Goal: Task Accomplishment & Management: Complete application form

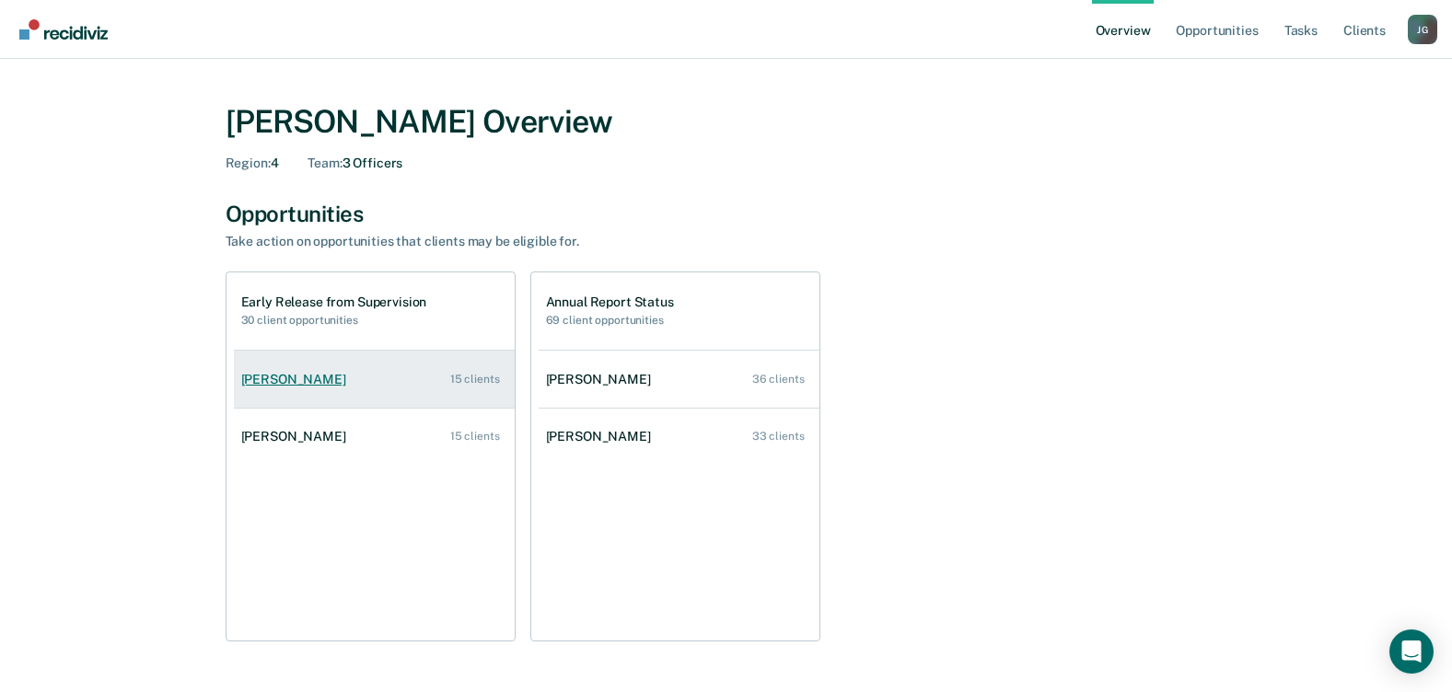
click at [294, 375] on div "[PERSON_NAME]" at bounding box center [297, 380] width 112 height 16
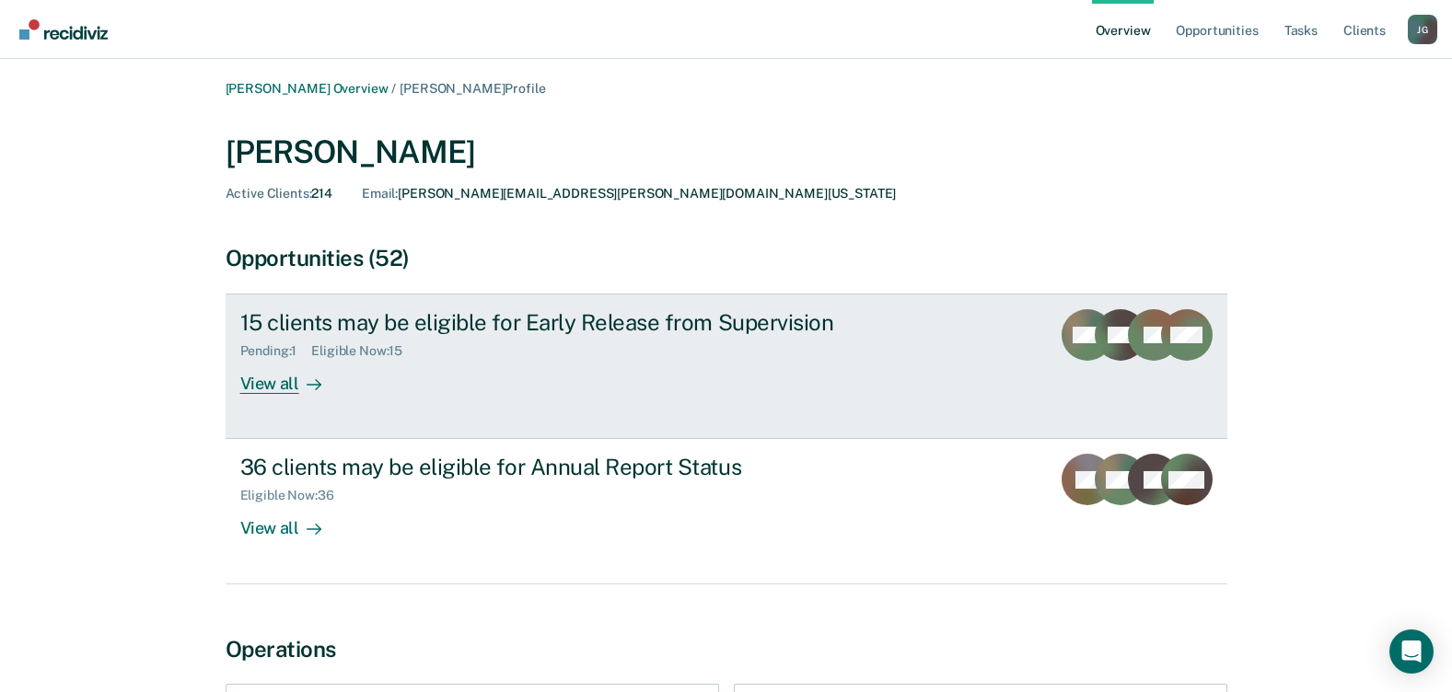
click at [275, 385] on div "View all" at bounding box center [291, 377] width 103 height 36
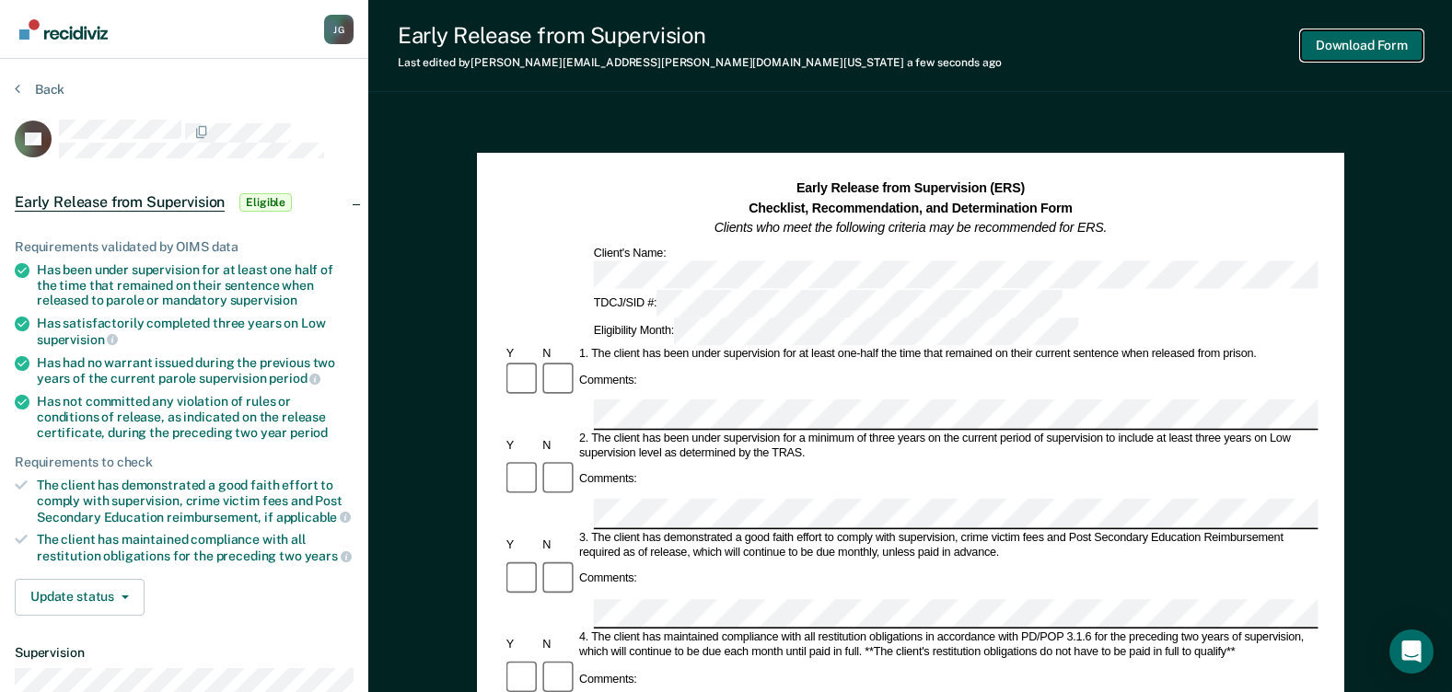
click at [1381, 40] on button "Download Form" at bounding box center [1362, 45] width 122 height 30
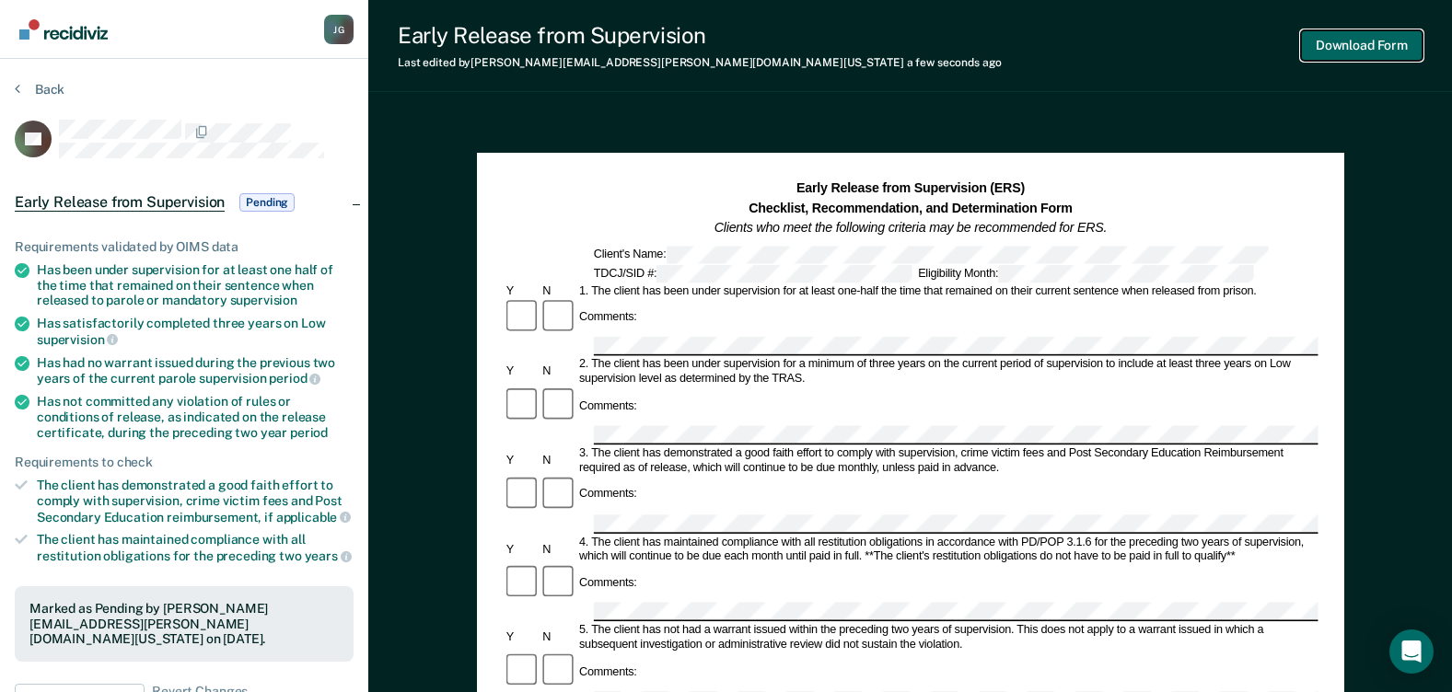
click at [1329, 49] on button "Download Form" at bounding box center [1362, 45] width 122 height 30
click at [254, 200] on span "Pending" at bounding box center [266, 202] width 55 height 18
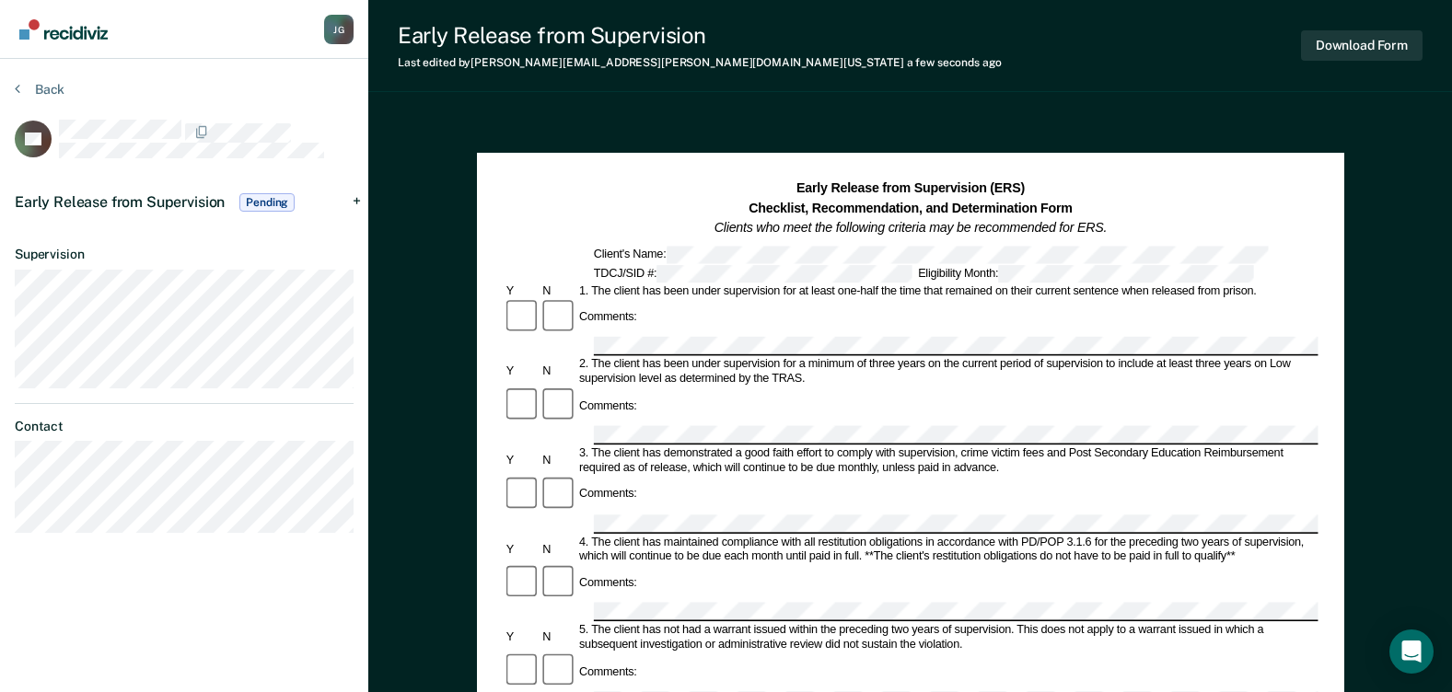
click at [254, 200] on span "Pending" at bounding box center [266, 202] width 55 height 18
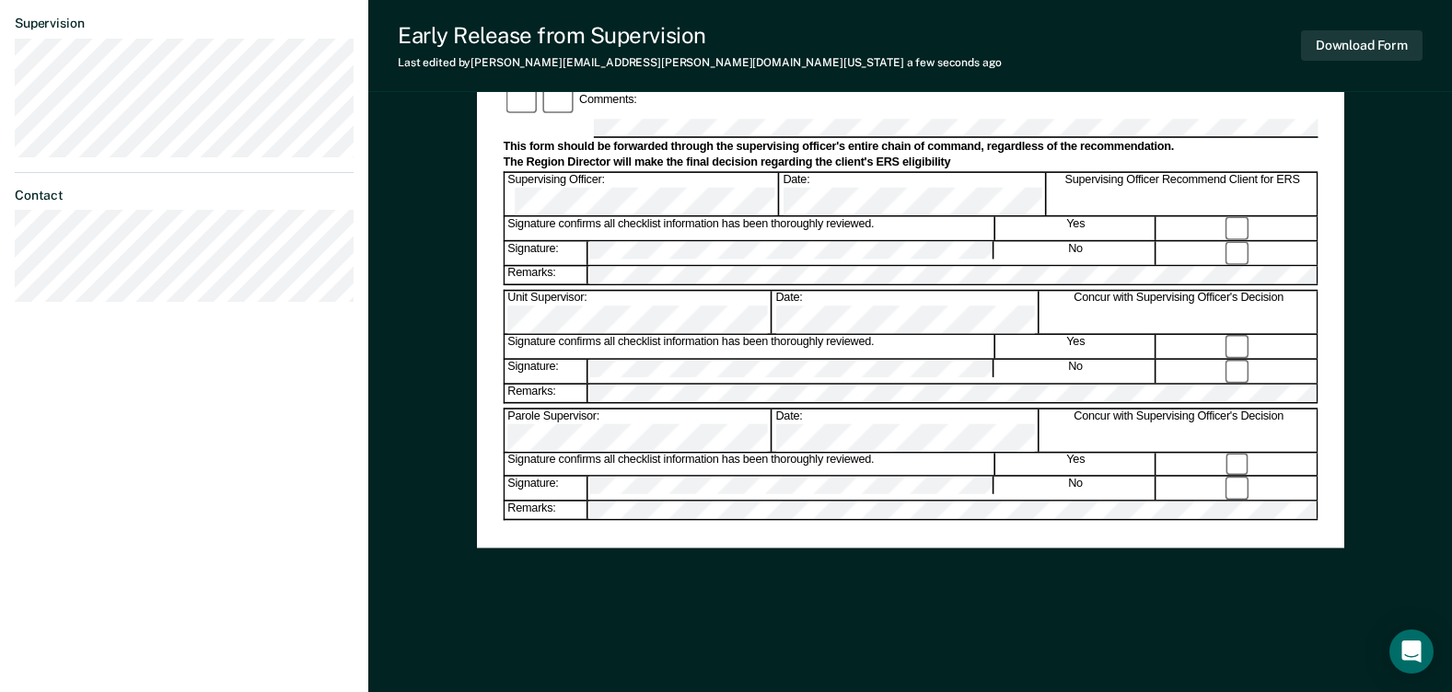
scroll to position [274, 0]
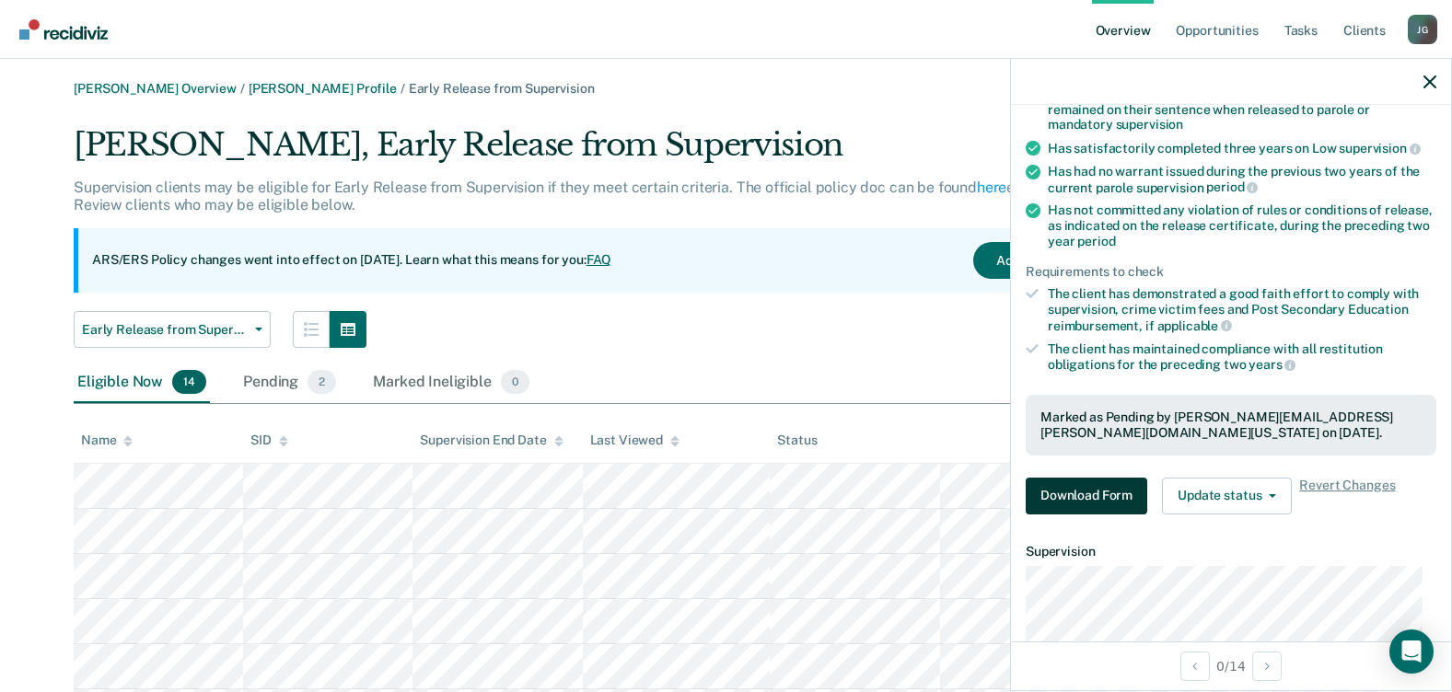
scroll to position [184, 0]
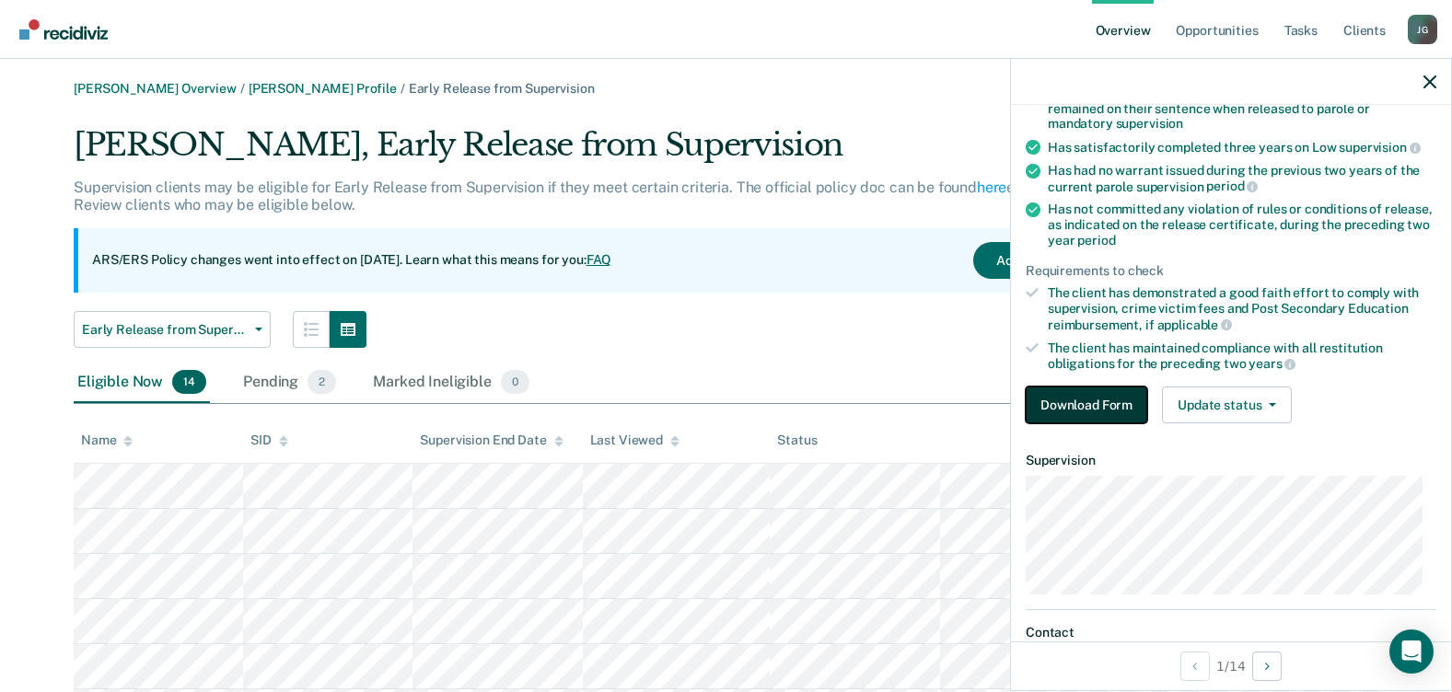
click at [1043, 403] on button "Download Form" at bounding box center [1087, 405] width 122 height 37
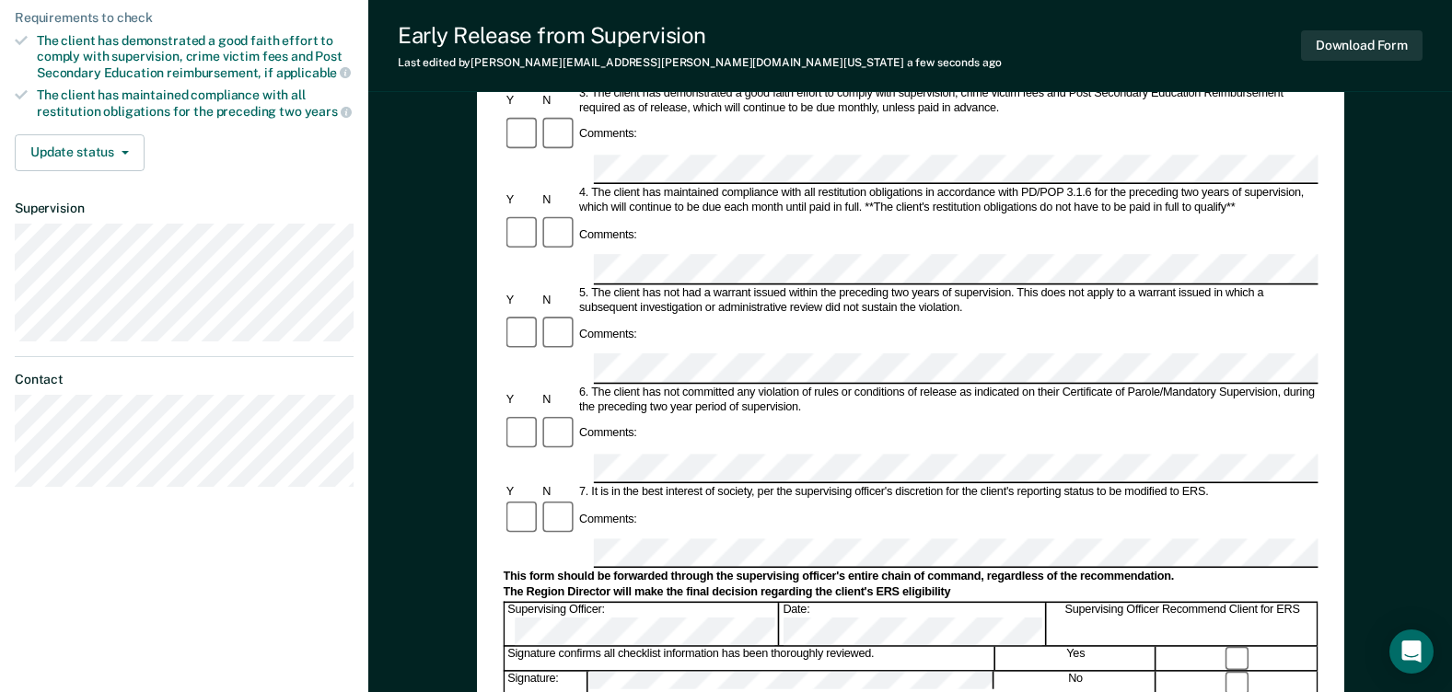
scroll to position [460, 0]
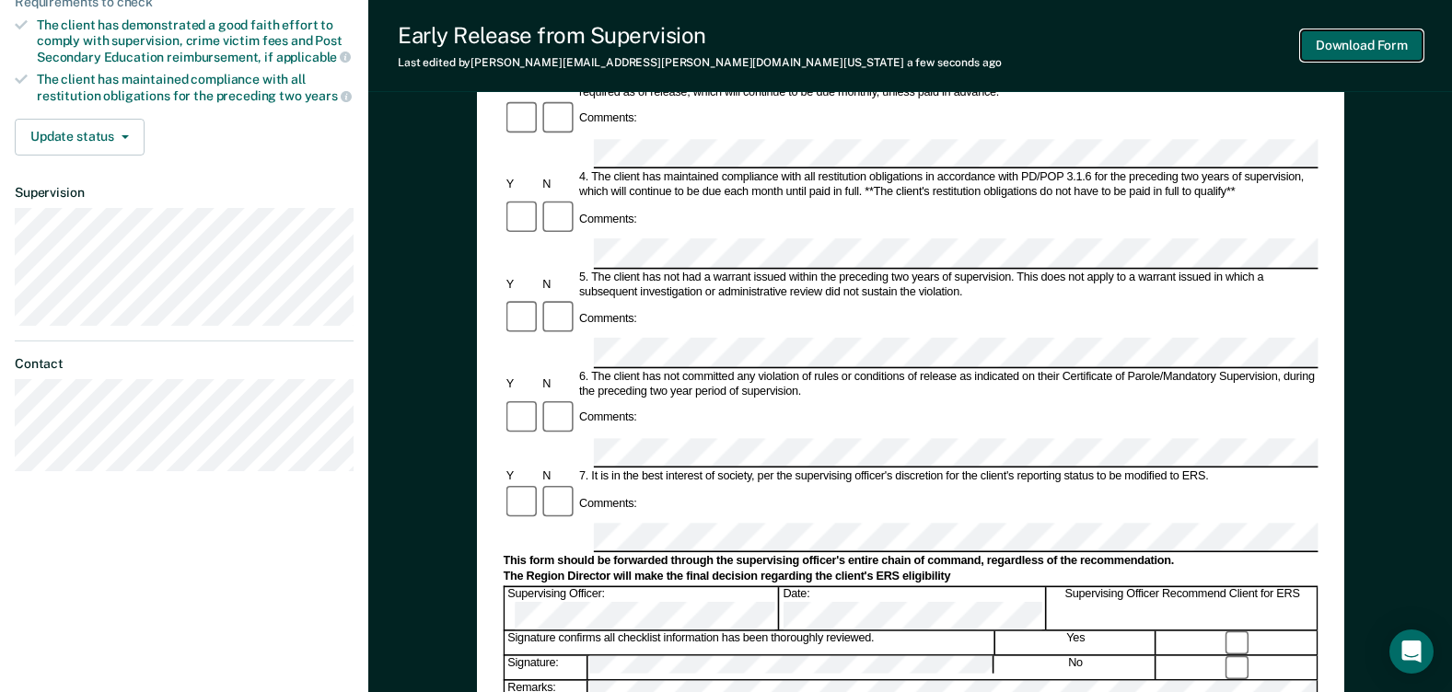
click at [1360, 45] on button "Download Form" at bounding box center [1362, 45] width 122 height 30
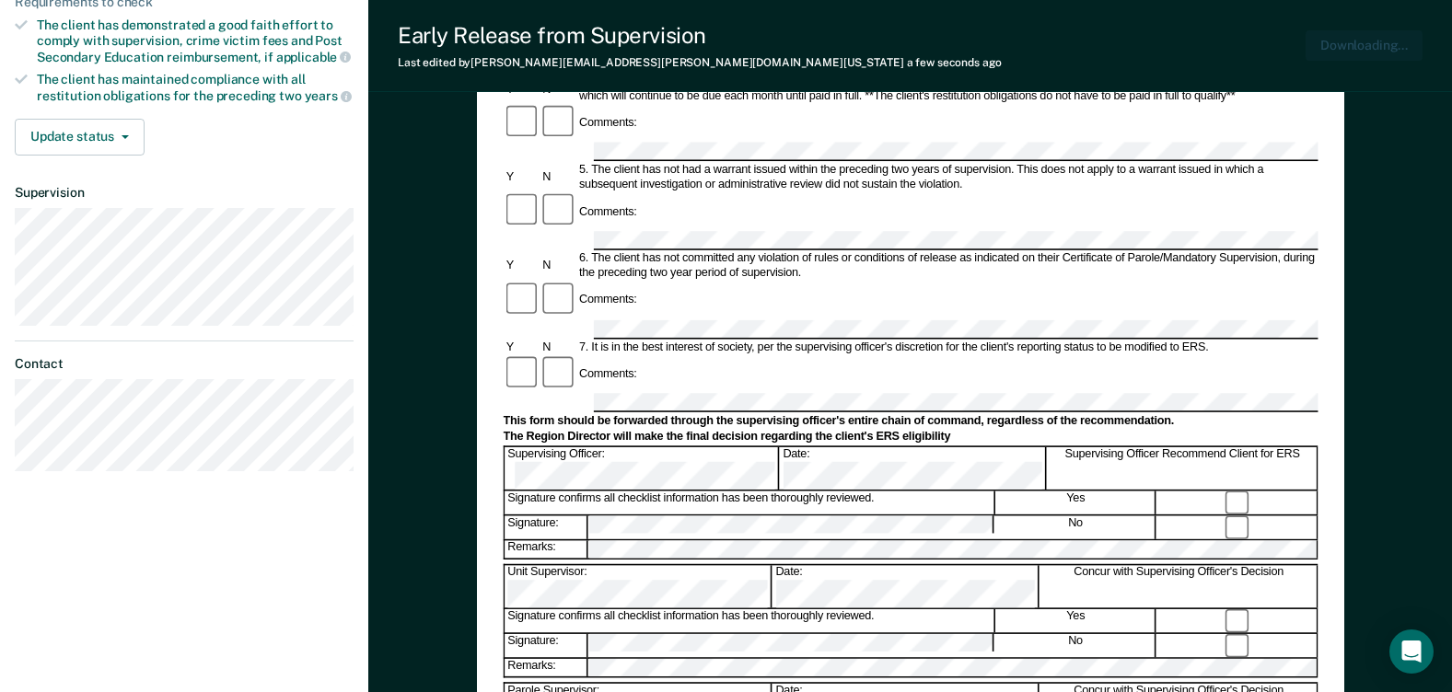
scroll to position [0, 0]
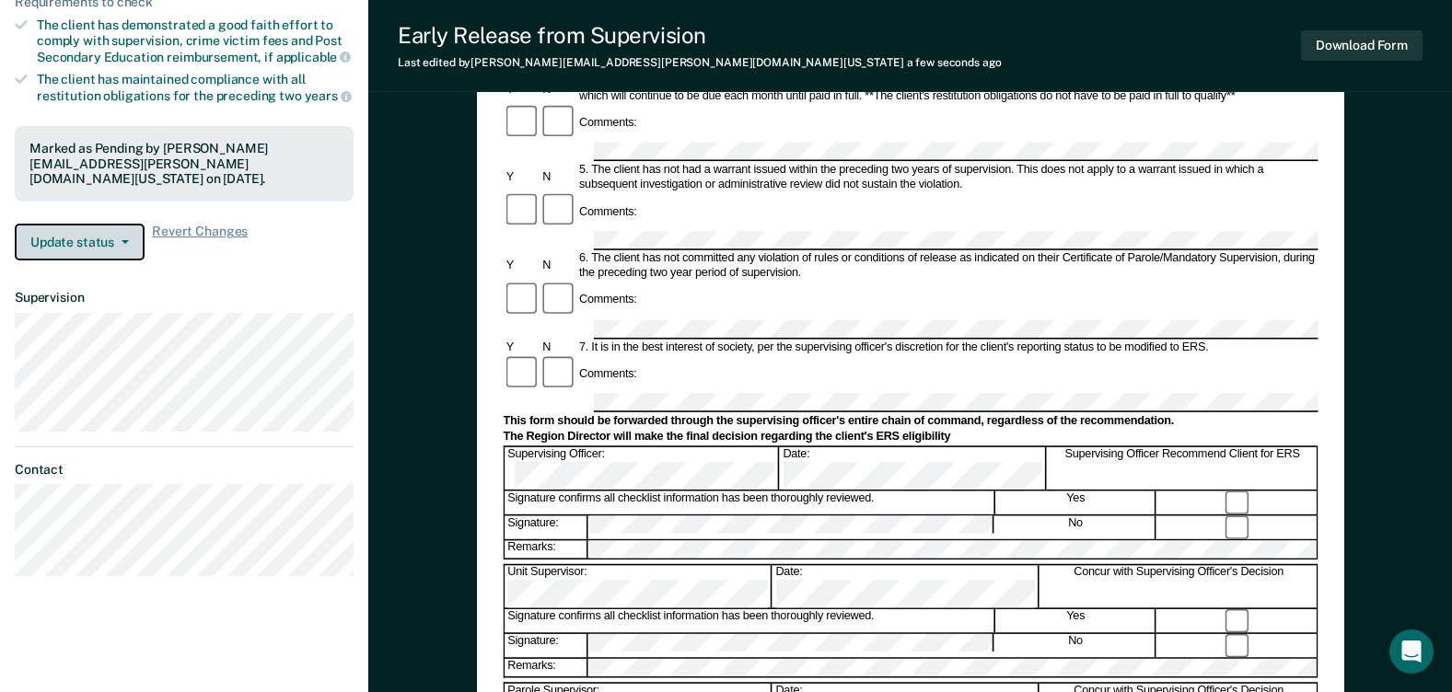
click at [75, 224] on button "Update status" at bounding box center [80, 242] width 130 height 37
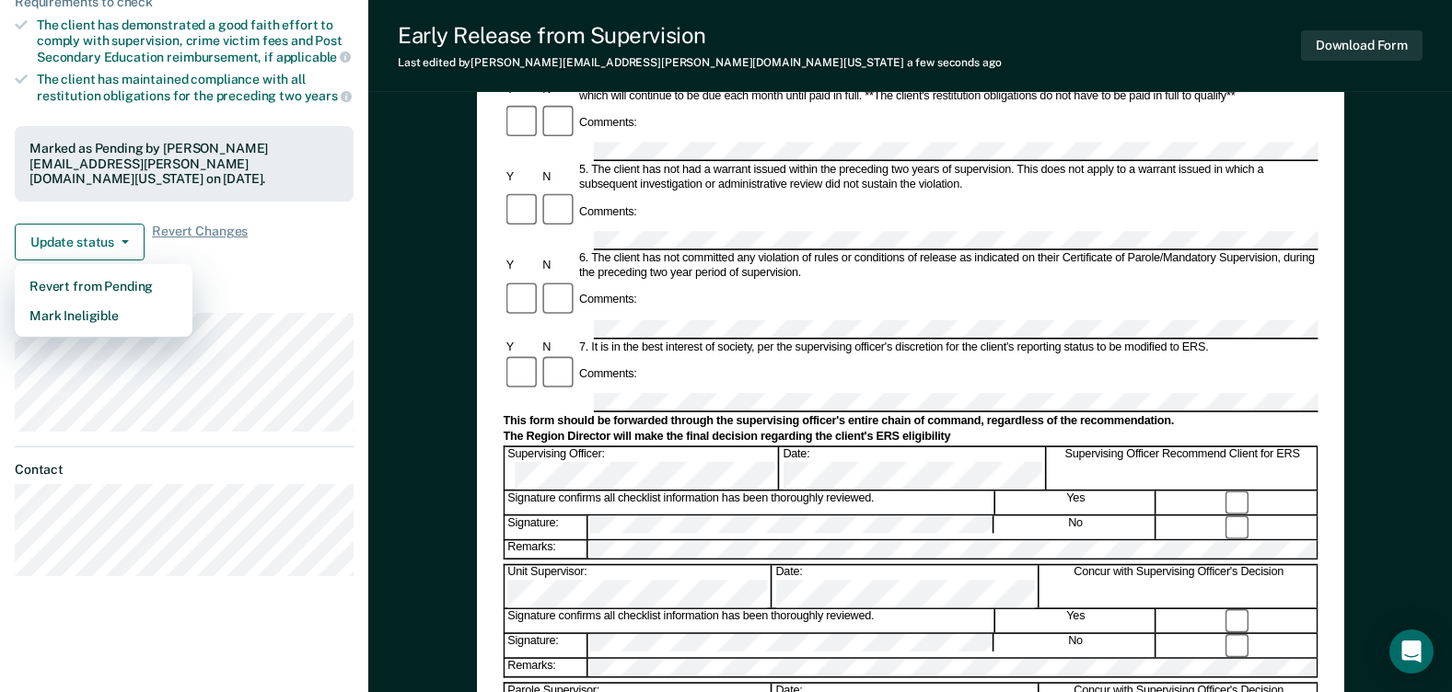
click at [86, 184] on div "Marked as Pending by [PERSON_NAME][EMAIL_ADDRESS][PERSON_NAME][DOMAIN_NAME][US_…" at bounding box center [184, 164] width 339 height 76
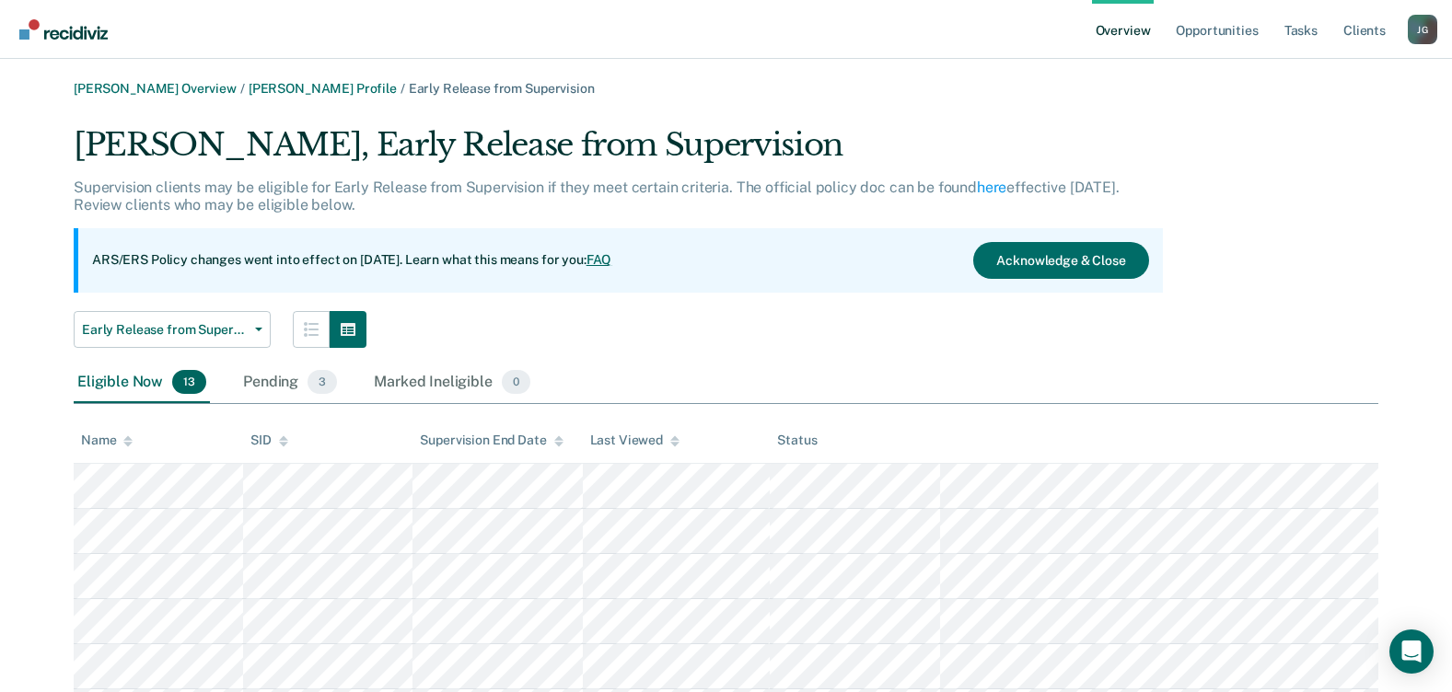
click at [50, 30] on img "Go to Recidiviz Home" at bounding box center [63, 29] width 88 height 20
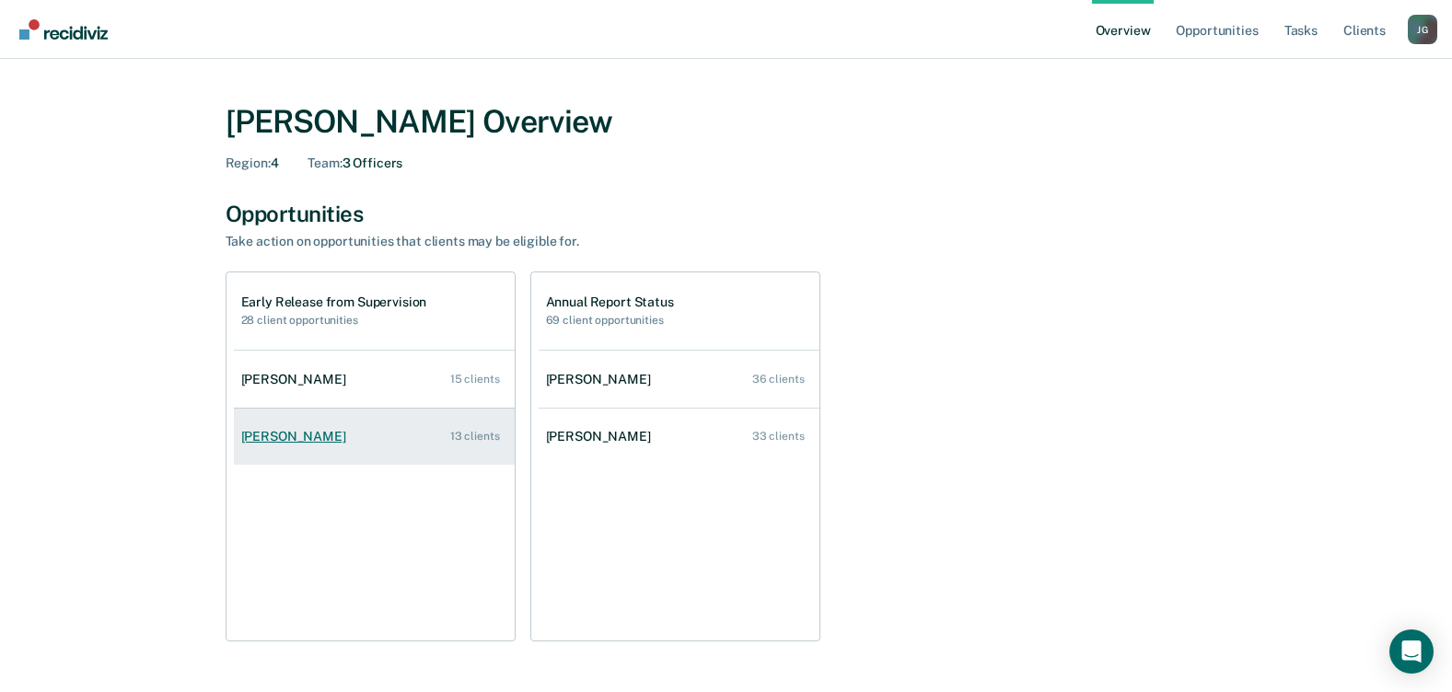
click at [287, 436] on div "[PERSON_NAME]" at bounding box center [297, 437] width 112 height 16
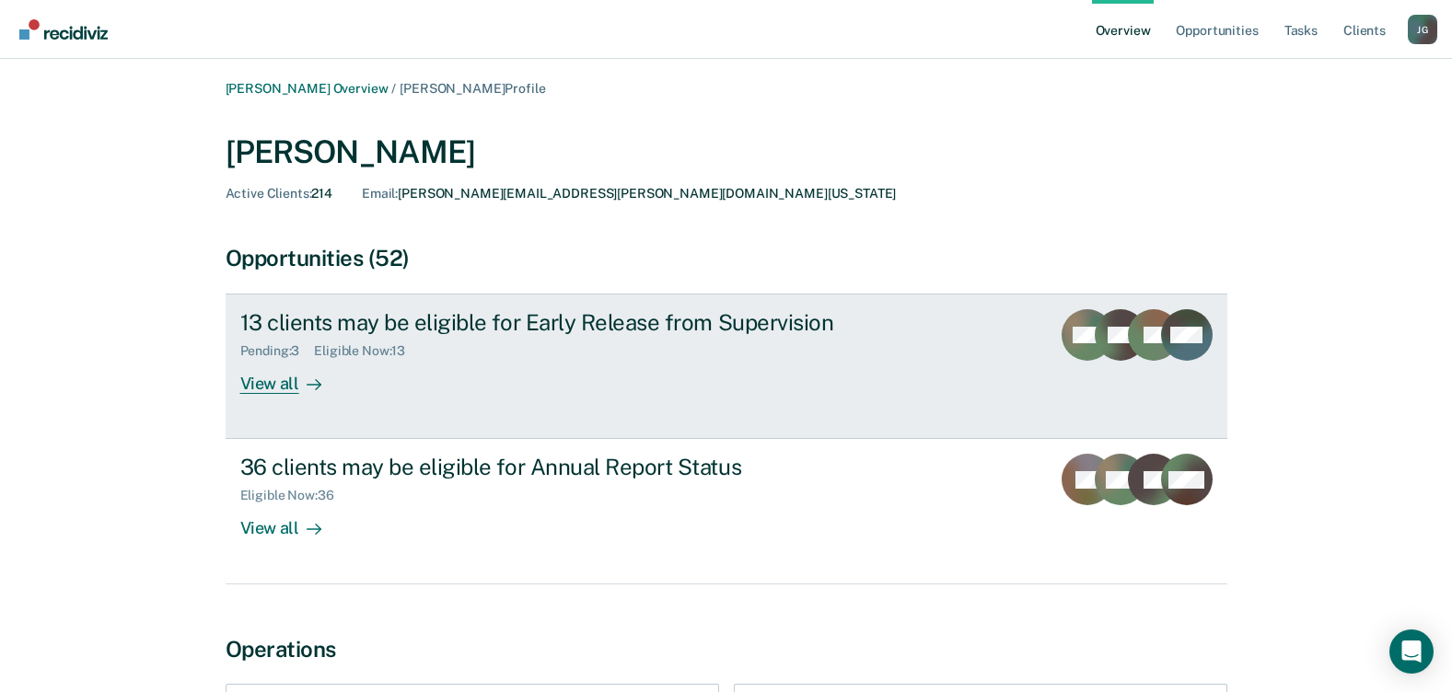
click at [635, 324] on div "13 clients may be eligible for Early Release from Supervision" at bounding box center [563, 322] width 646 height 27
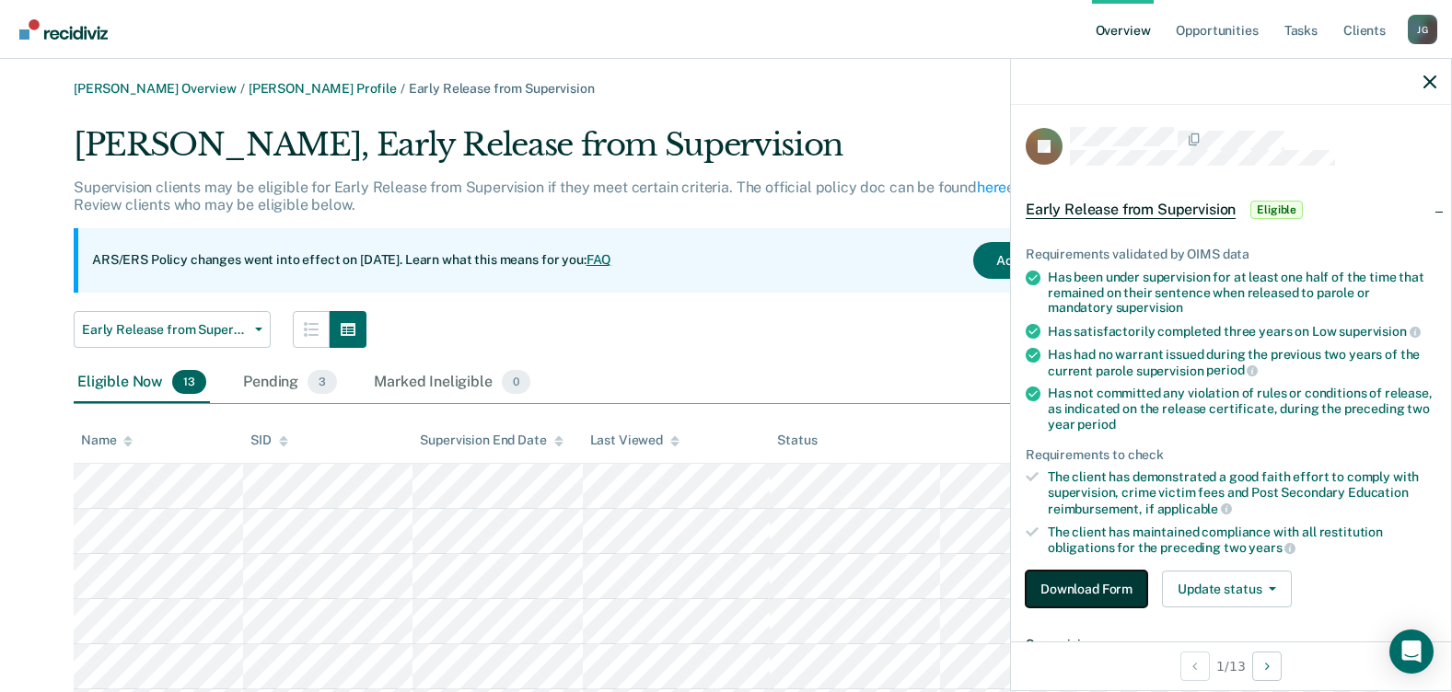
click at [1094, 583] on button "Download Form" at bounding box center [1087, 589] width 122 height 37
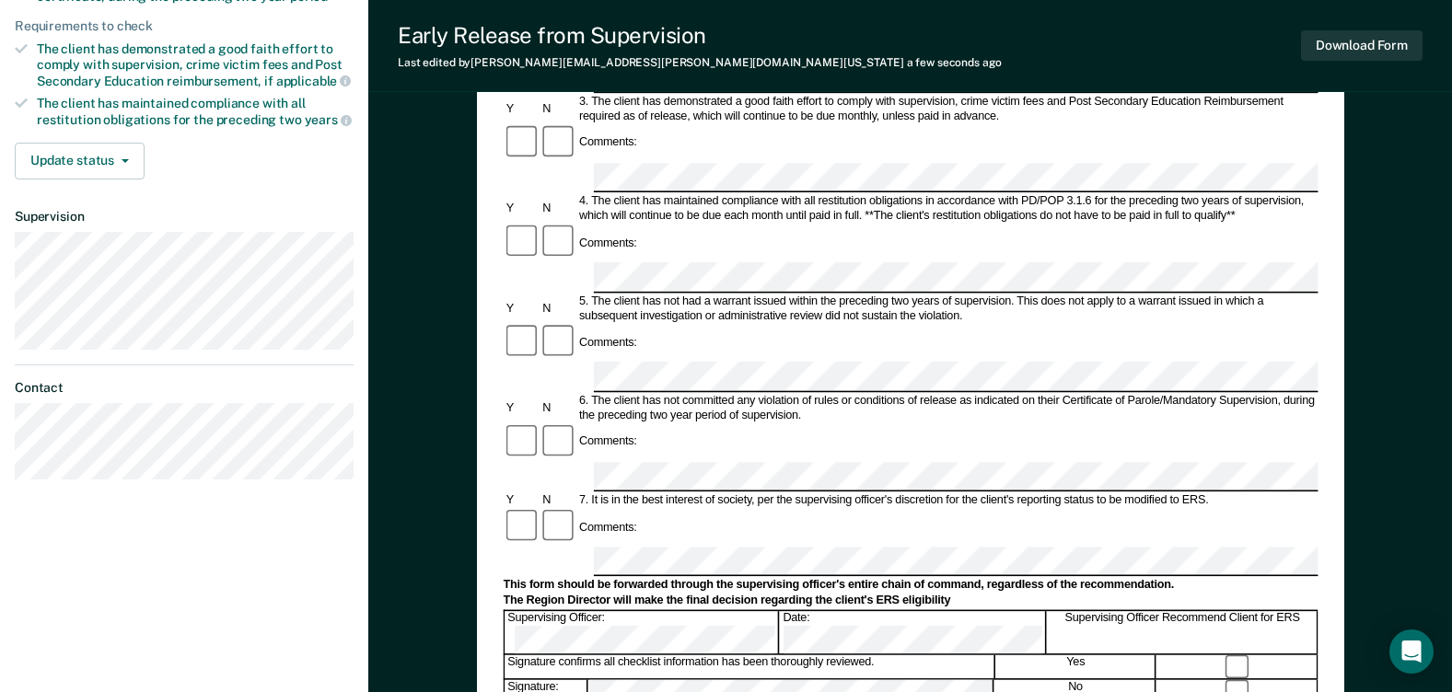
scroll to position [552, 0]
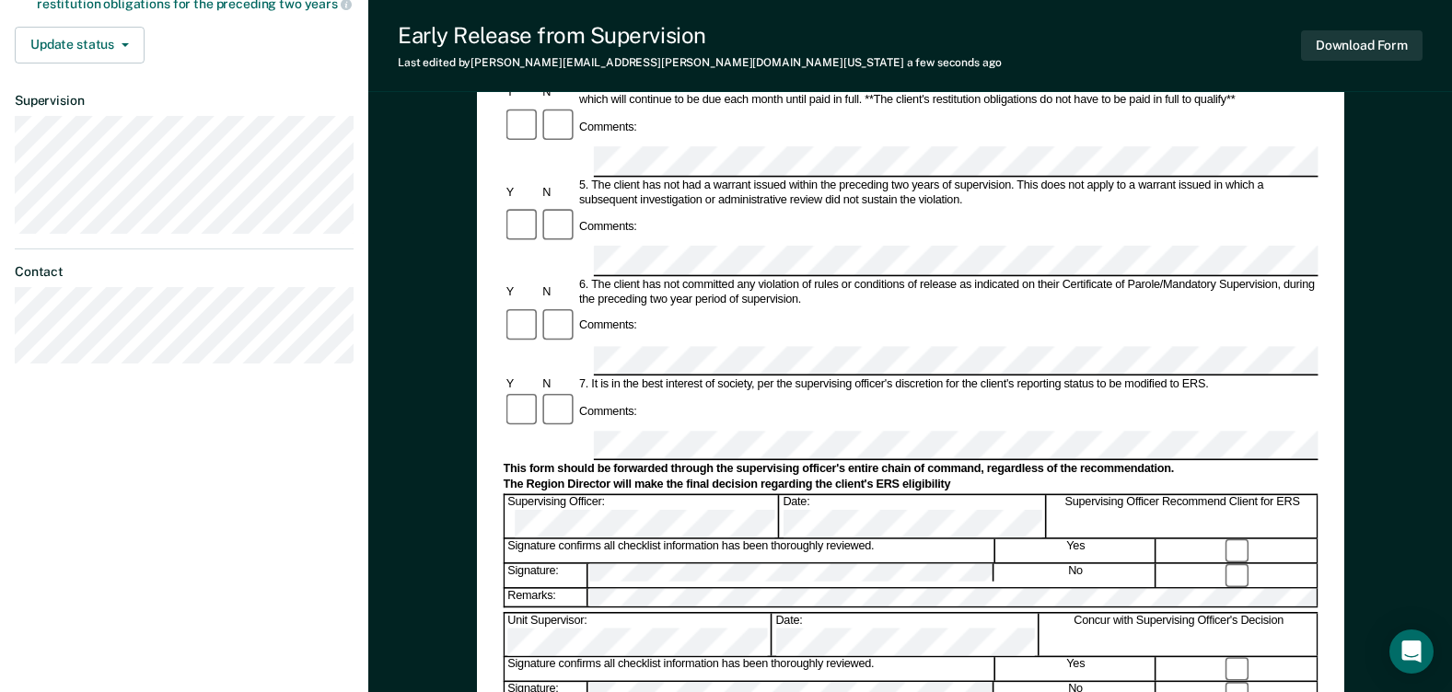
click at [613, 233] on form "Early Release from Supervision (ERS) Checklist, Recommendation, and Determinati…" at bounding box center [910, 360] width 815 height 1467
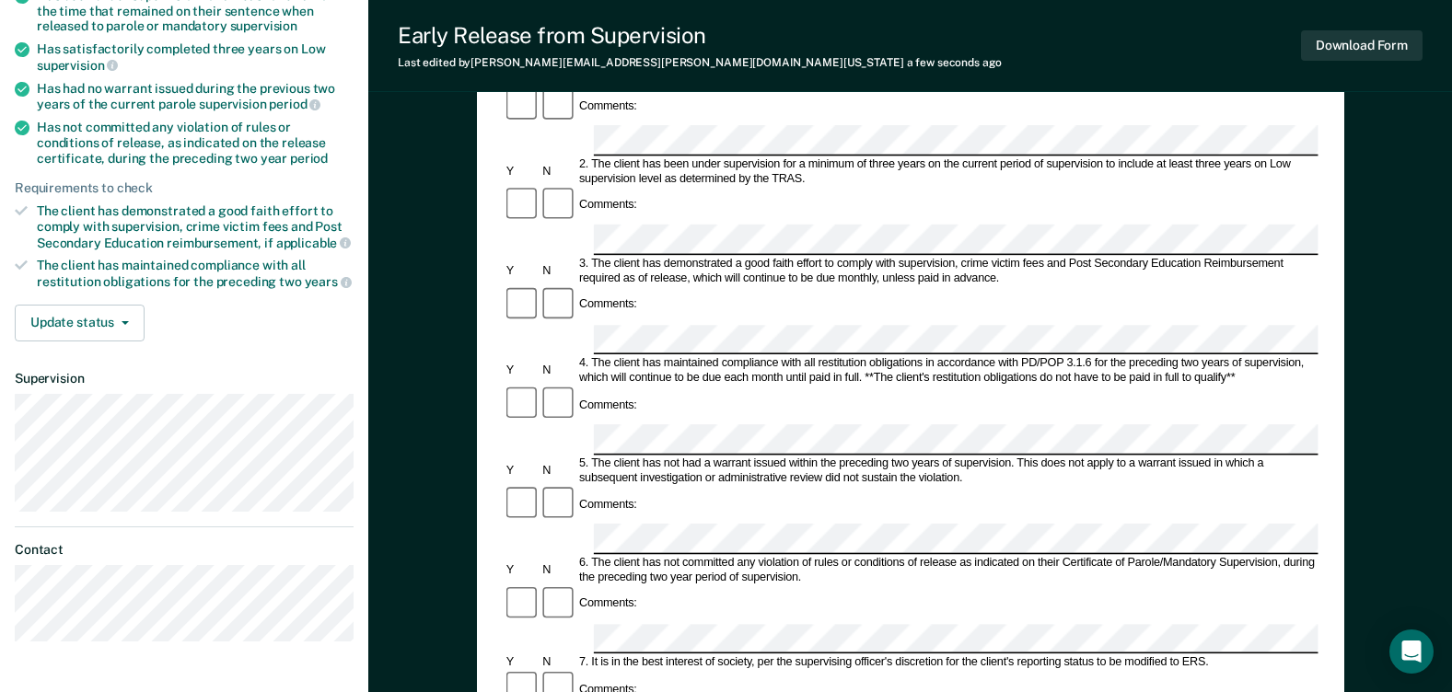
scroll to position [0, 0]
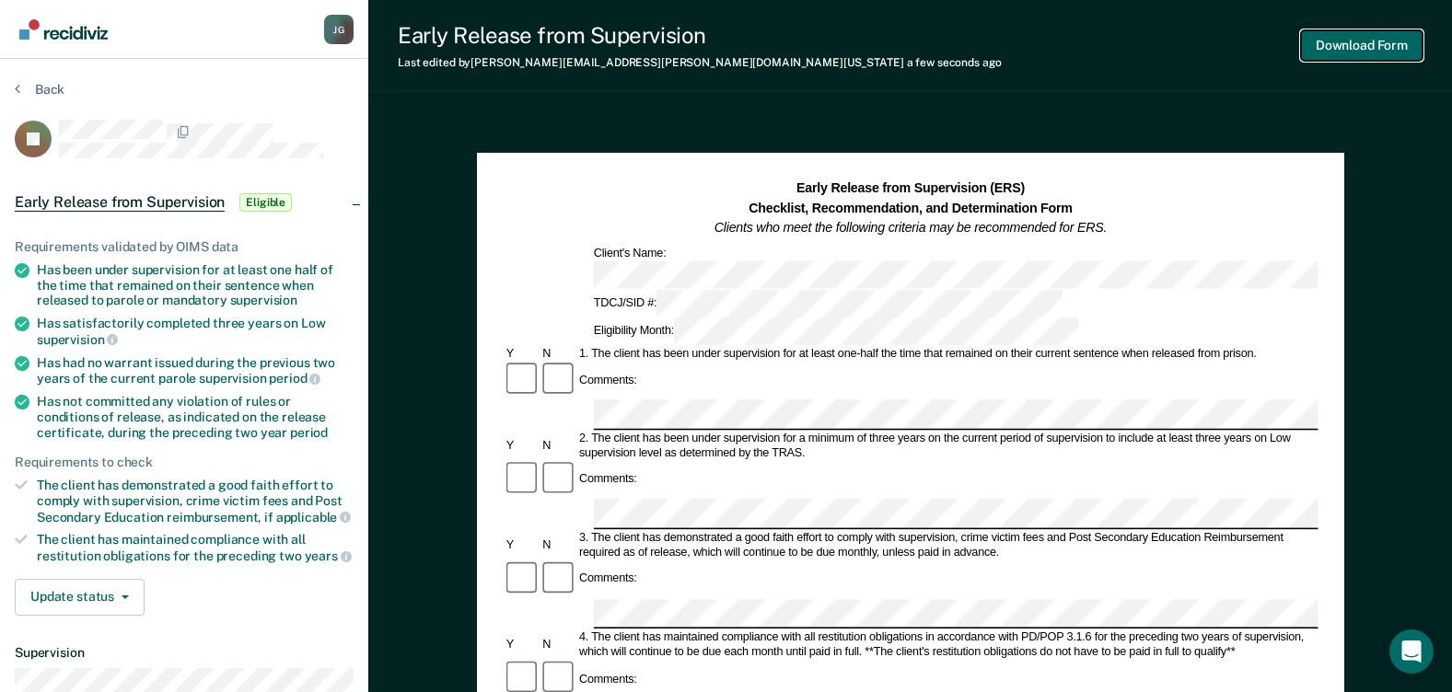
click at [1367, 51] on button "Download Form" at bounding box center [1362, 45] width 122 height 30
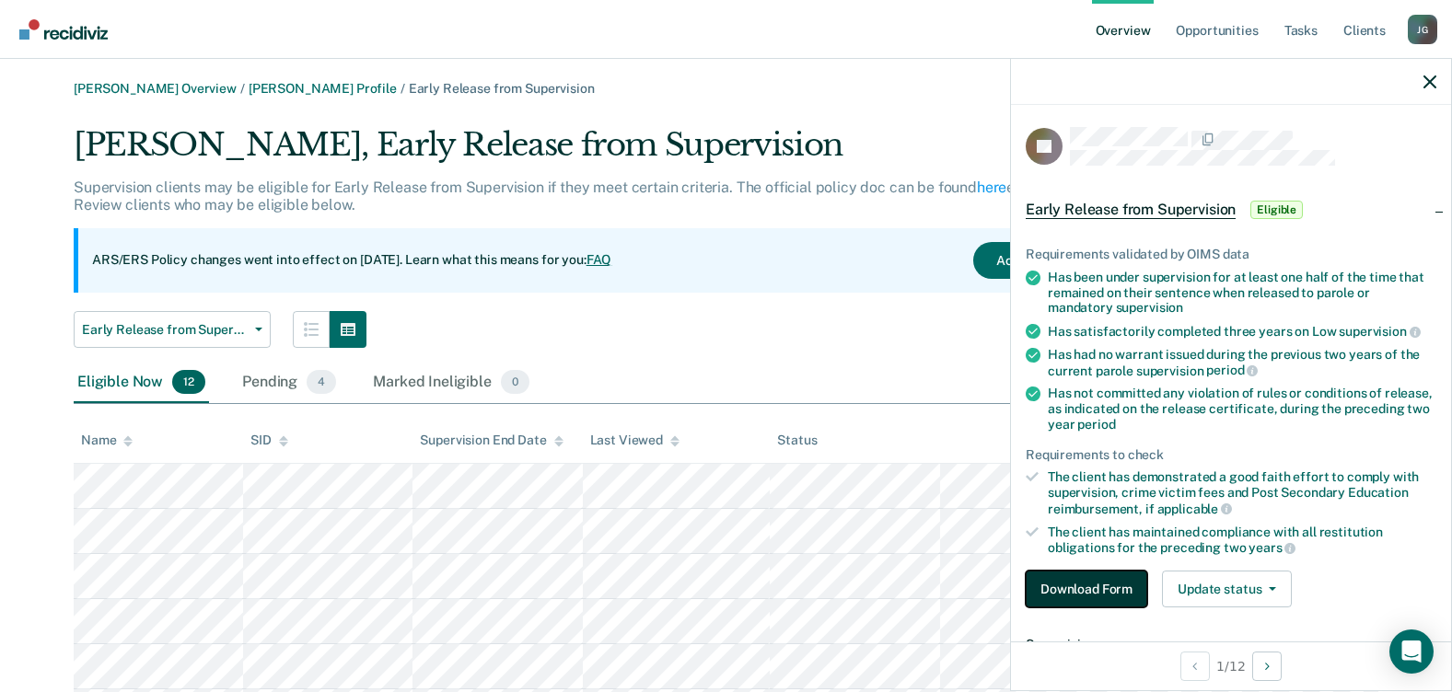
click at [1128, 592] on button "Download Form" at bounding box center [1087, 589] width 122 height 37
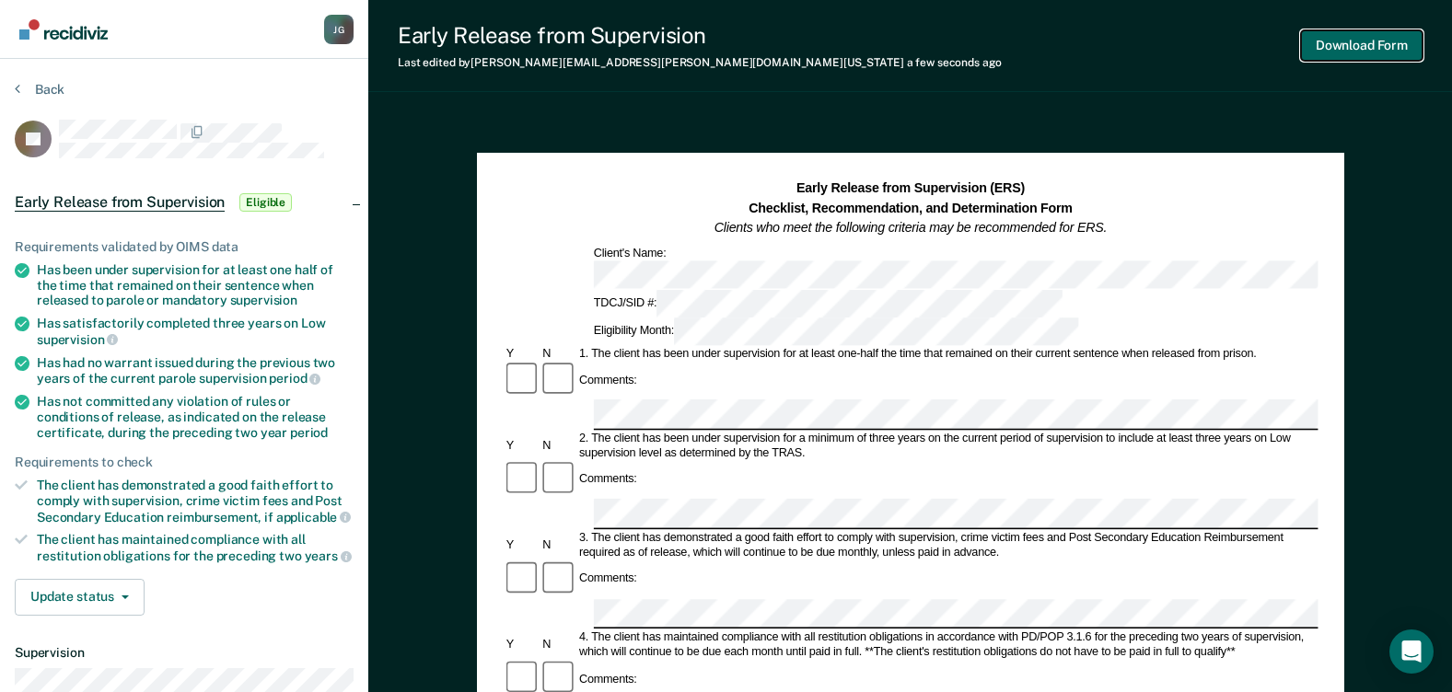
click at [1349, 36] on button "Download Form" at bounding box center [1362, 45] width 122 height 30
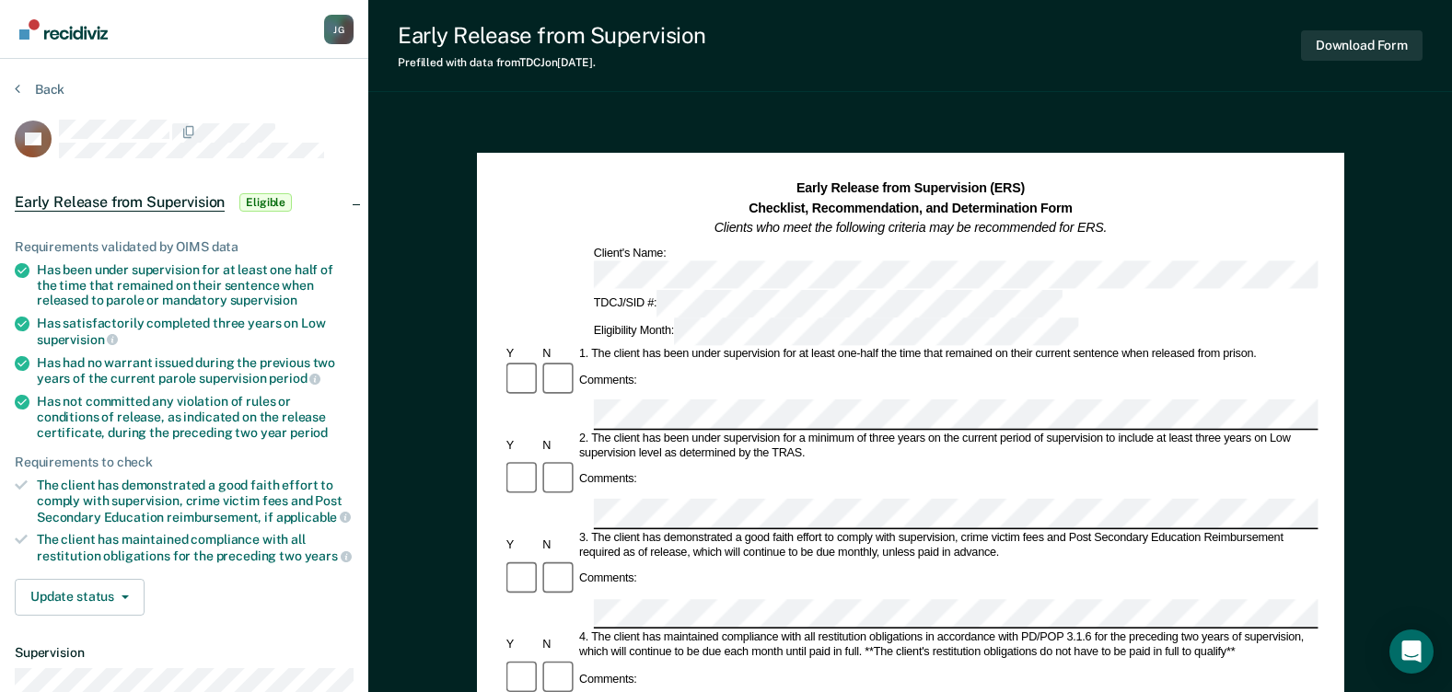
click at [764, 361] on div "Comments:" at bounding box center [910, 380] width 815 height 39
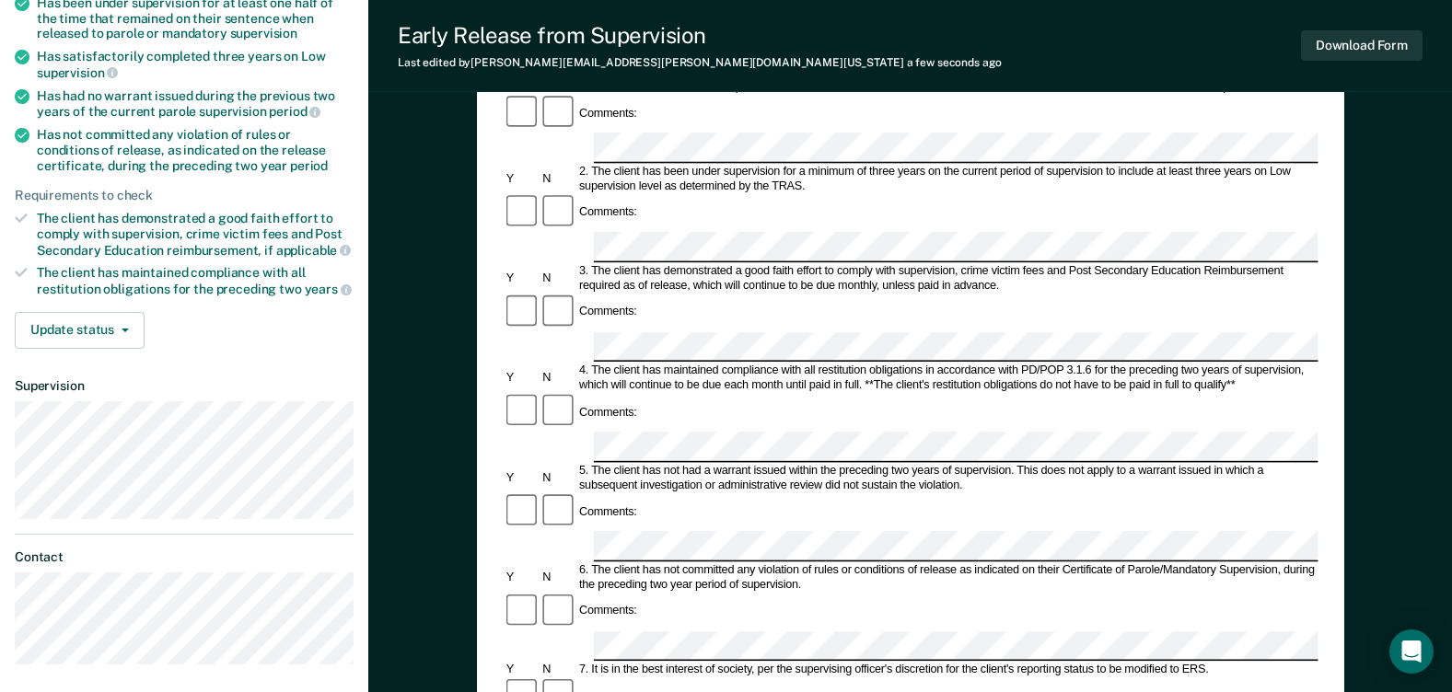
scroll to position [276, 0]
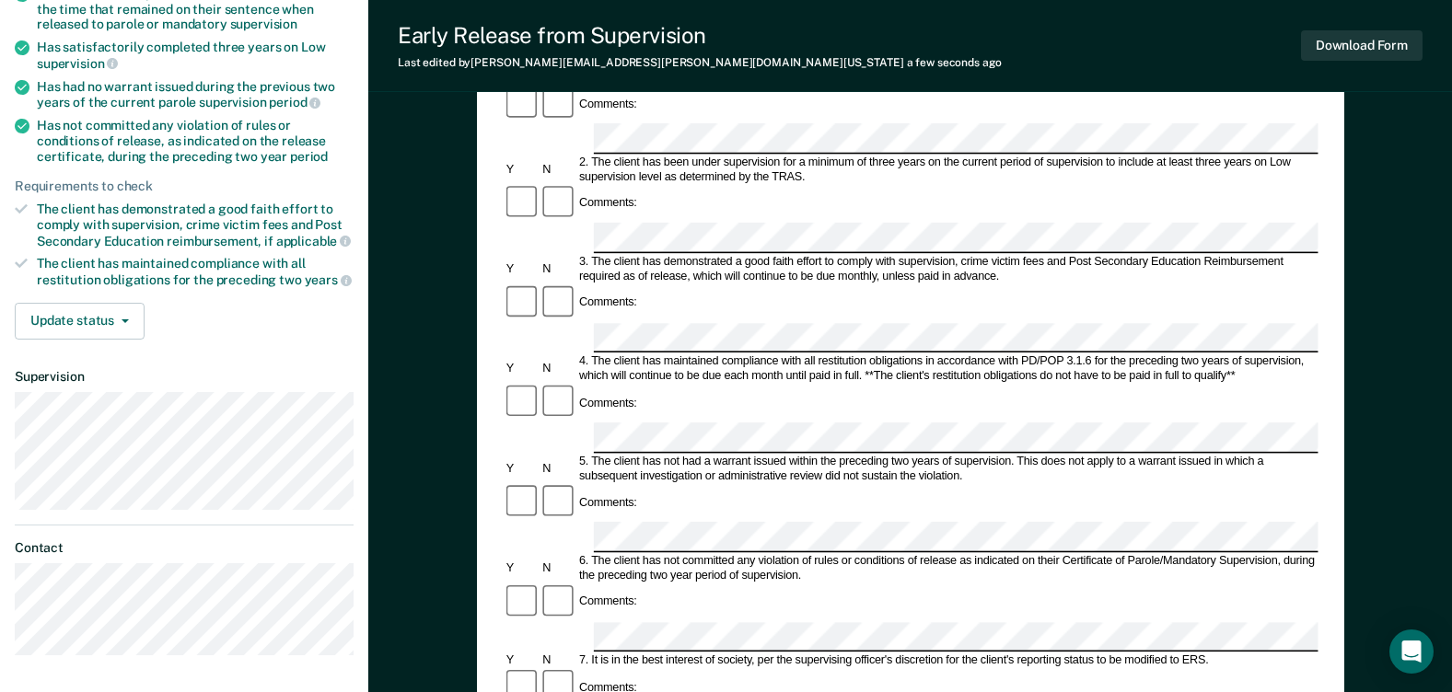
click at [658, 483] on div "Comments:" at bounding box center [910, 502] width 815 height 39
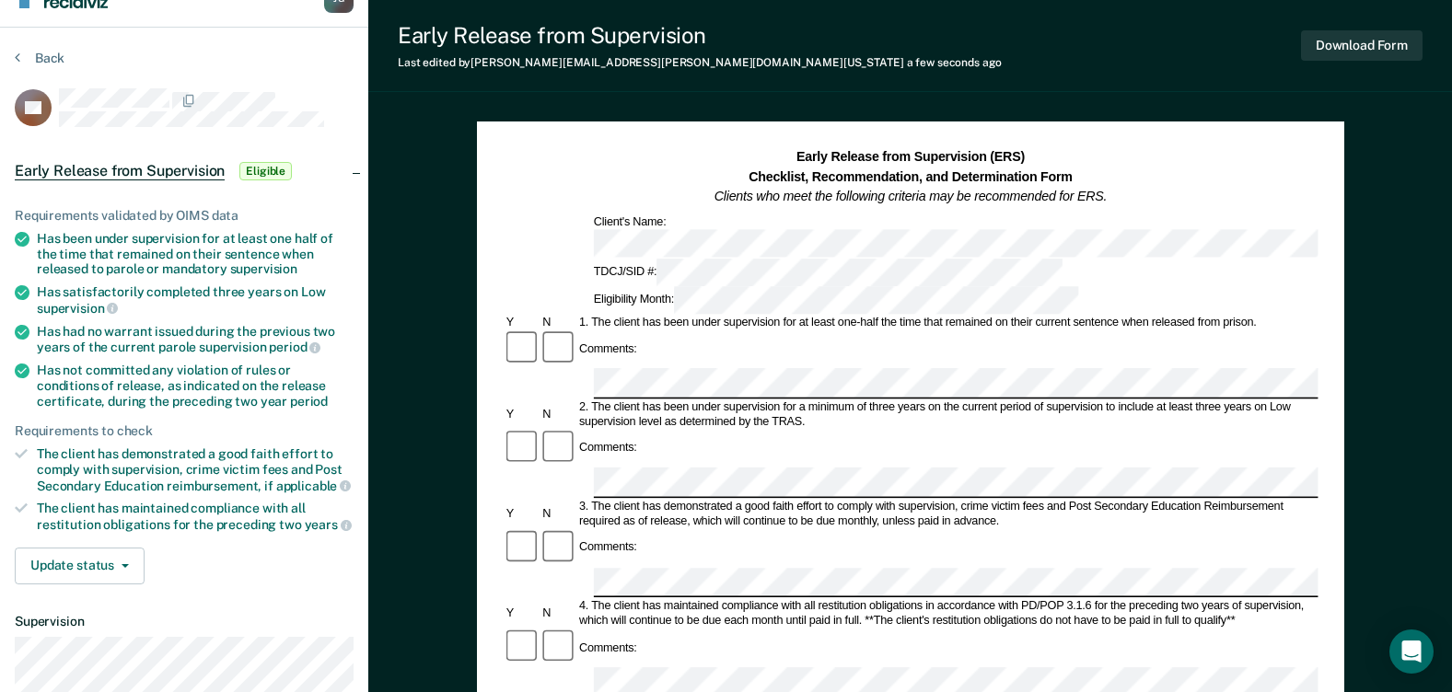
scroll to position [0, 0]
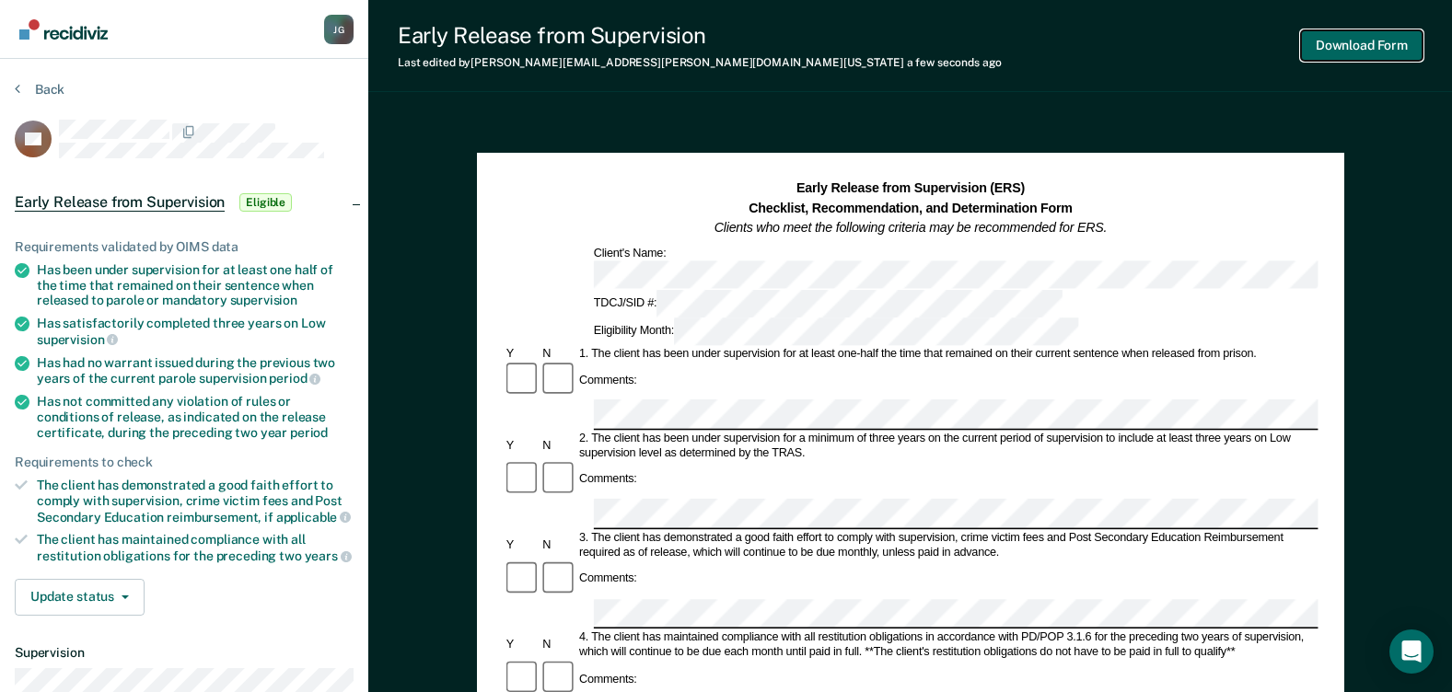
click at [1348, 49] on button "Download Form" at bounding box center [1362, 45] width 122 height 30
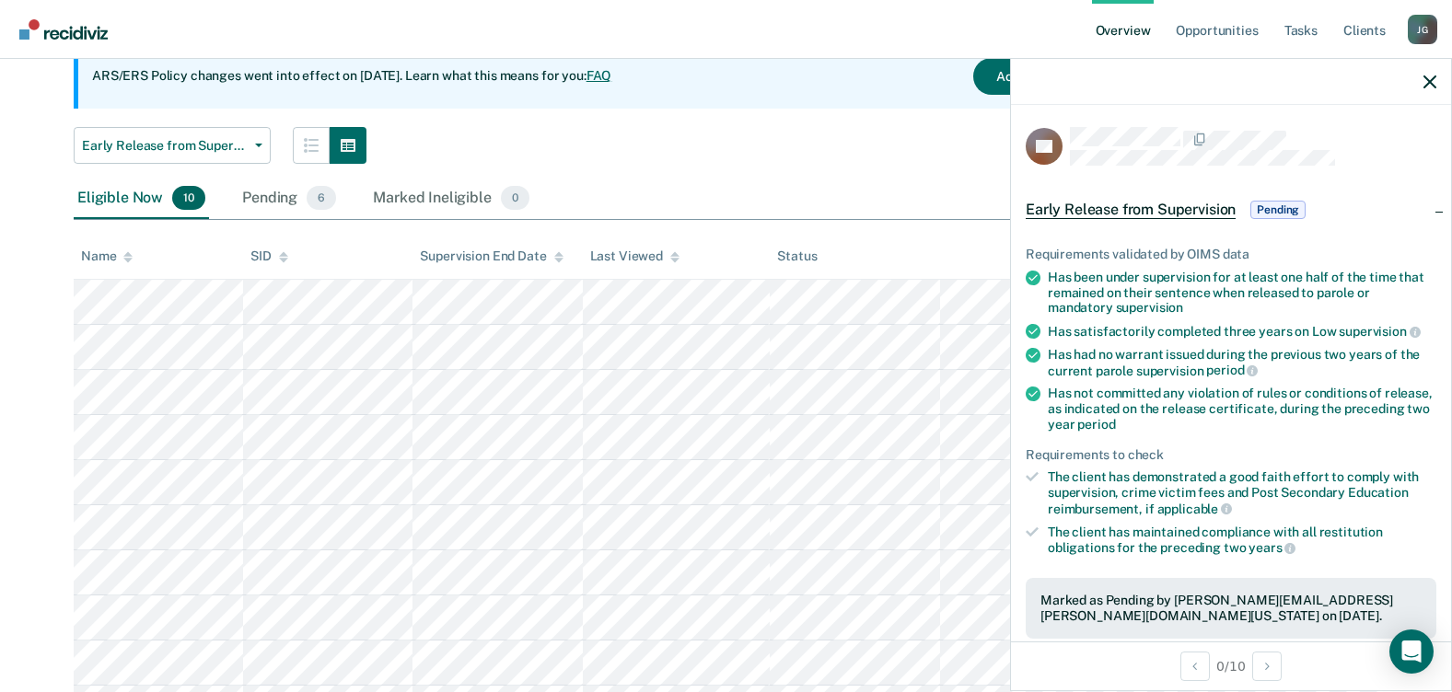
scroll to position [282, 0]
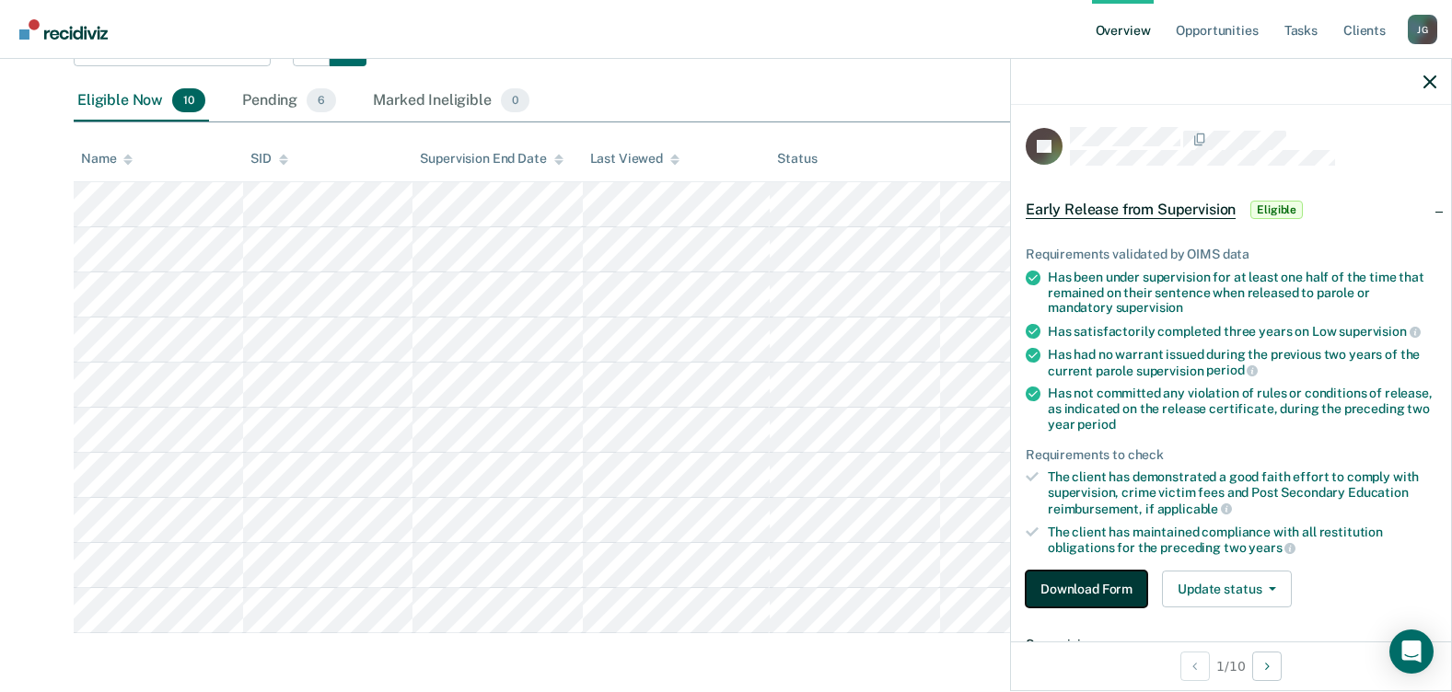
click at [1123, 582] on button "Download Form" at bounding box center [1087, 589] width 122 height 37
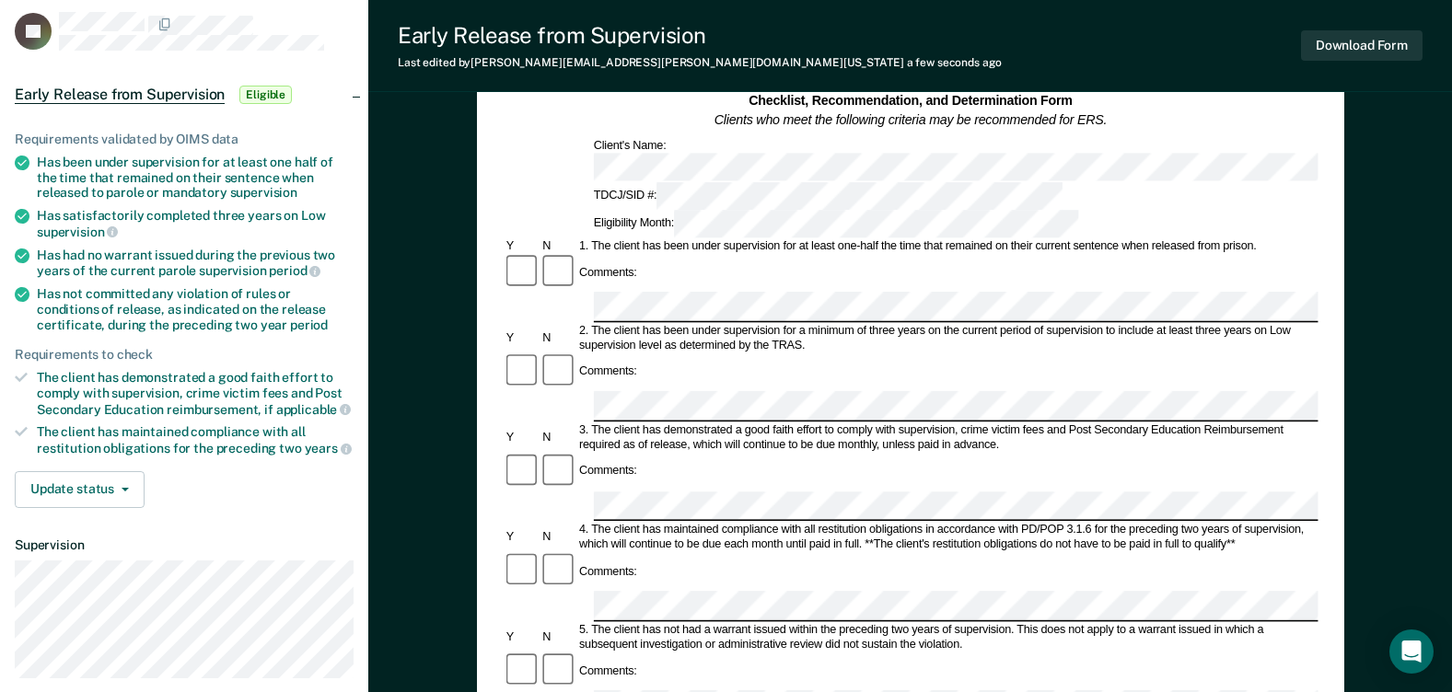
scroll to position [276, 0]
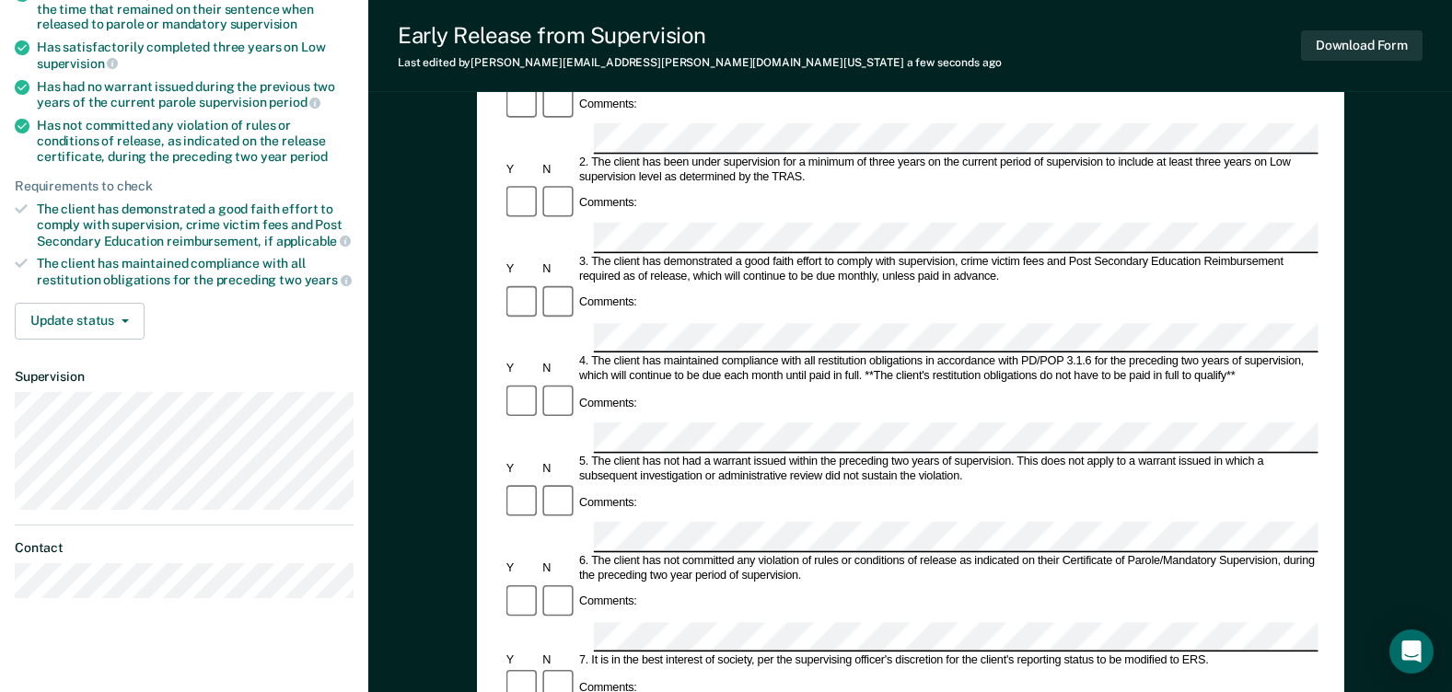
click at [833, 383] on form "Early Release from Supervision (ERS) Checklist, Recommendation, and Determinati…" at bounding box center [910, 636] width 815 height 1467
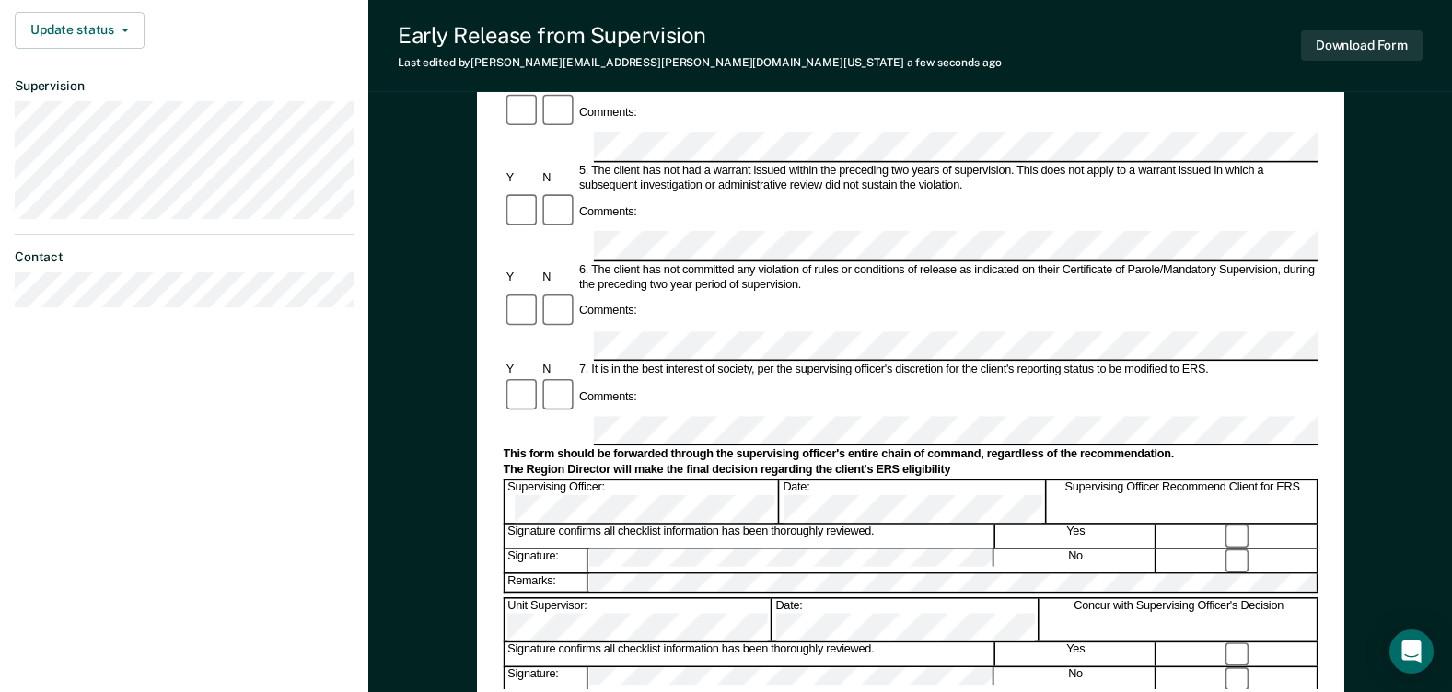
scroll to position [274, 0]
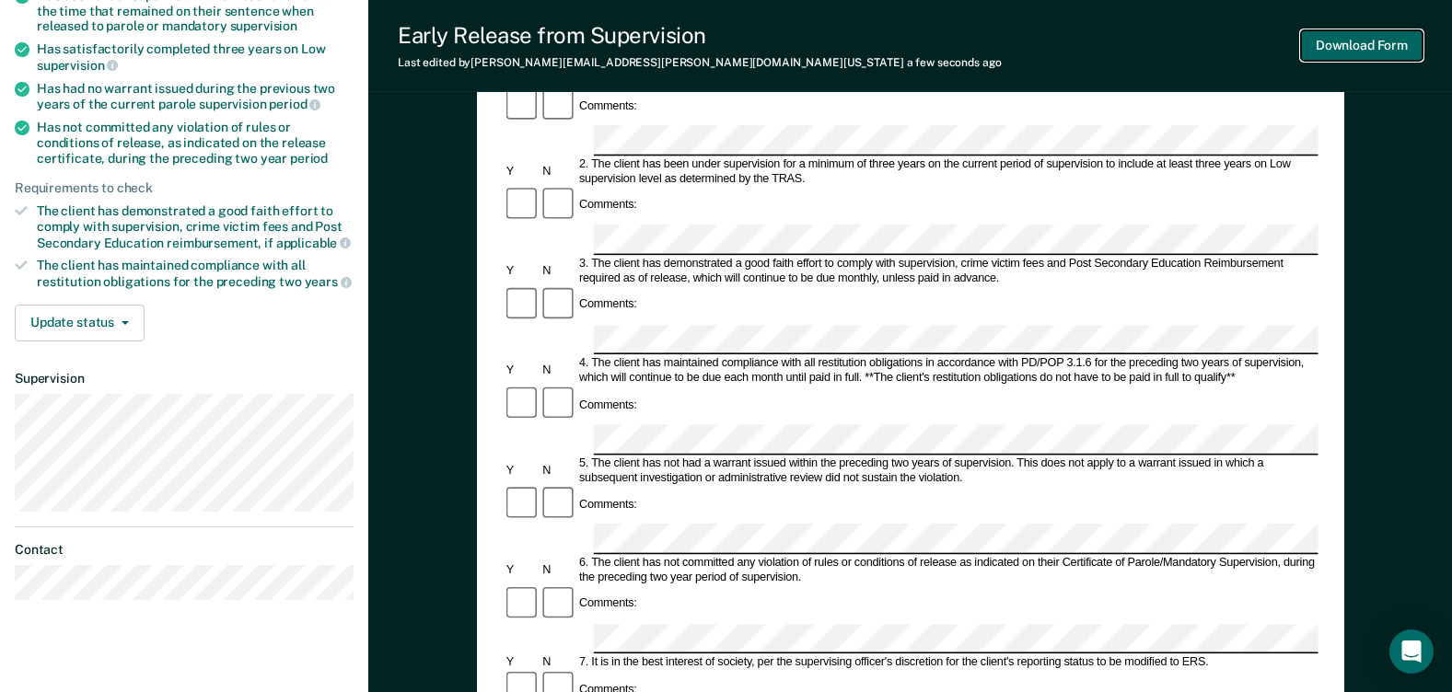
click at [1370, 54] on button "Download Form" at bounding box center [1362, 45] width 122 height 30
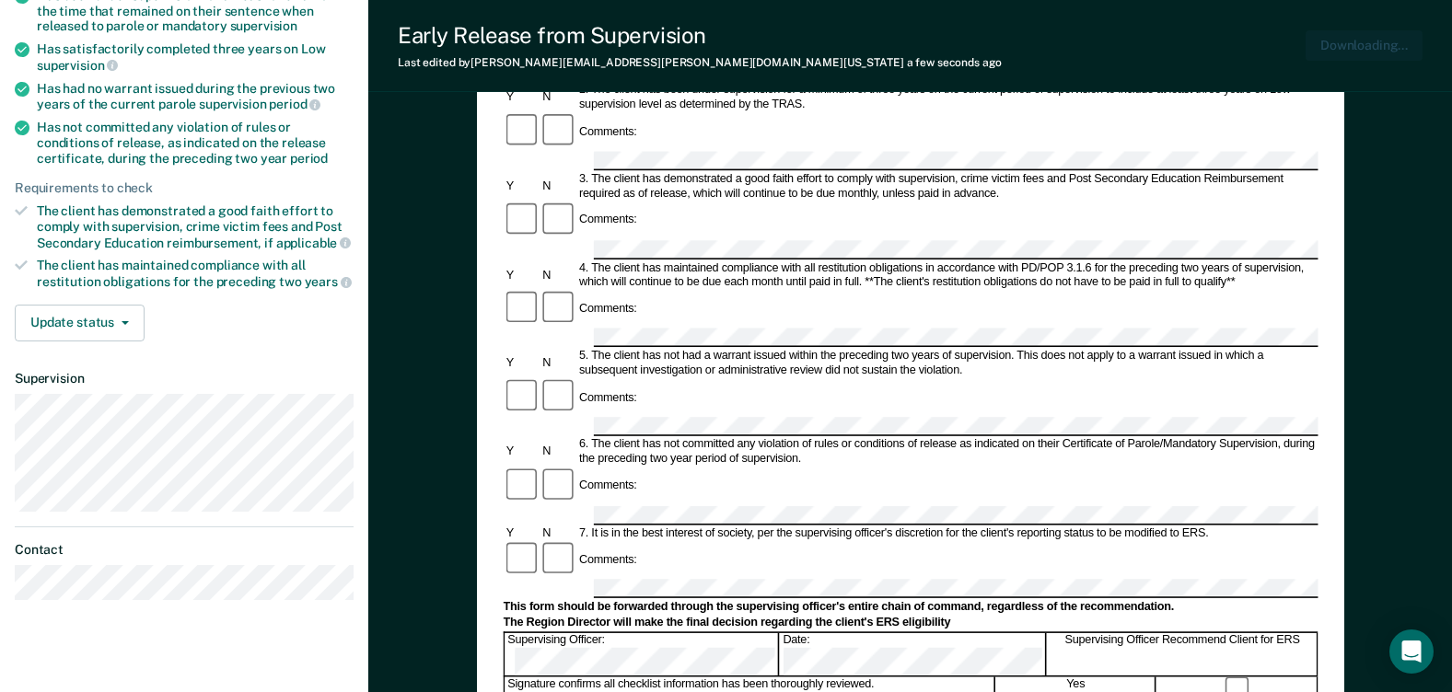
scroll to position [0, 0]
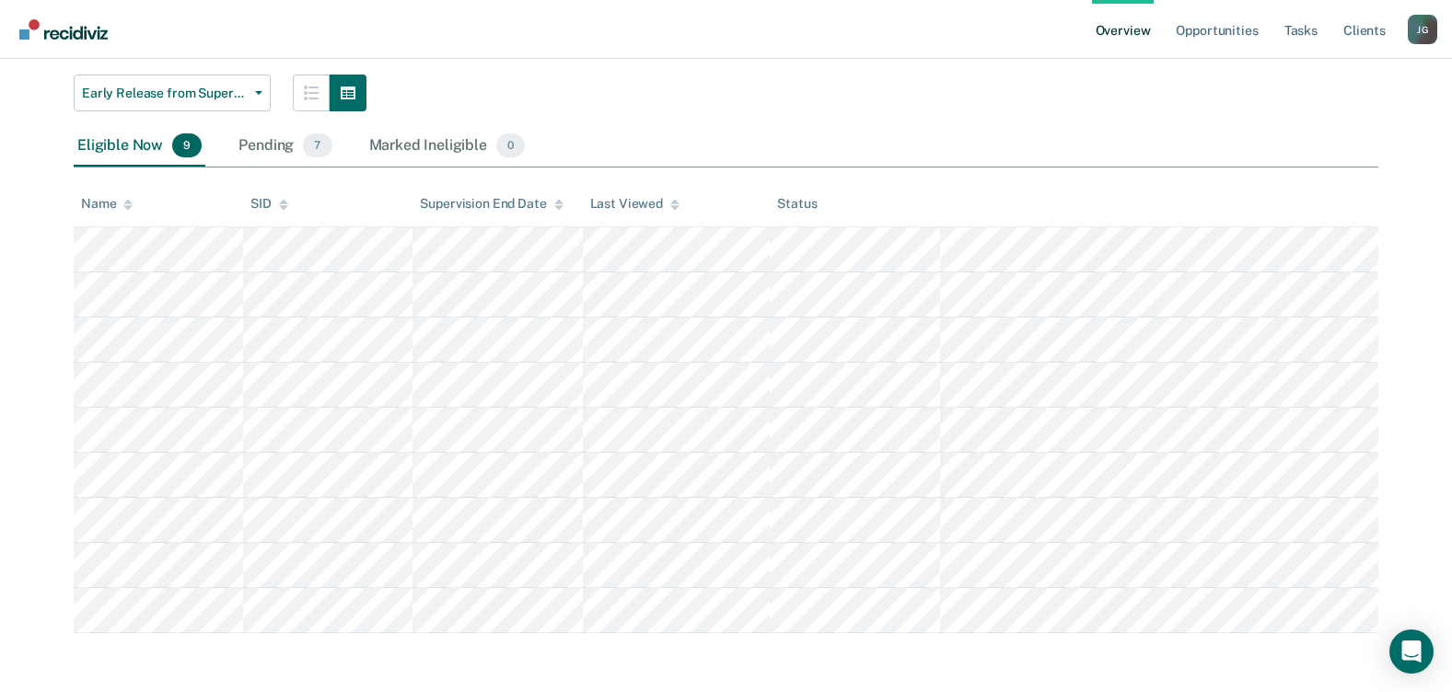
scroll to position [237, 0]
click at [271, 134] on div "Pending 7" at bounding box center [285, 146] width 100 height 41
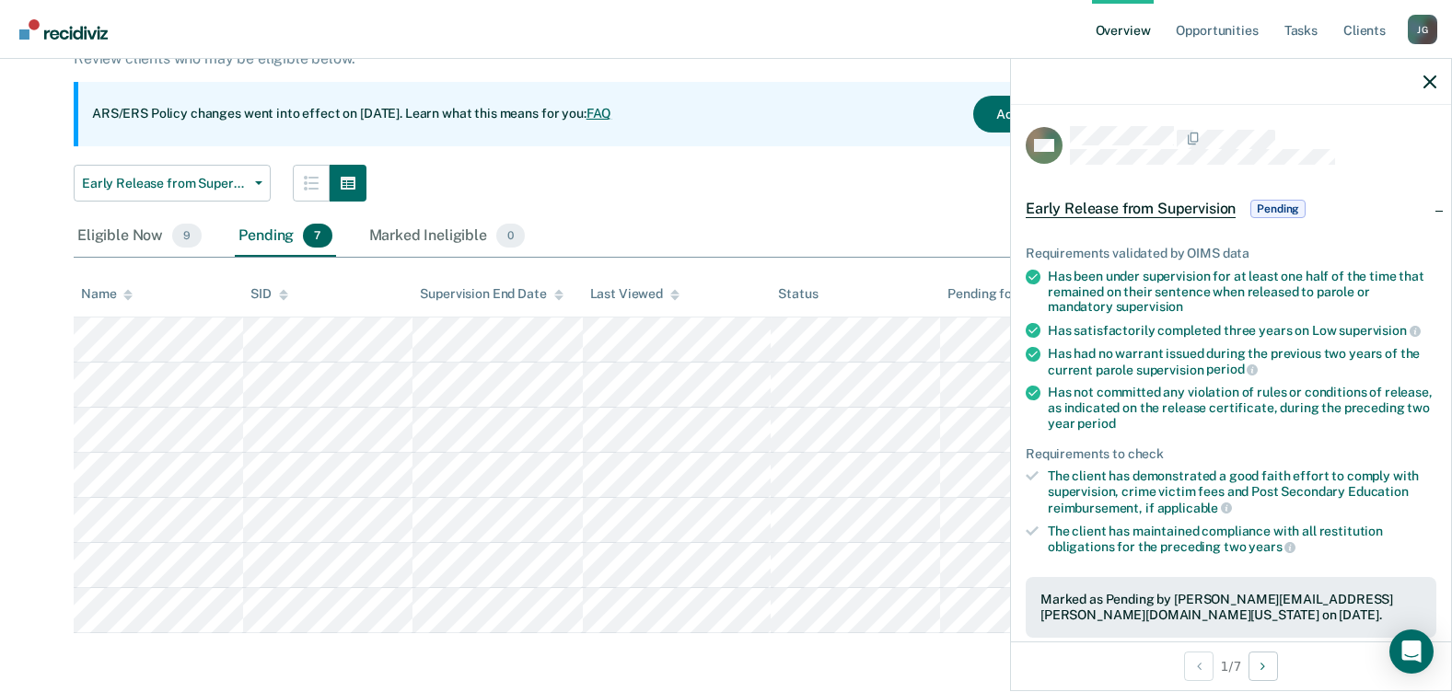
scroll to position [0, 0]
click at [1258, 205] on span "Pending" at bounding box center [1277, 210] width 55 height 18
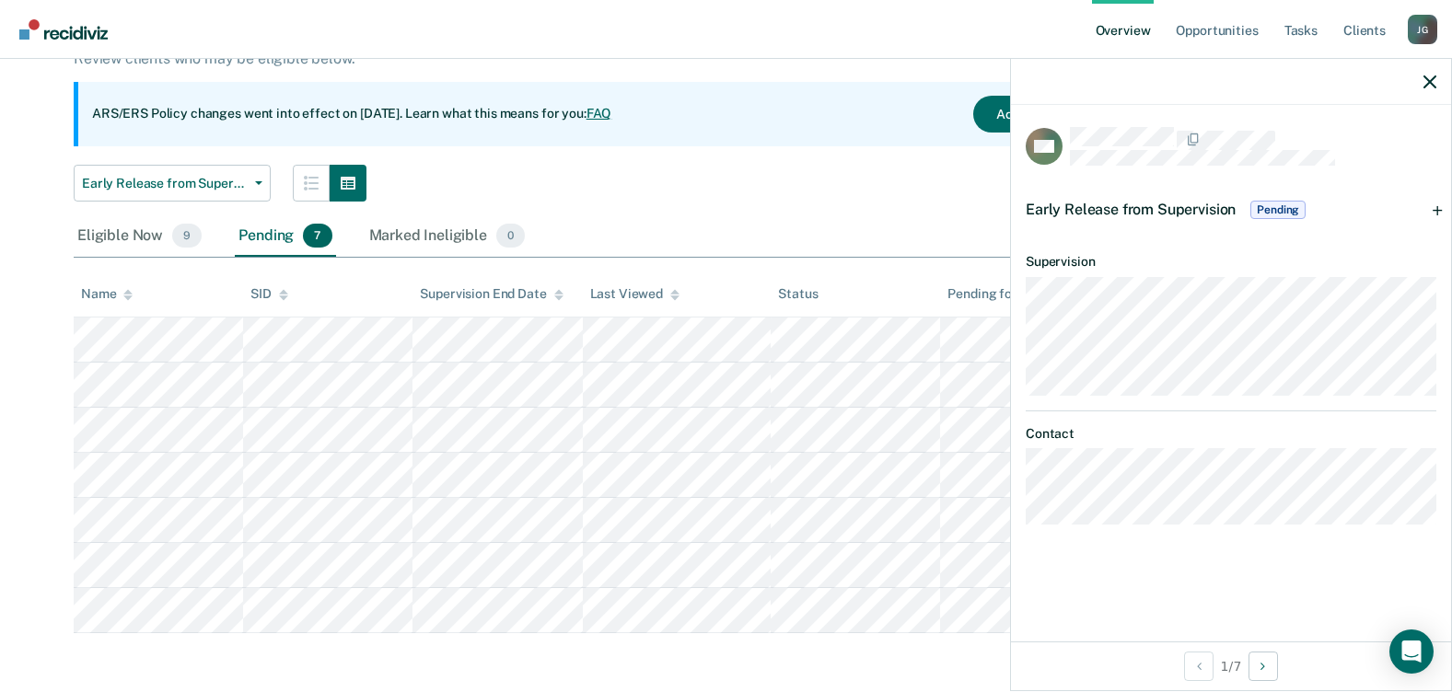
click at [1258, 205] on span "Pending" at bounding box center [1277, 210] width 55 height 18
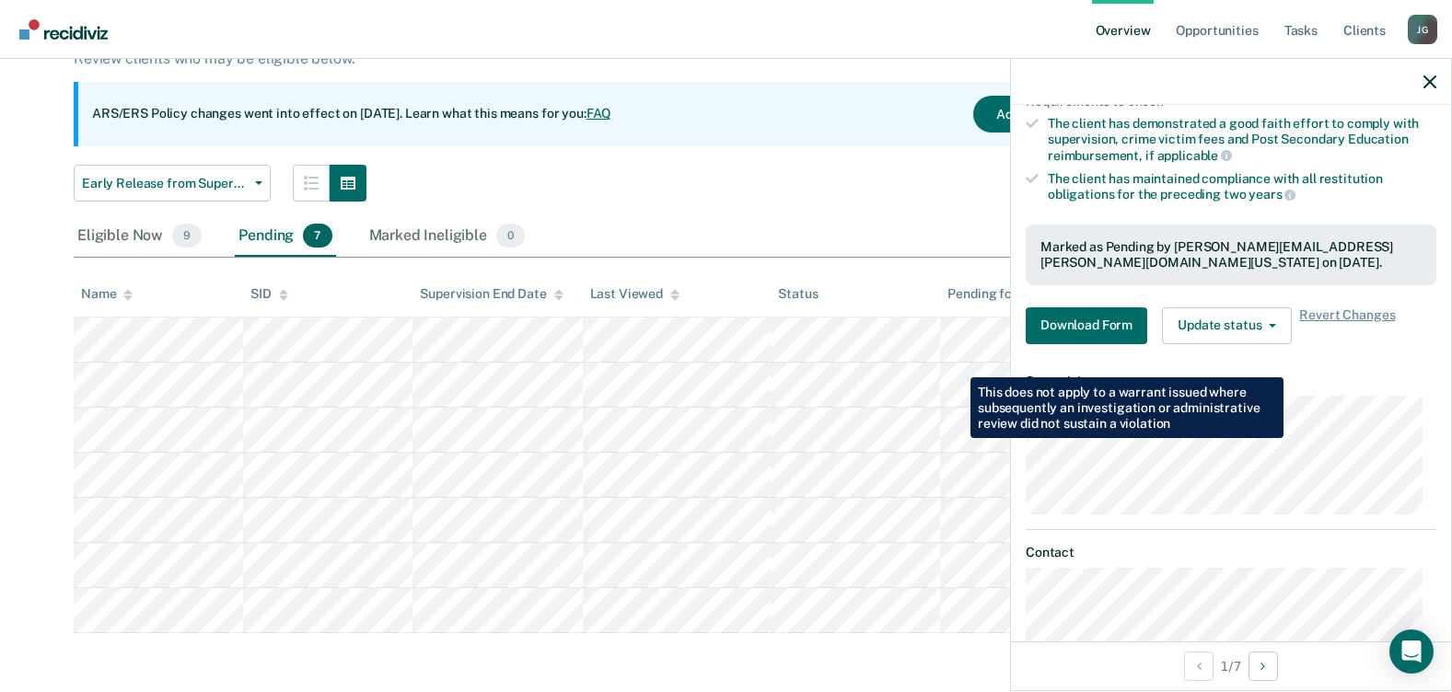
scroll to position [368, 0]
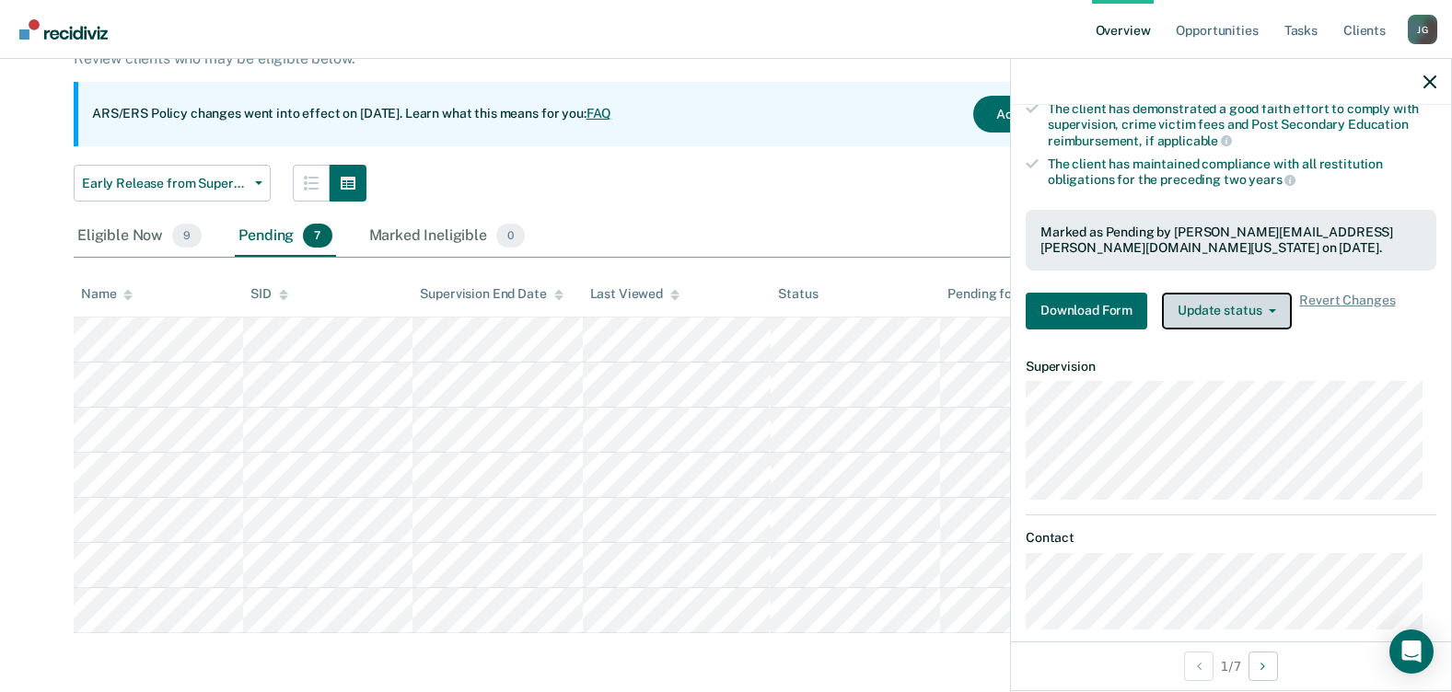
click at [1281, 309] on button "Update status" at bounding box center [1227, 311] width 130 height 37
click at [1371, 334] on div "Requirements validated by OIMS data Has been under supervision for at least one…" at bounding box center [1231, 96] width 440 height 495
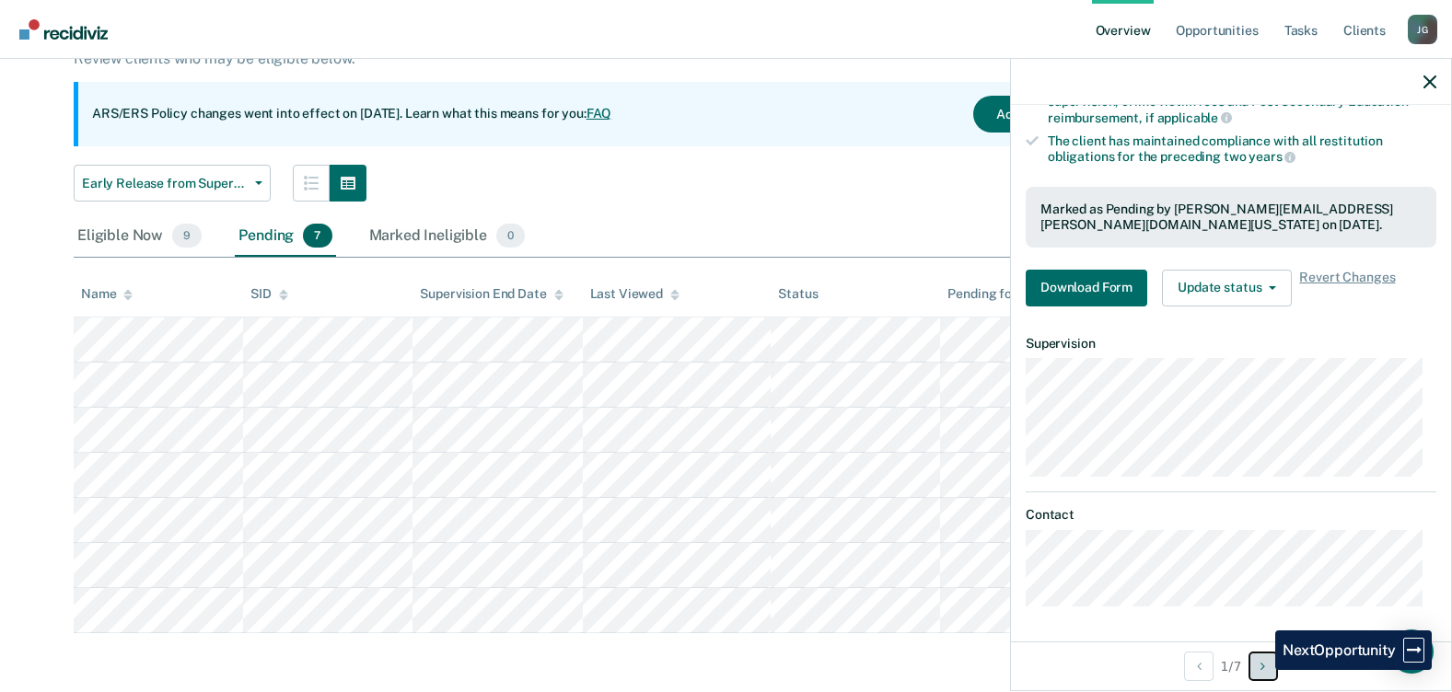
click at [1262, 670] on button "Next Opportunity" at bounding box center [1263, 666] width 29 height 29
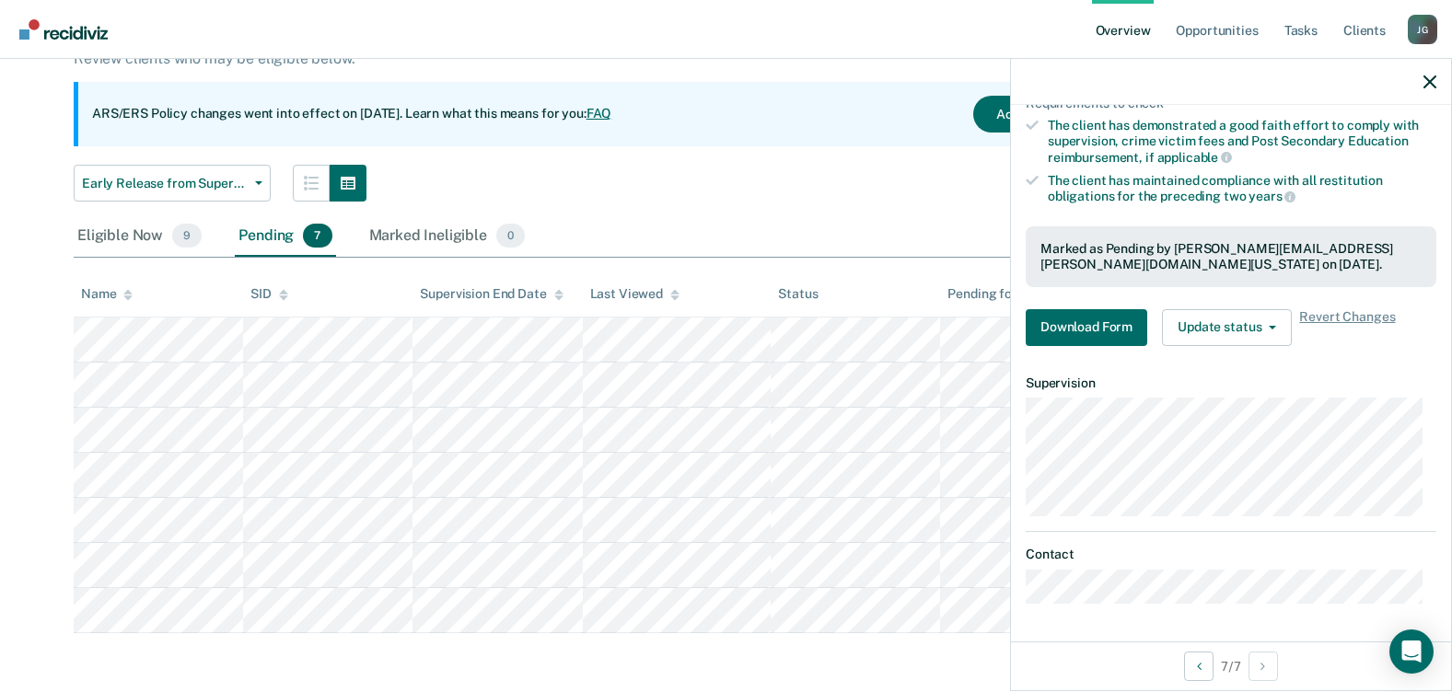
scroll to position [350, 0]
click at [95, 235] on div "Eligible Now 9" at bounding box center [140, 236] width 132 height 41
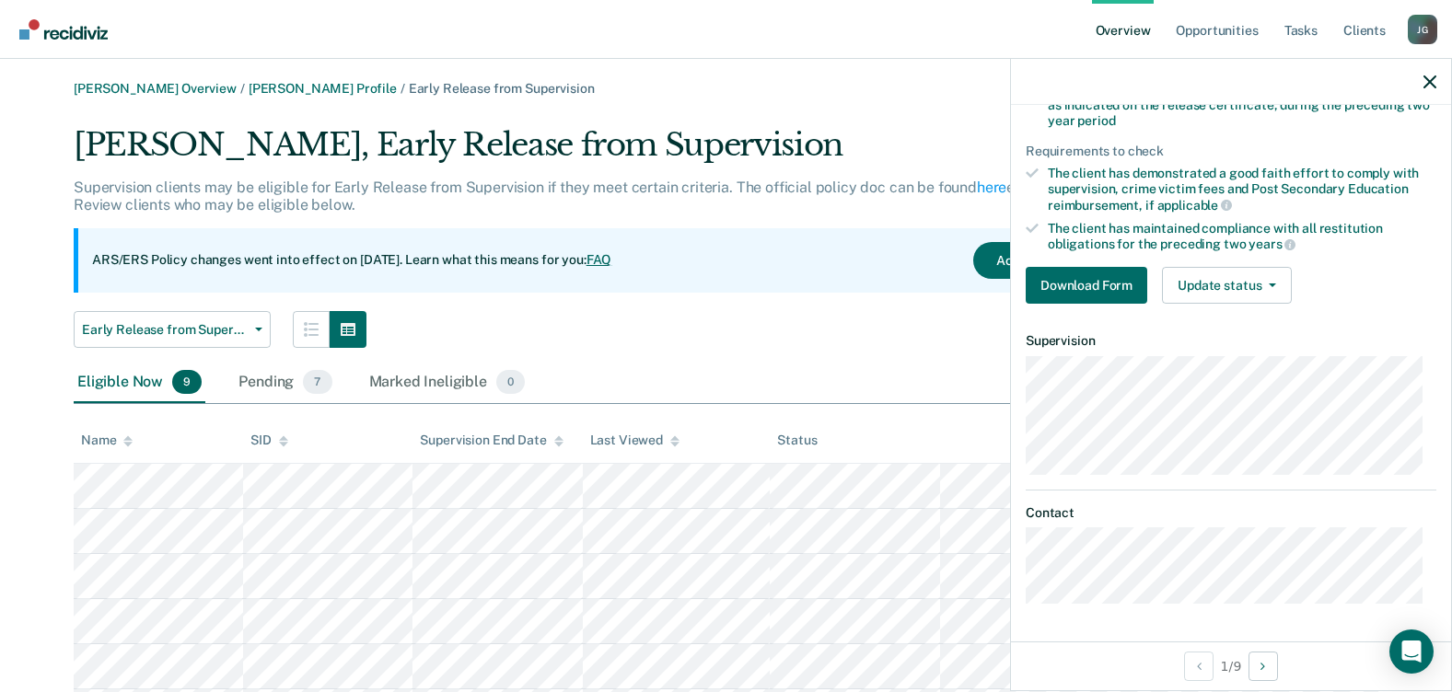
scroll to position [302, 0]
click at [1099, 280] on button "Download Form" at bounding box center [1087, 287] width 122 height 37
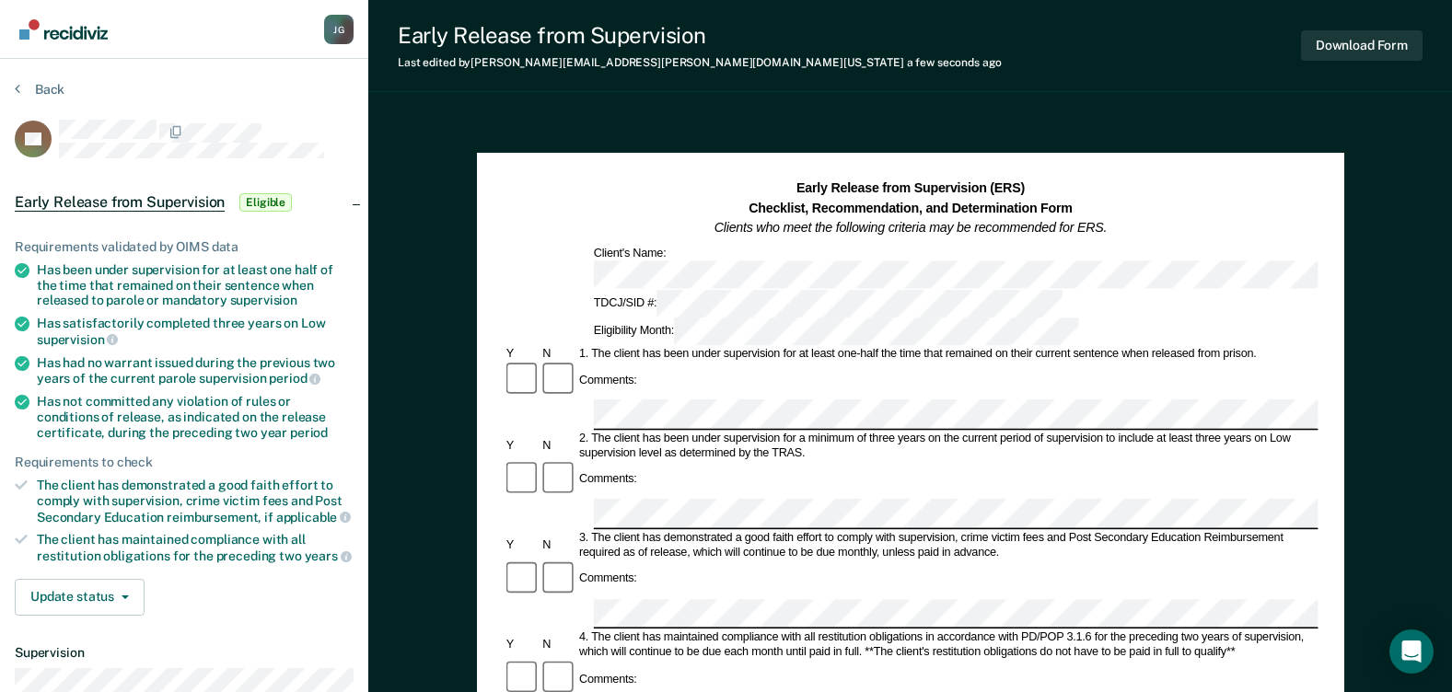
click at [699, 660] on div "Comments:" at bounding box center [910, 679] width 815 height 39
click at [1337, 52] on button "Download Form" at bounding box center [1362, 45] width 122 height 30
click at [1382, 34] on button "Download Form" at bounding box center [1362, 45] width 122 height 30
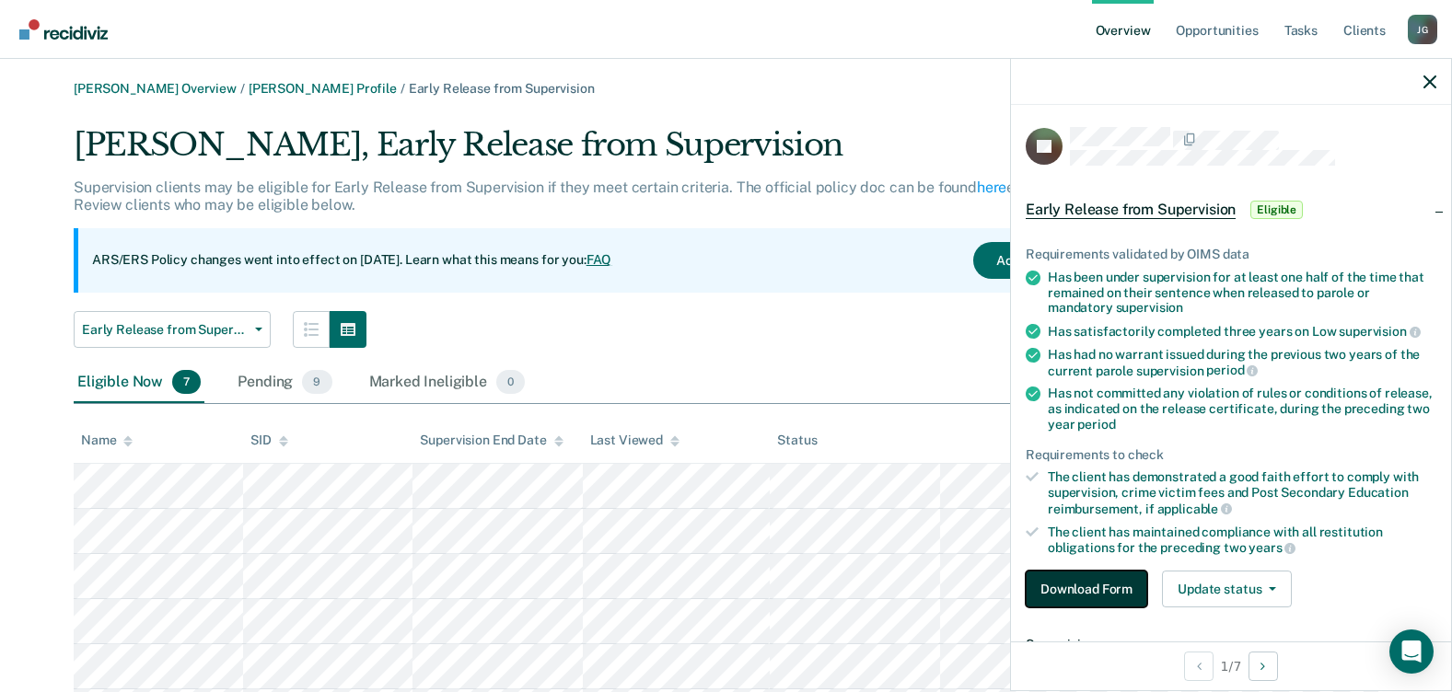
click at [1130, 578] on button "Download Form" at bounding box center [1087, 589] width 122 height 37
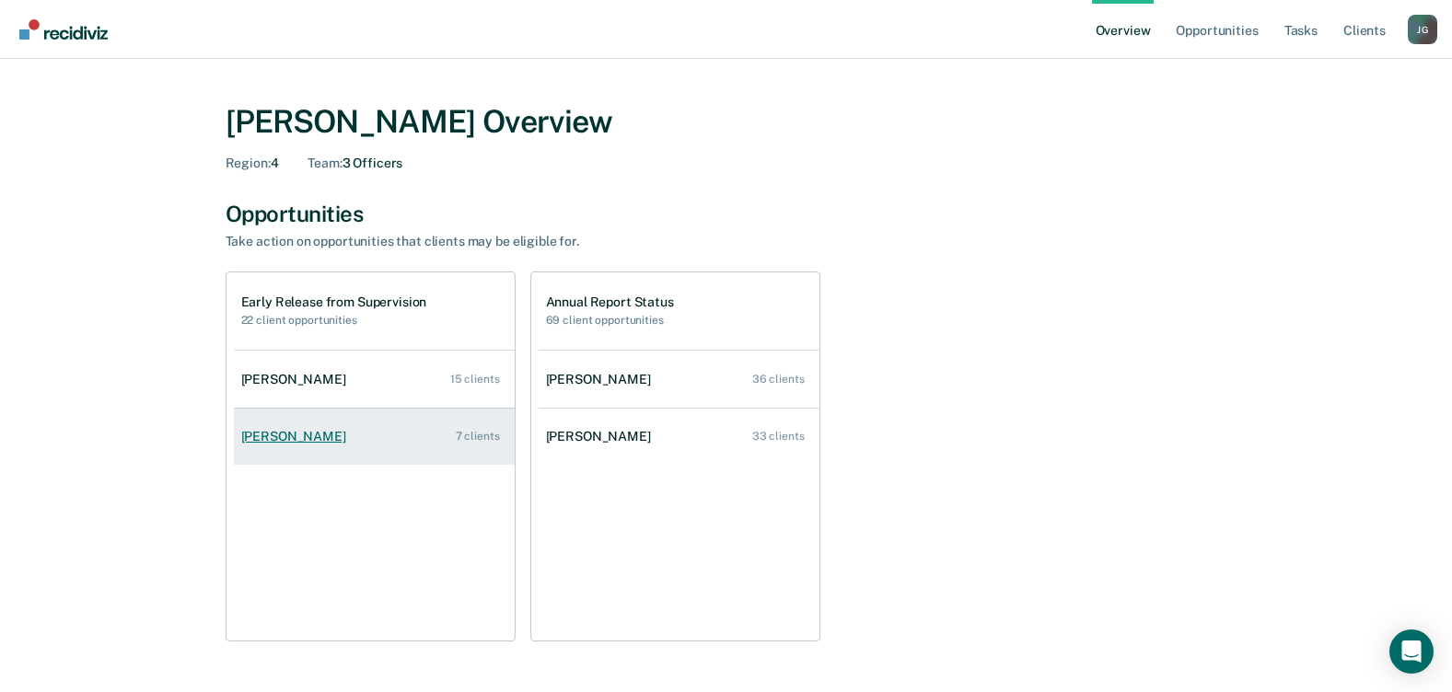
click at [295, 440] on div "[PERSON_NAME]" at bounding box center [297, 437] width 112 height 16
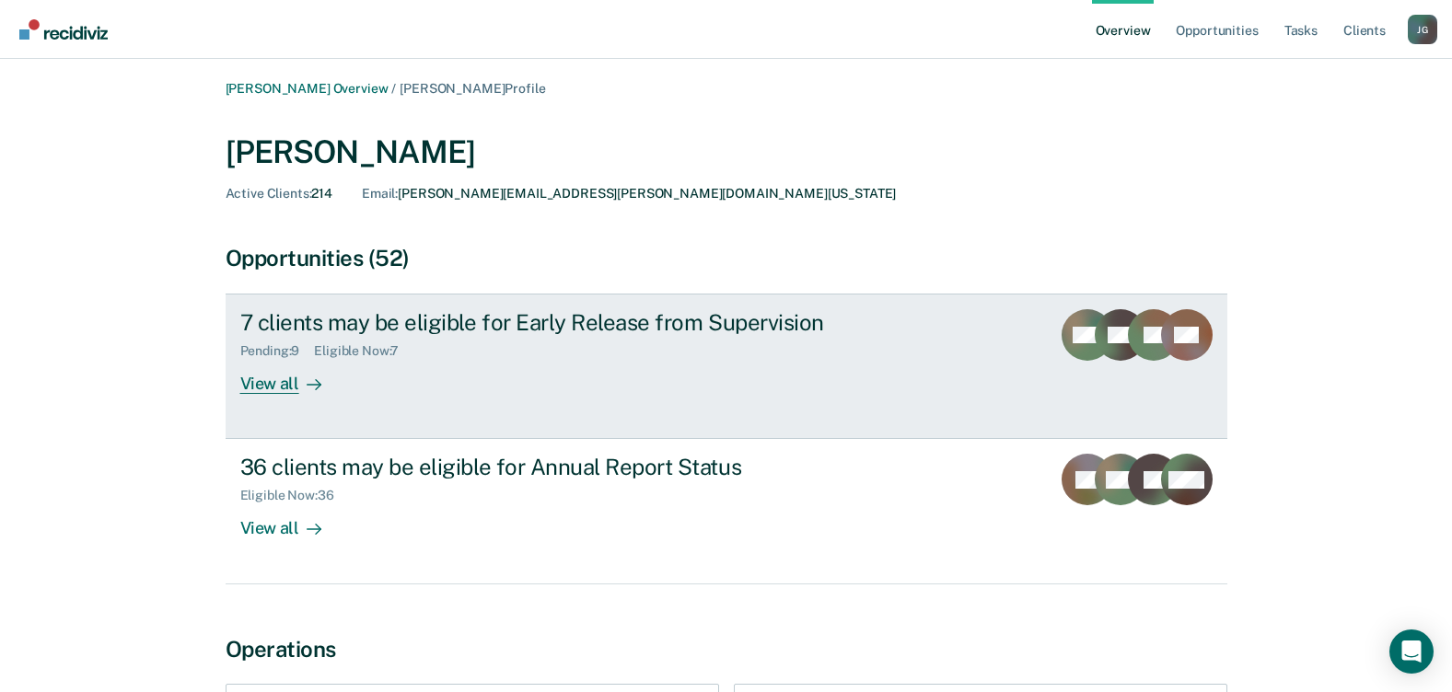
click at [273, 381] on div "View all" at bounding box center [291, 377] width 103 height 36
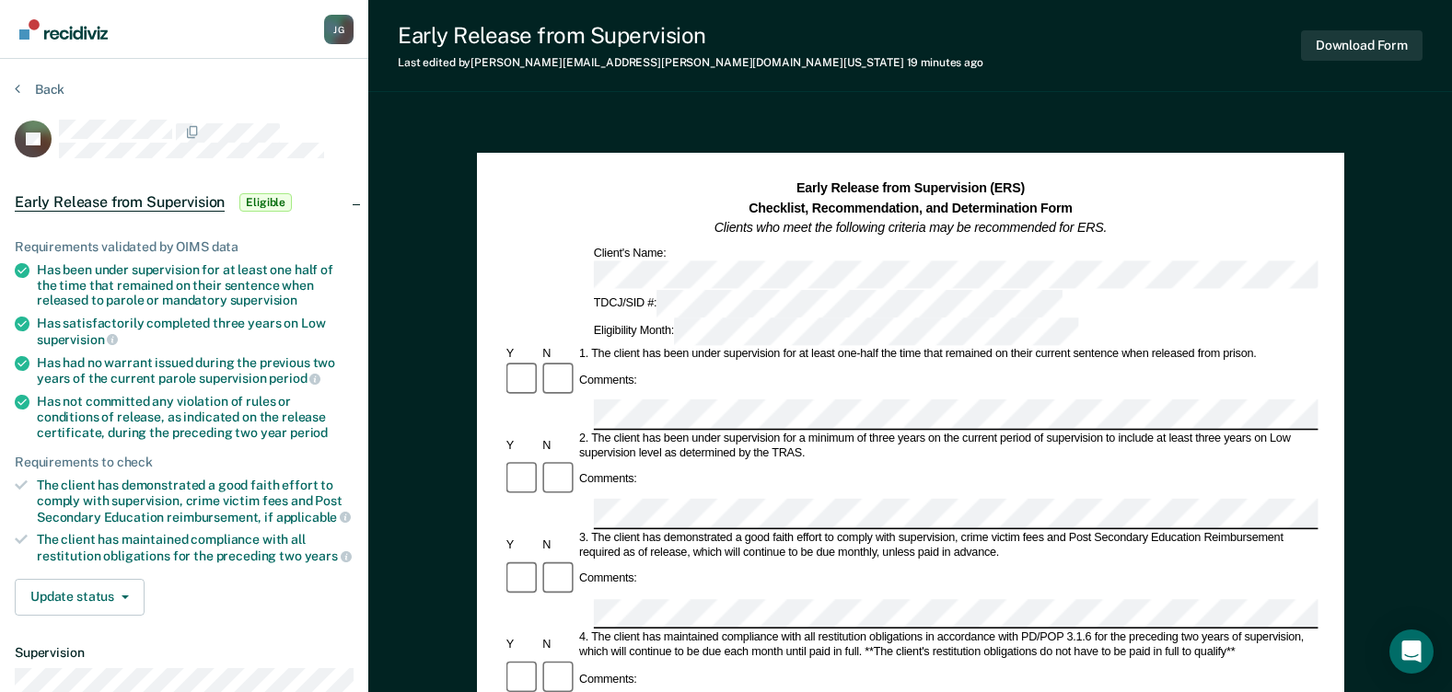
click at [261, 120] on div at bounding box center [206, 132] width 295 height 24
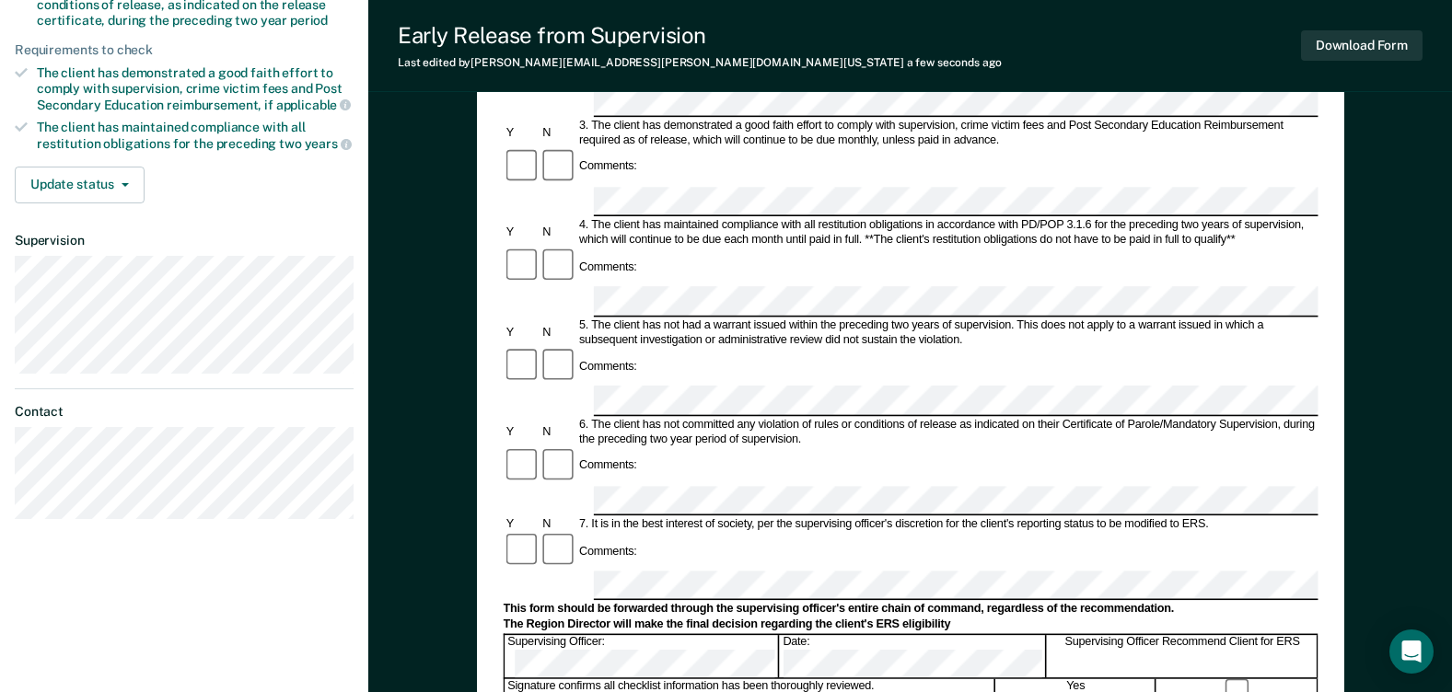
scroll to position [460, 0]
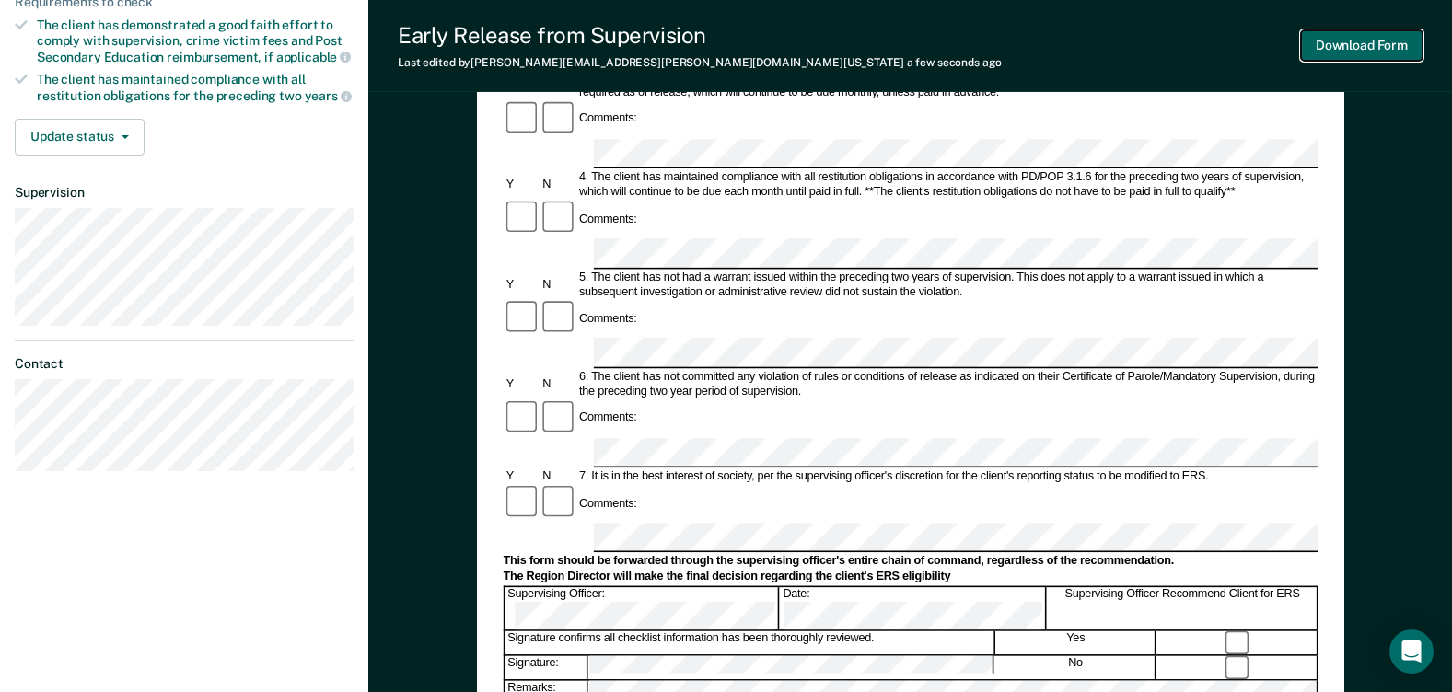
click at [1347, 54] on button "Download Form" at bounding box center [1362, 45] width 122 height 30
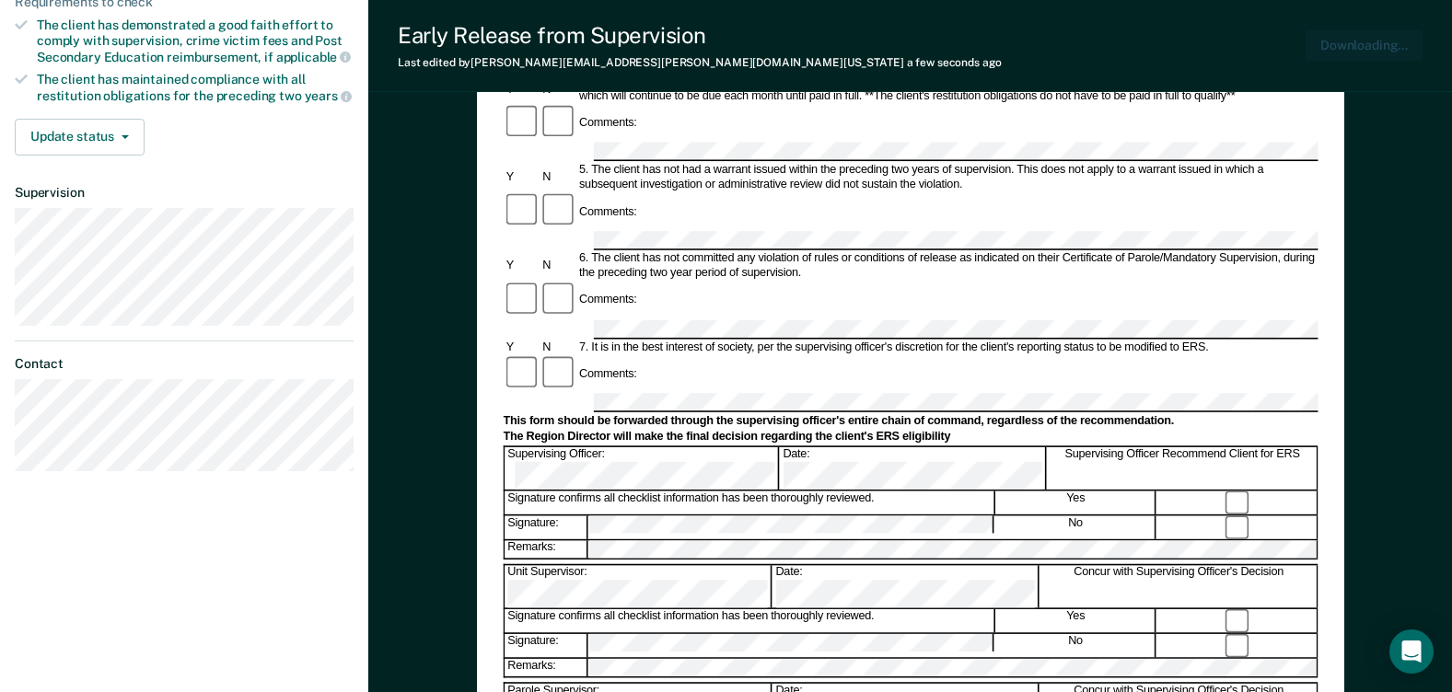
scroll to position [0, 0]
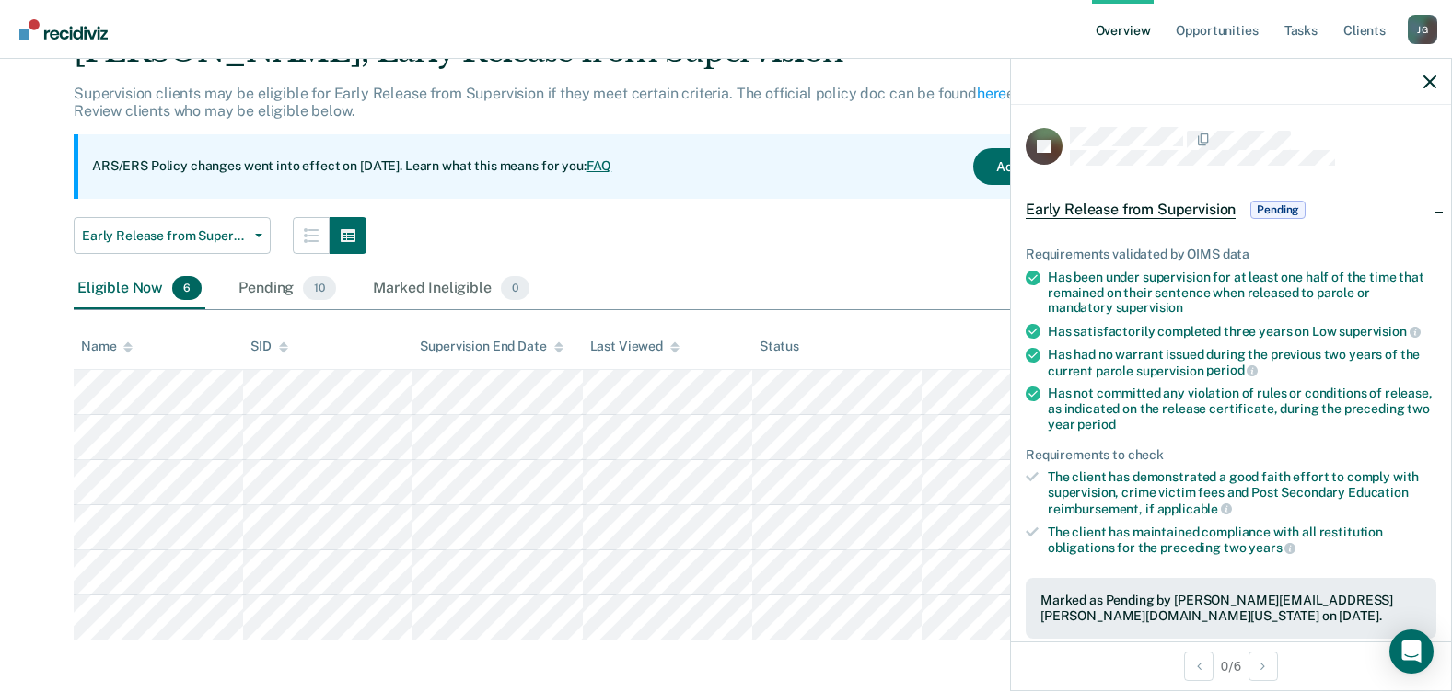
scroll to position [101, 0]
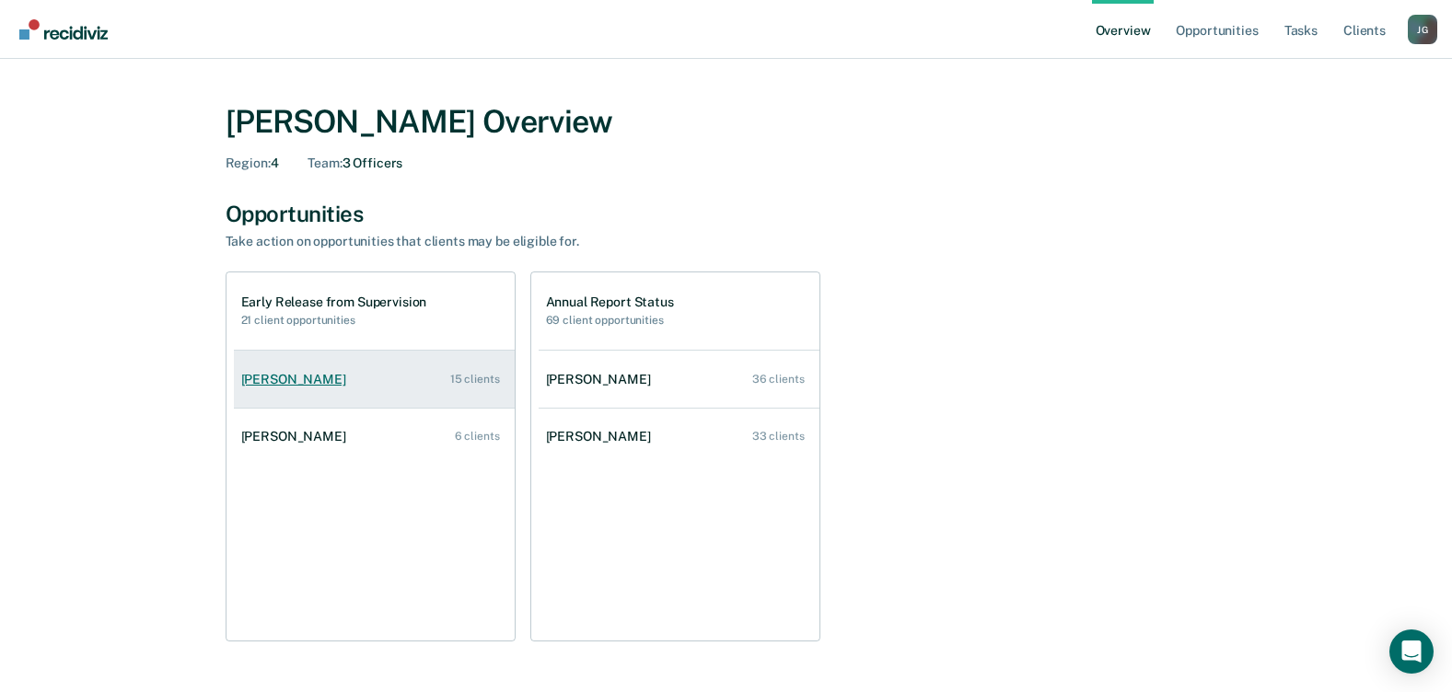
click at [324, 378] on div "[PERSON_NAME]" at bounding box center [297, 380] width 112 height 16
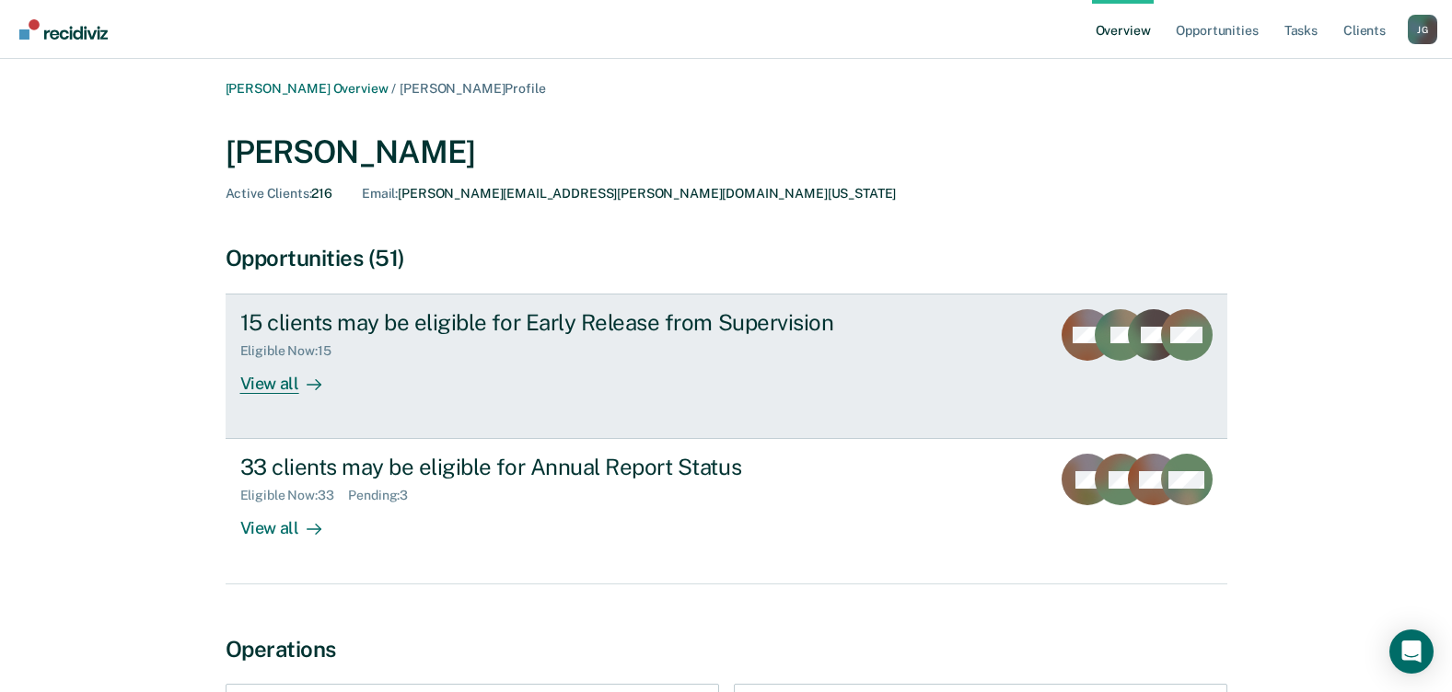
click at [262, 375] on div "View all" at bounding box center [291, 377] width 103 height 36
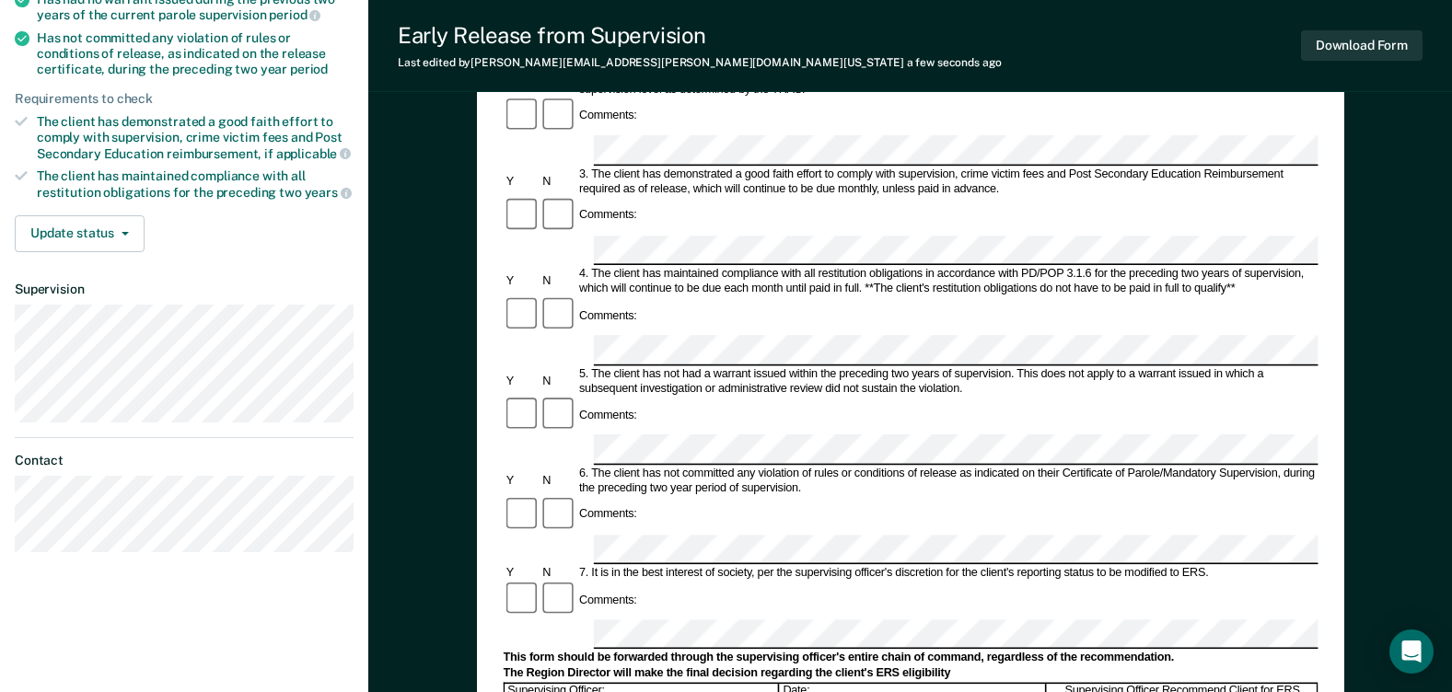
scroll to position [368, 0]
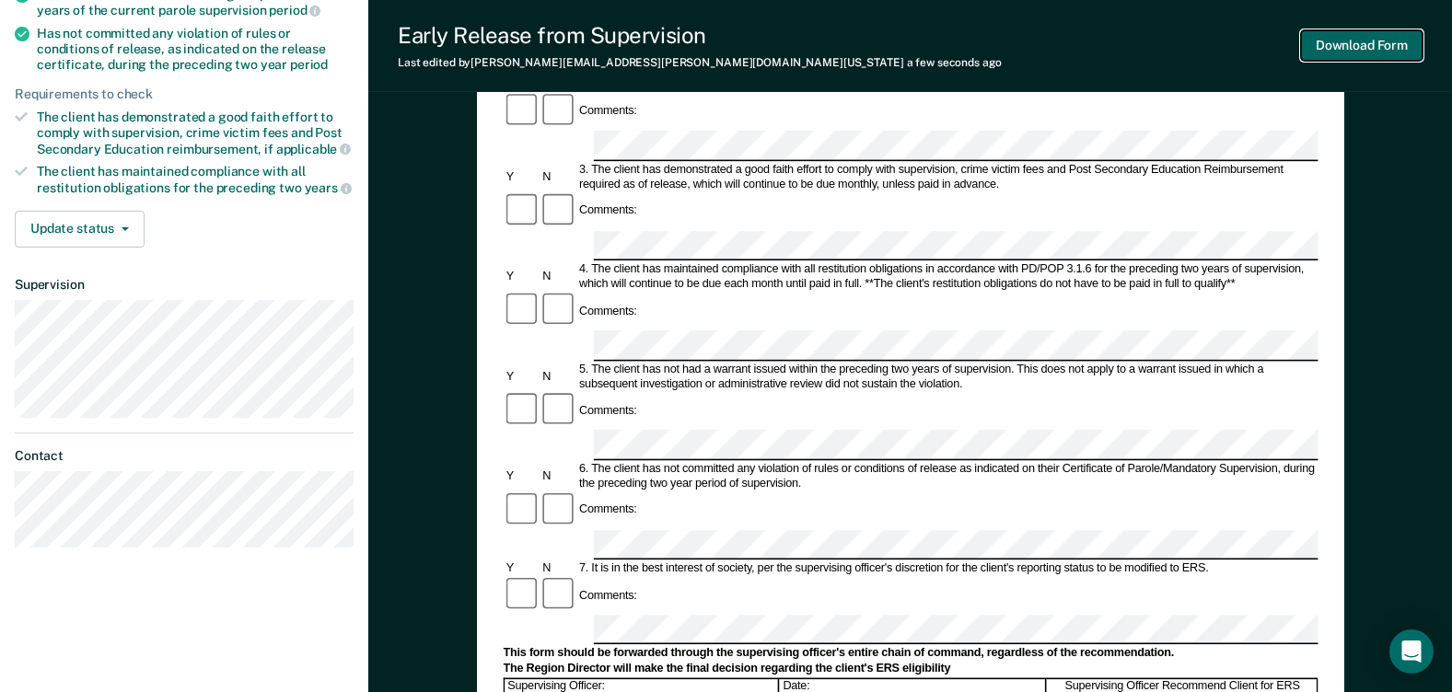
click at [1363, 48] on button "Download Form" at bounding box center [1362, 45] width 122 height 30
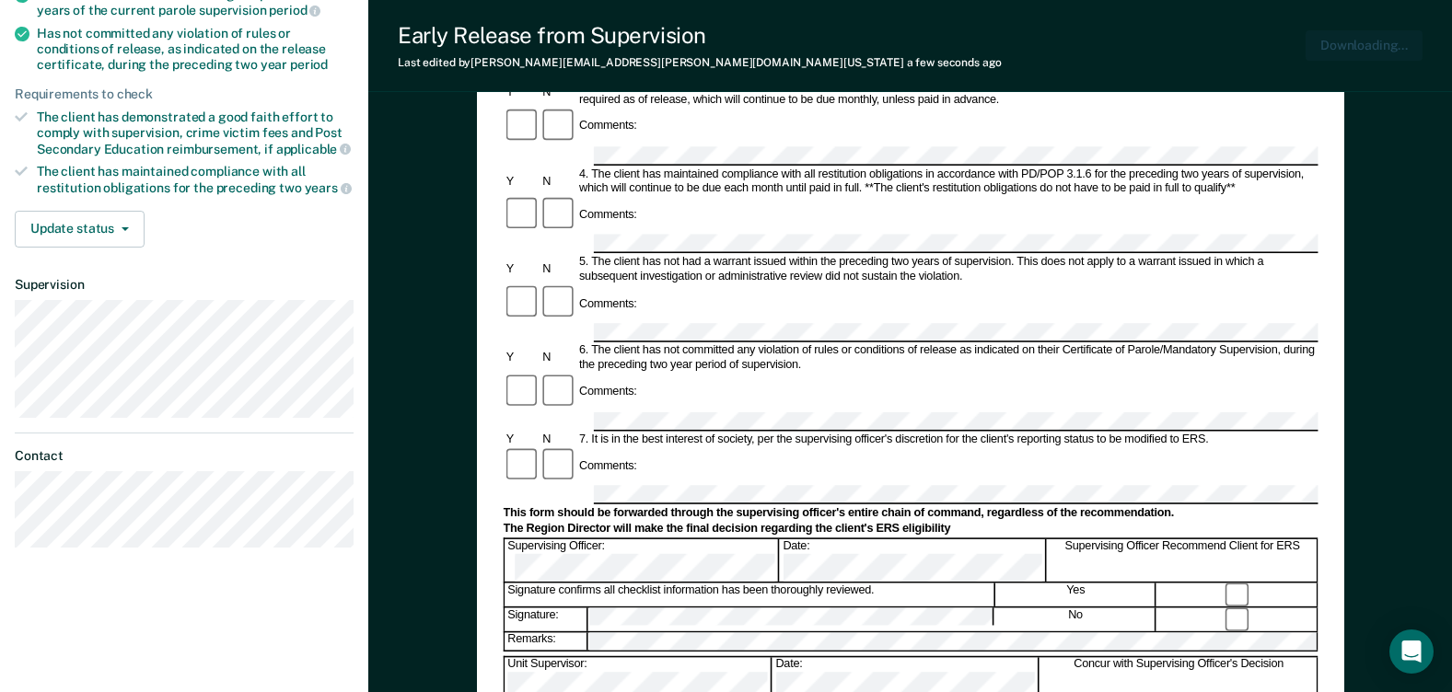
scroll to position [0, 0]
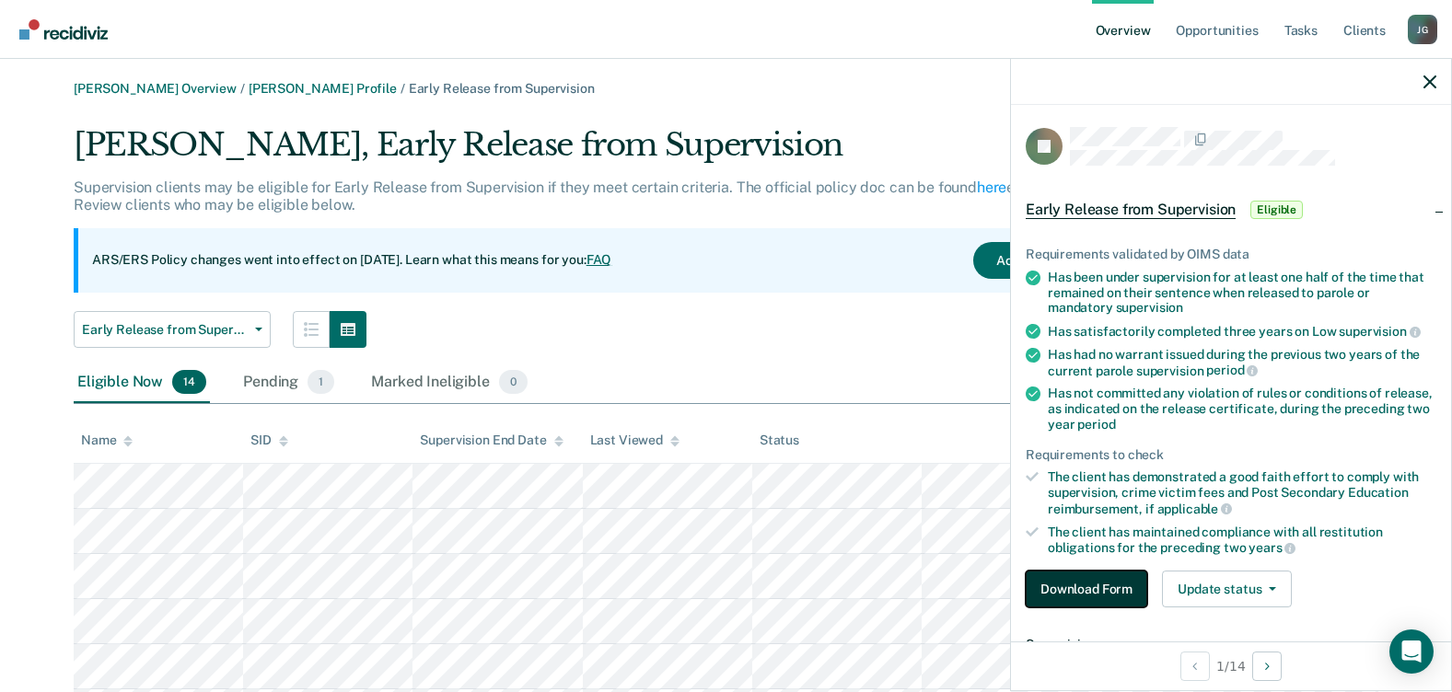
click at [1088, 587] on button "Download Form" at bounding box center [1087, 589] width 122 height 37
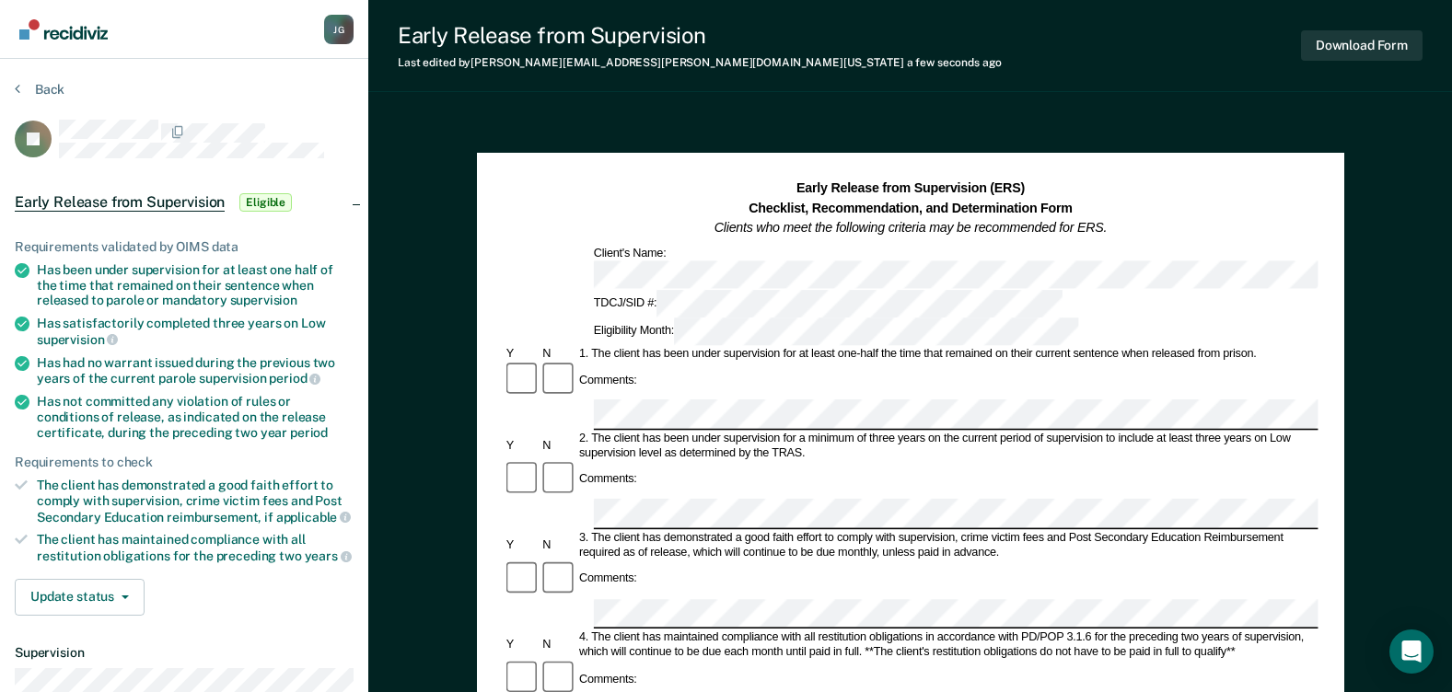
click at [739, 531] on div "3. The client has demonstrated a good faith effort to comply with supervision, …" at bounding box center [947, 545] width 742 height 29
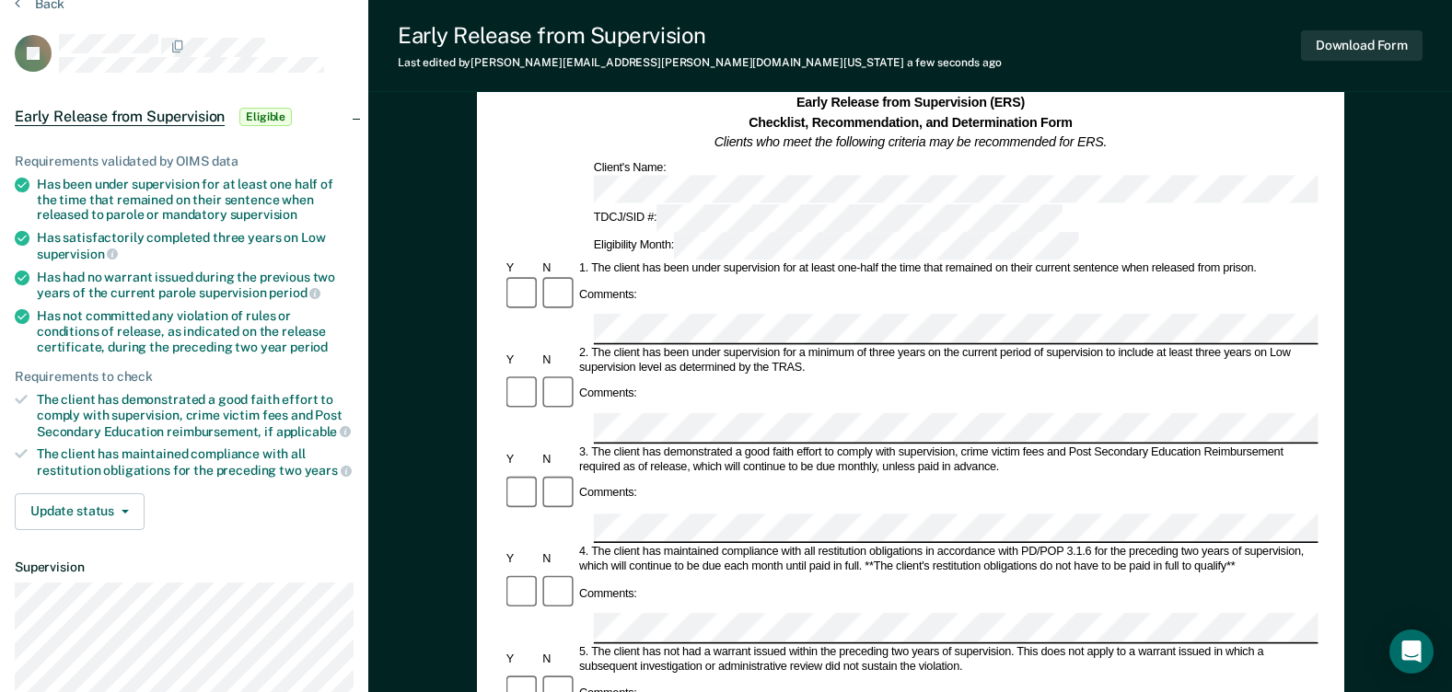
scroll to position [184, 0]
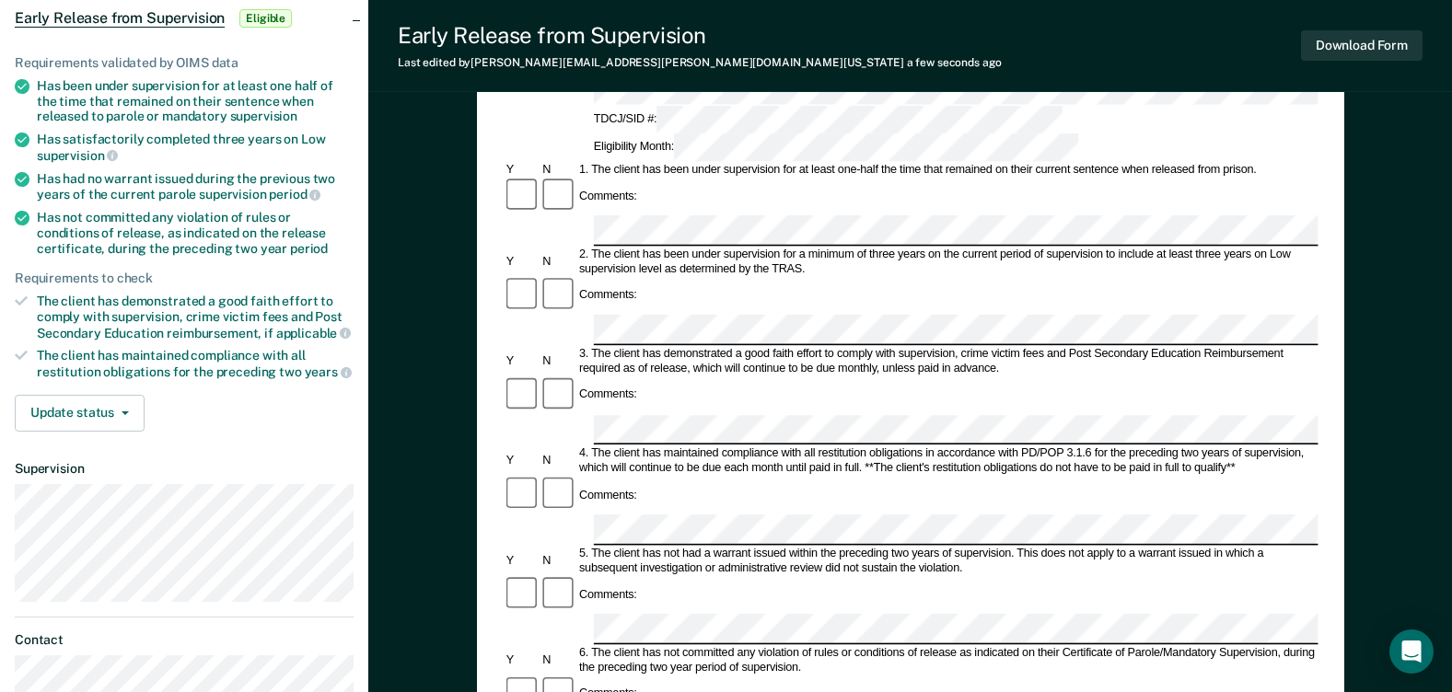
click at [763, 476] on div "Comments:" at bounding box center [910, 495] width 815 height 39
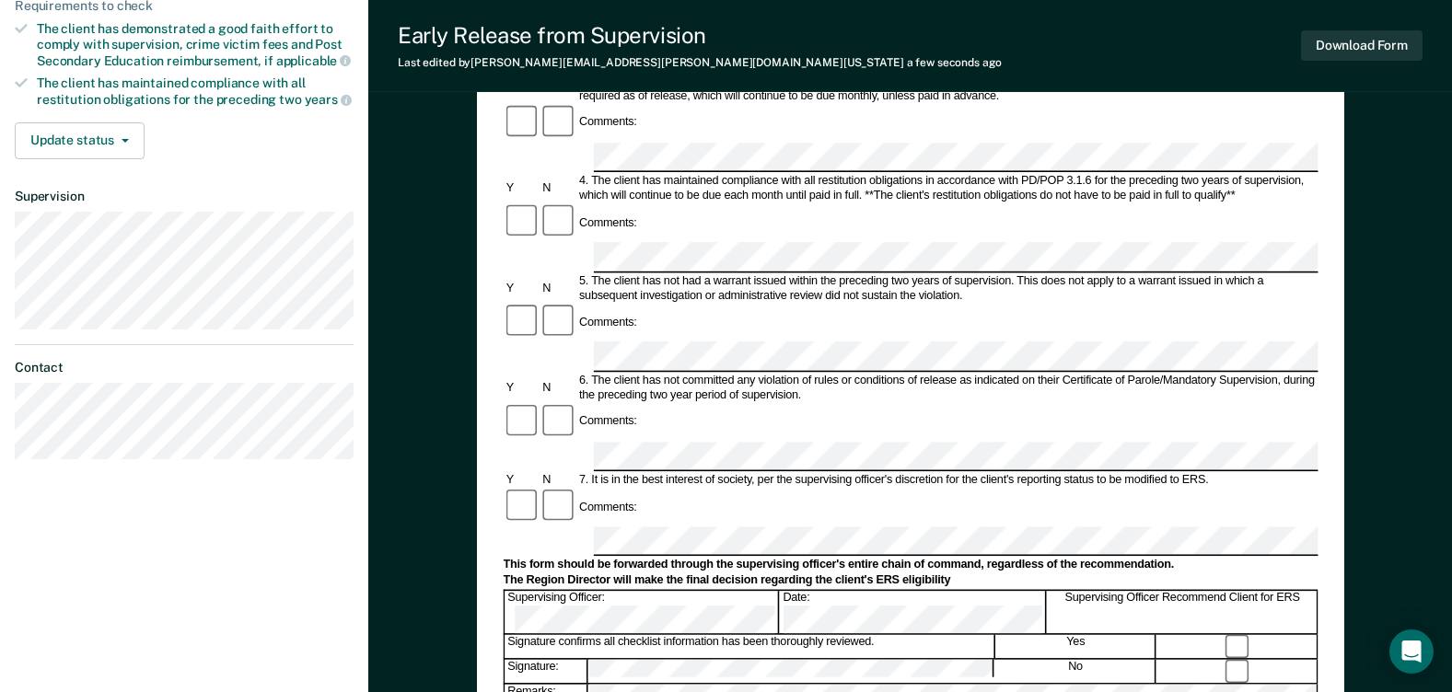
scroll to position [460, 0]
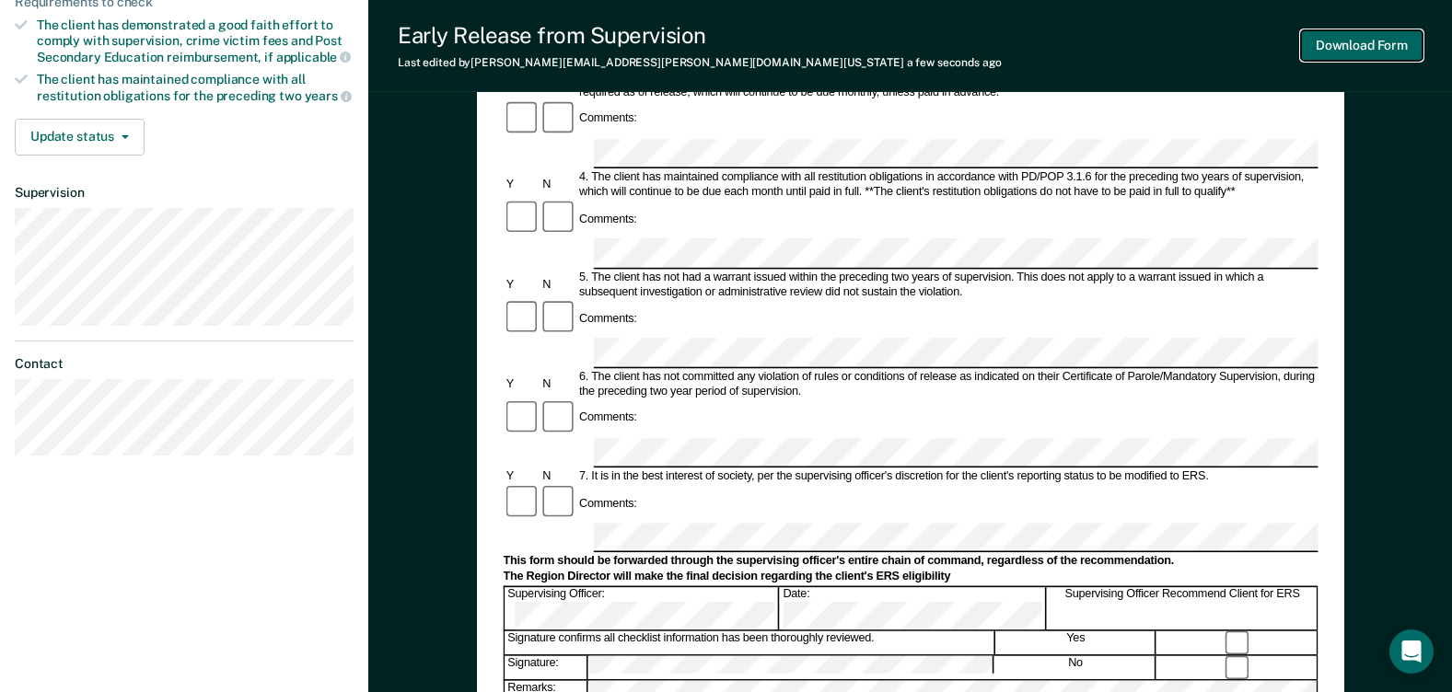
click at [1412, 45] on button "Download Form" at bounding box center [1362, 45] width 122 height 30
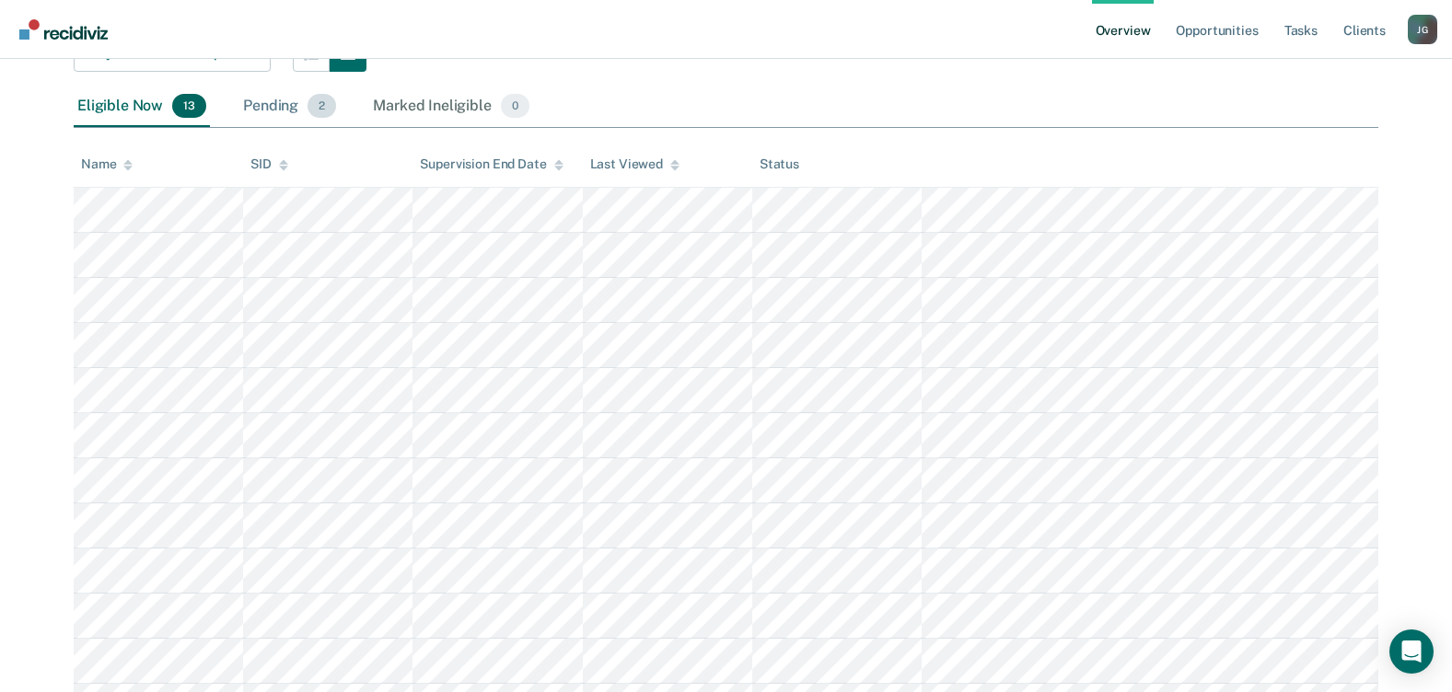
scroll to position [184, 0]
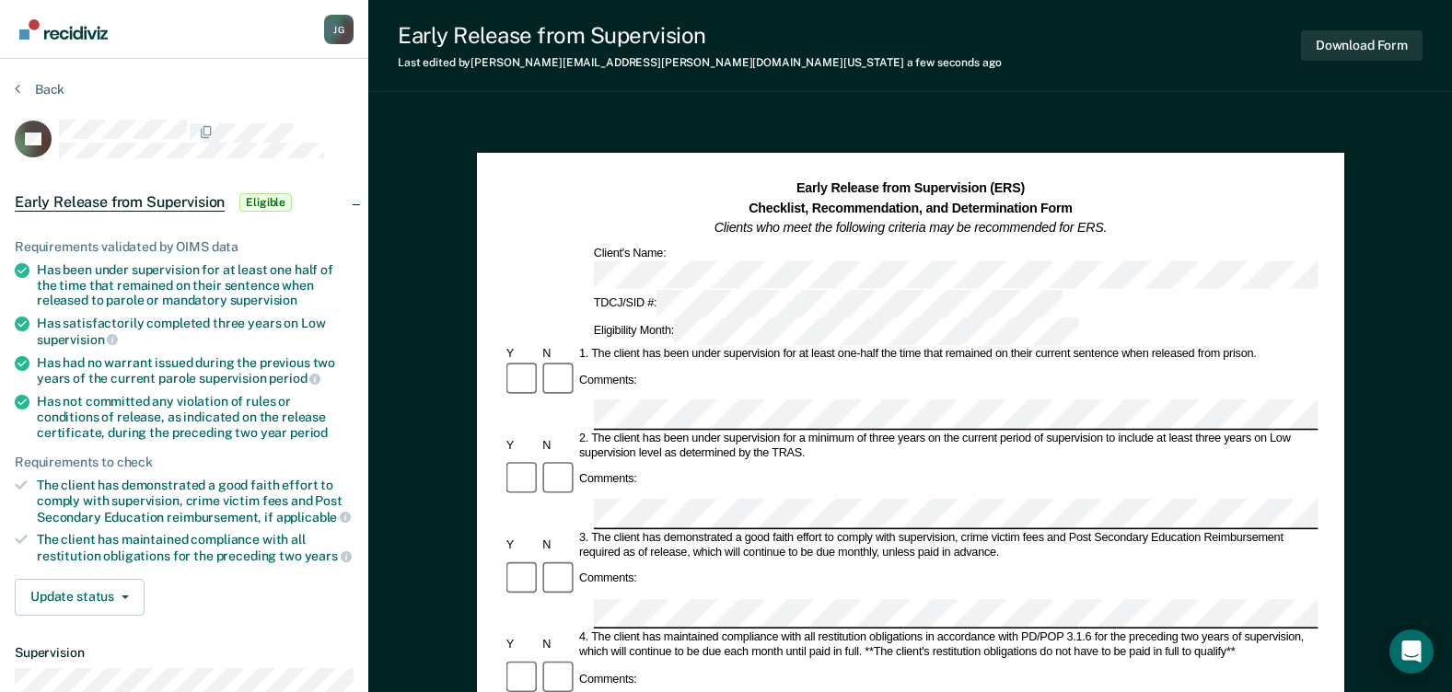
click at [645, 531] on div "3. The client has demonstrated a good faith effort to comply with supervision, …" at bounding box center [947, 545] width 742 height 29
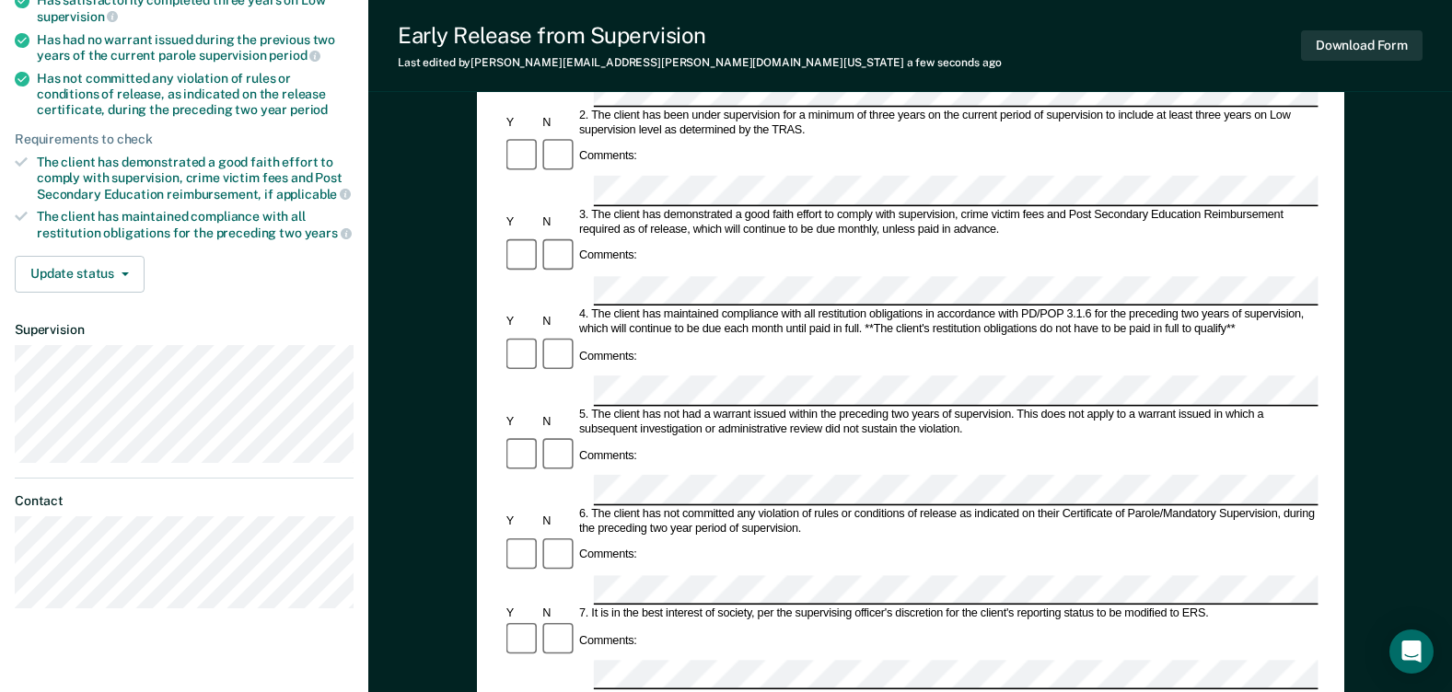
scroll to position [368, 0]
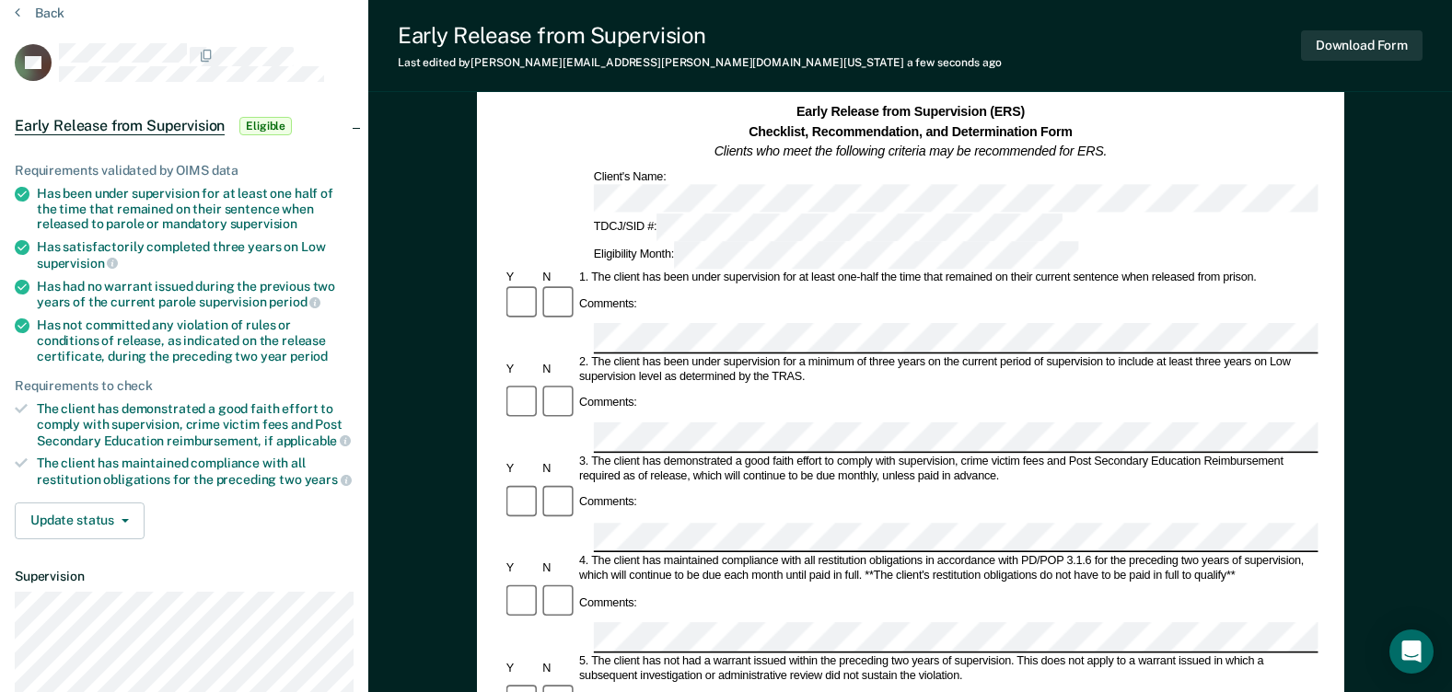
scroll to position [0, 0]
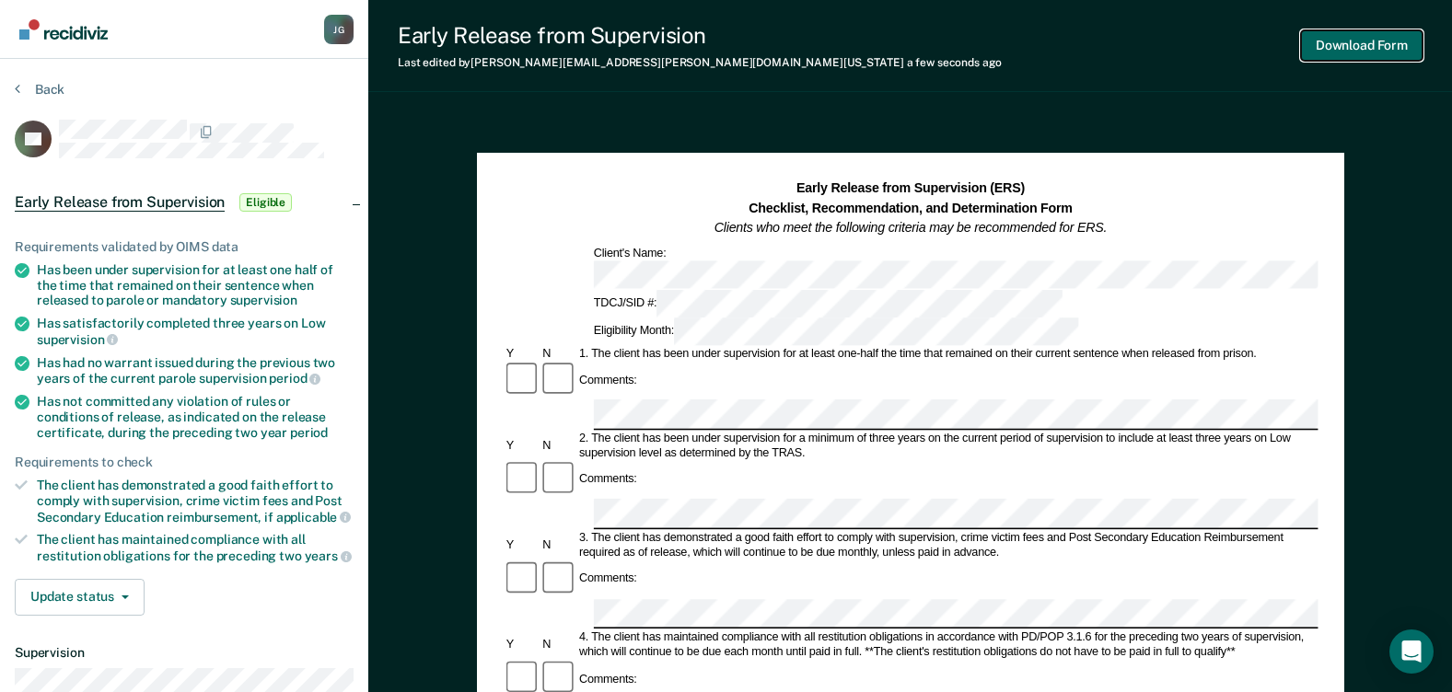
click at [1370, 46] on button "Download Form" at bounding box center [1362, 45] width 122 height 30
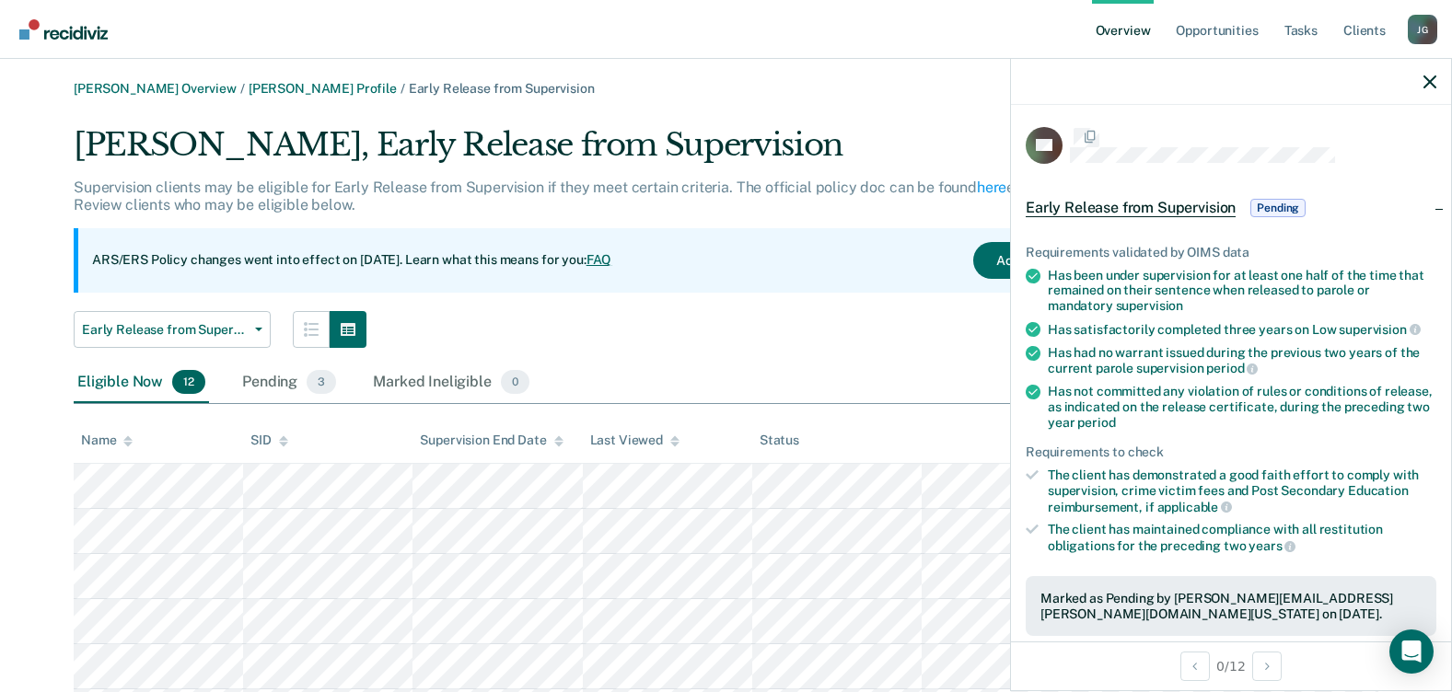
scroll to position [184, 0]
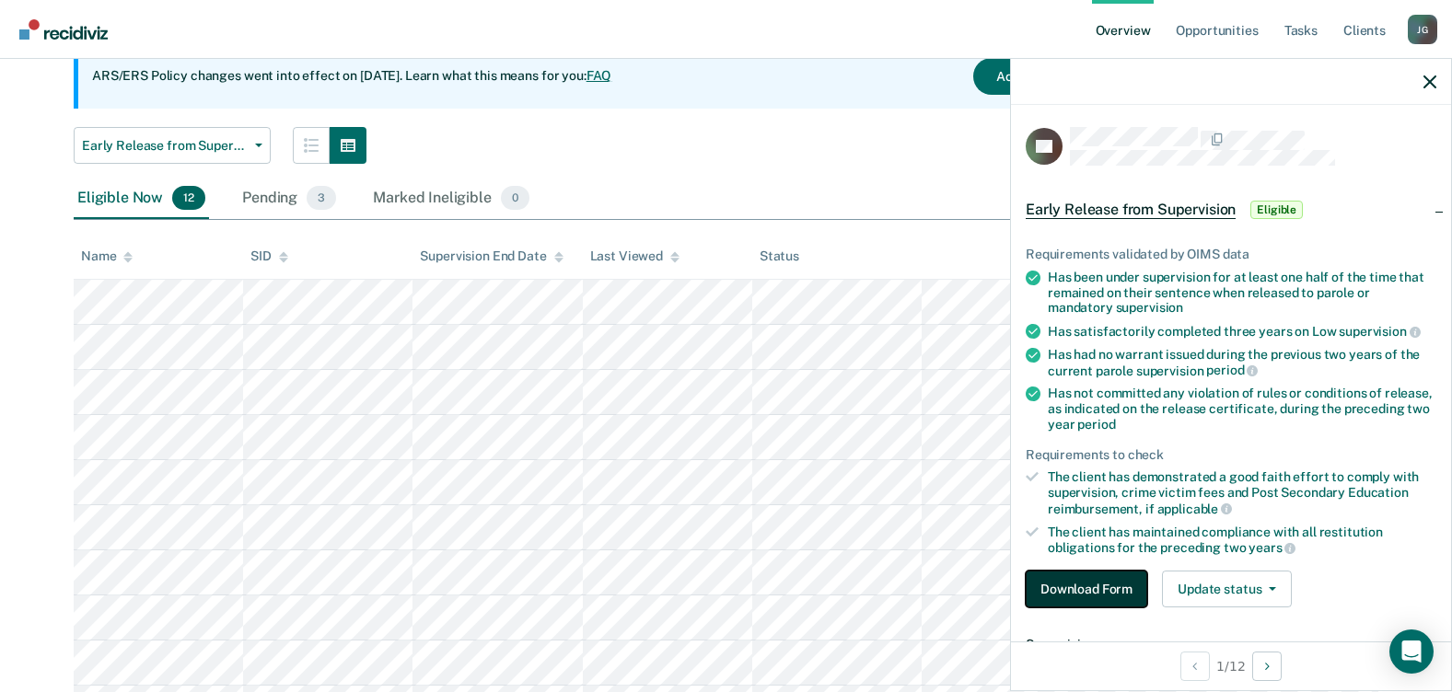
click at [1109, 588] on button "Download Form" at bounding box center [1087, 589] width 122 height 37
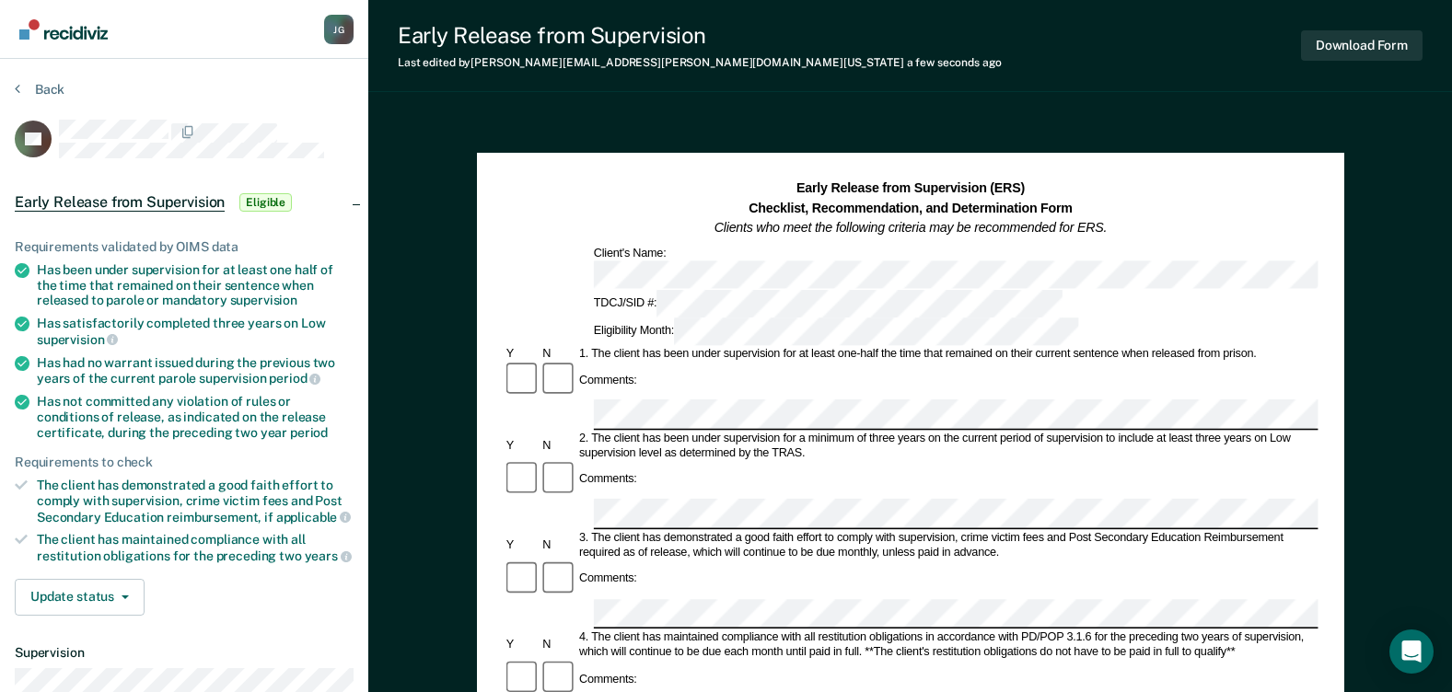
click at [685, 561] on div "Comments:" at bounding box center [910, 596] width 815 height 71
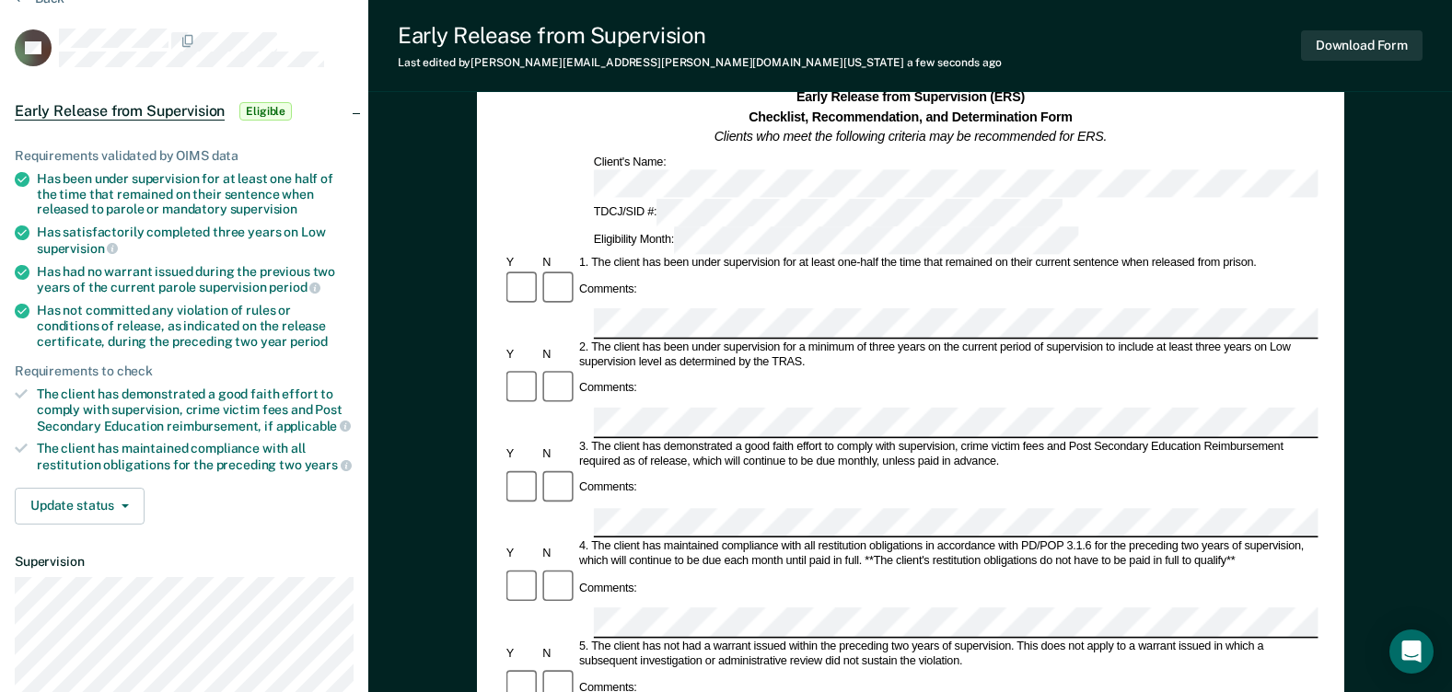
scroll to position [90, 0]
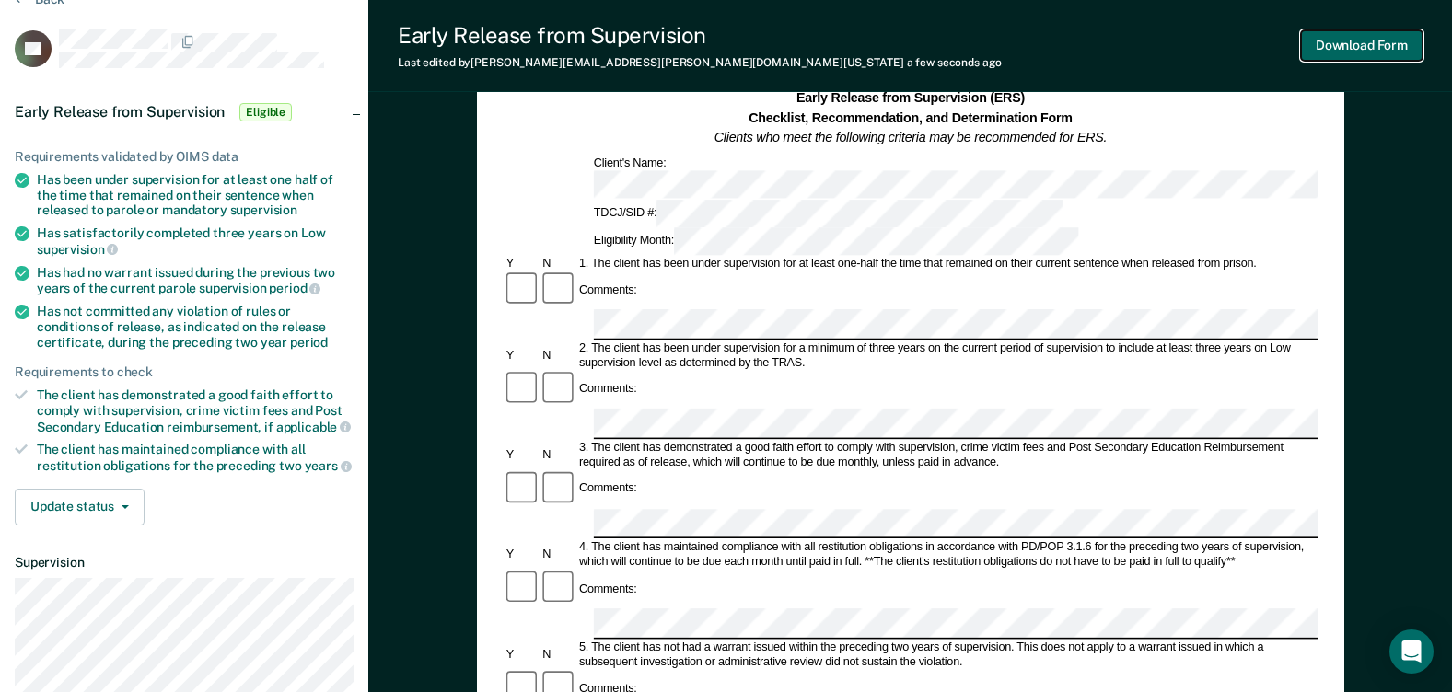
click at [1381, 50] on button "Download Form" at bounding box center [1362, 45] width 122 height 30
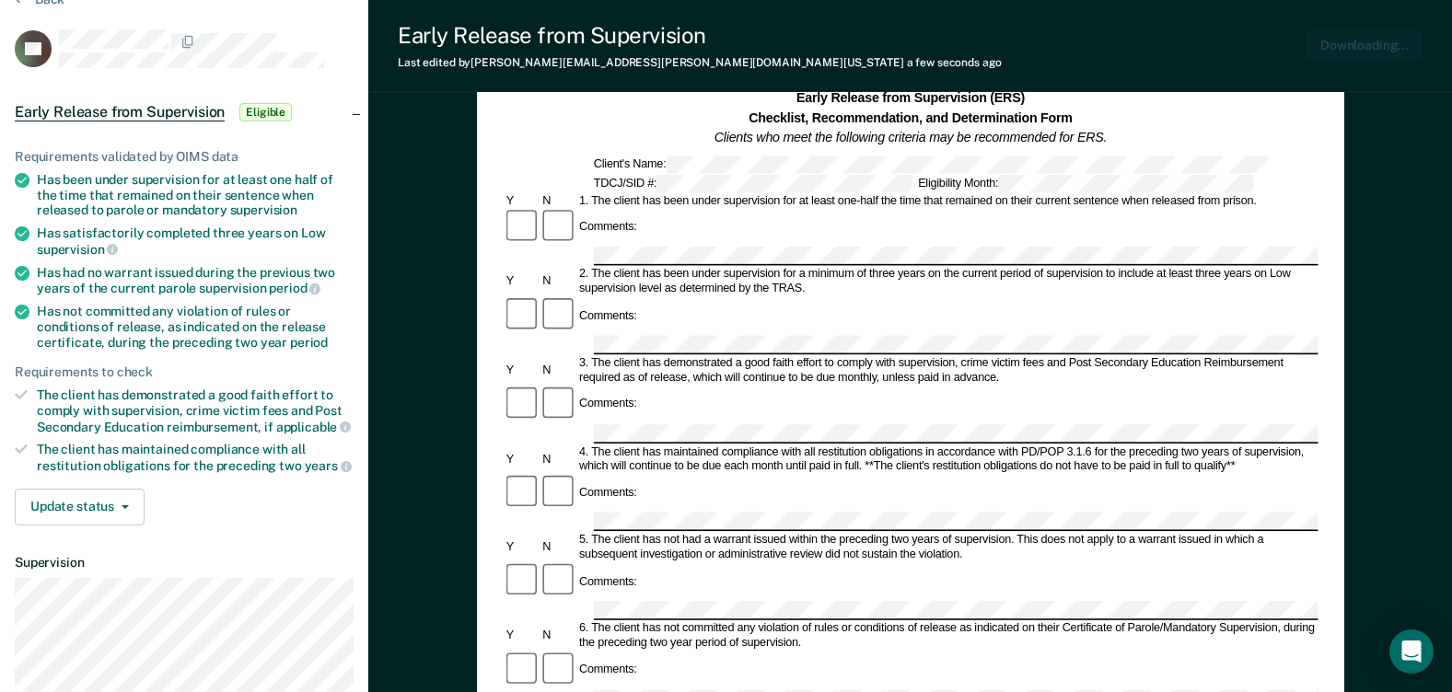
scroll to position [0, 0]
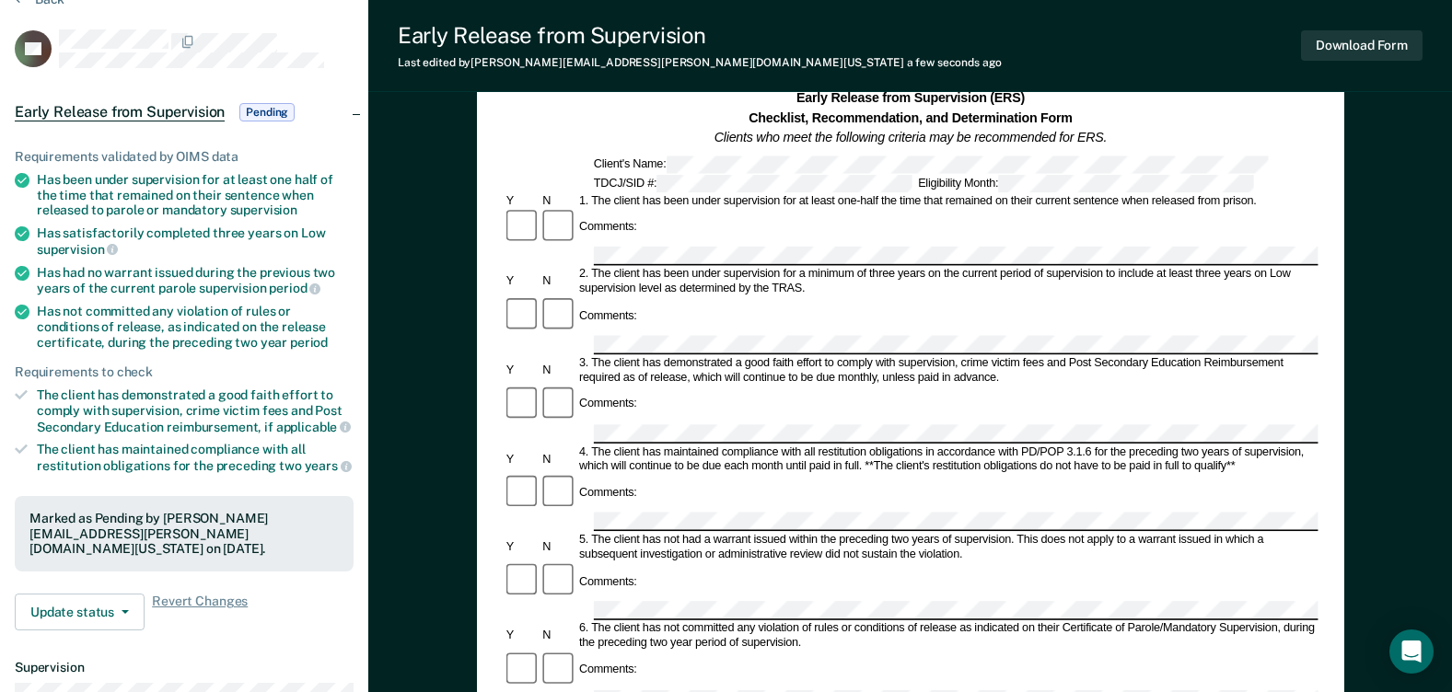
scroll to position [184, 0]
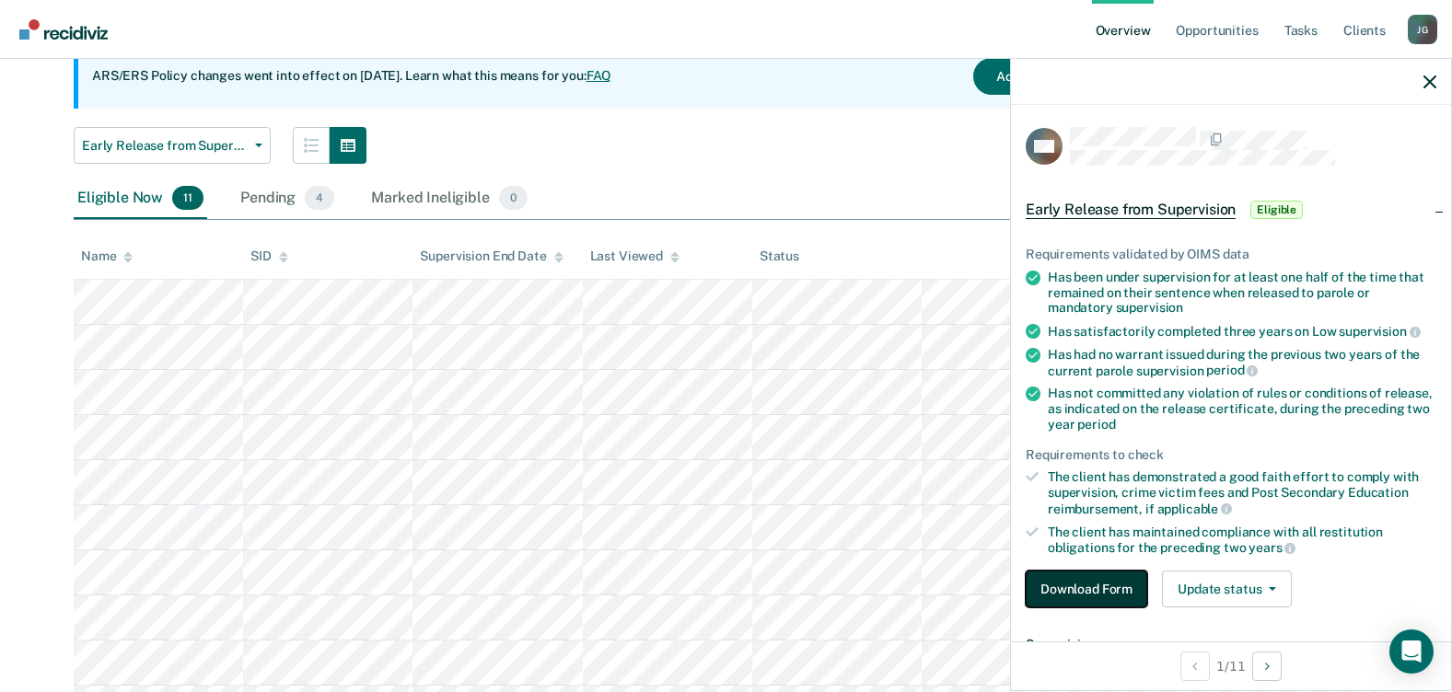
click at [1112, 587] on button "Download Form" at bounding box center [1087, 589] width 122 height 37
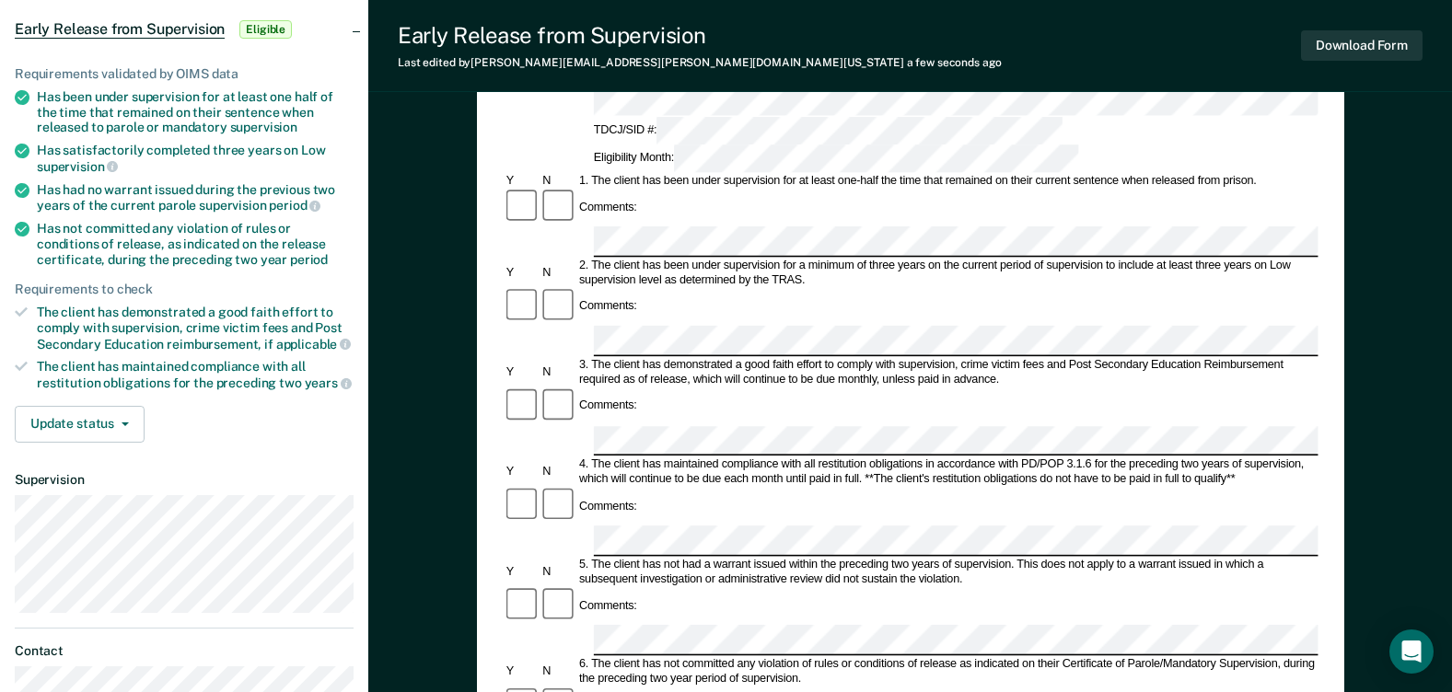
scroll to position [184, 0]
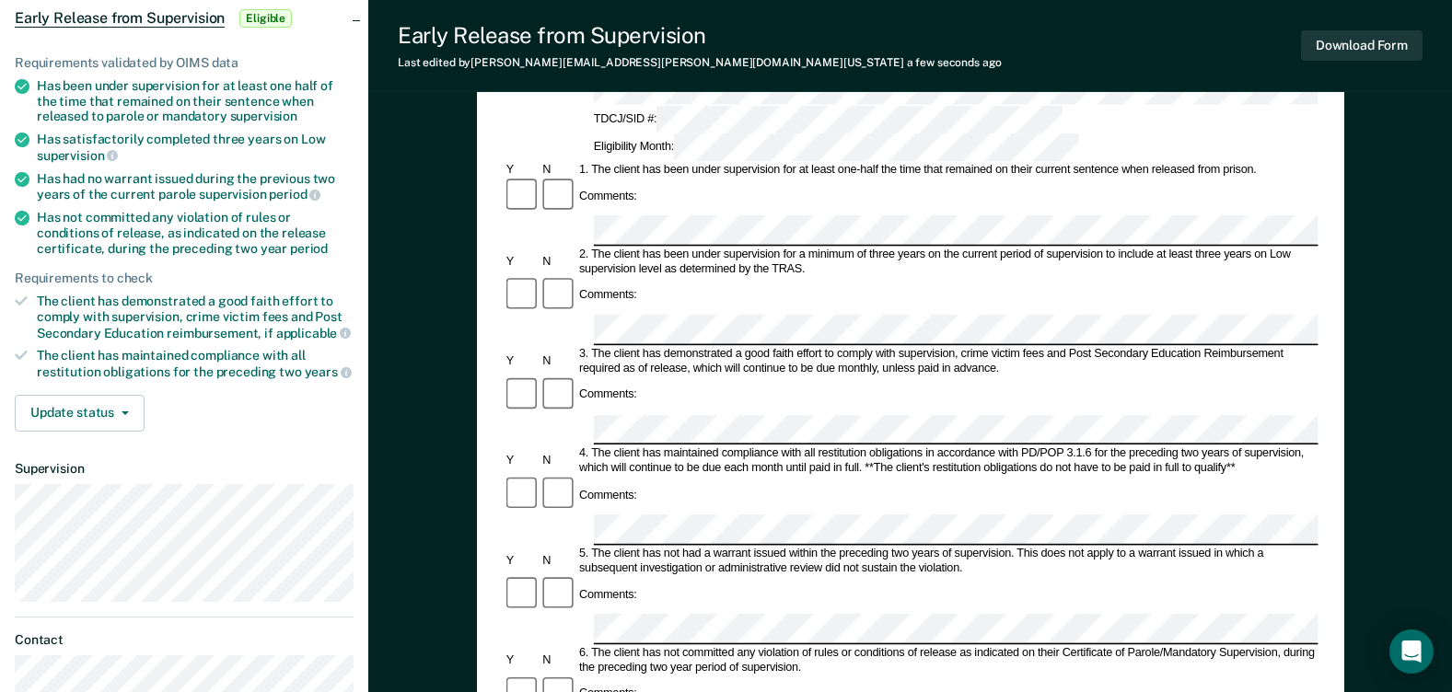
click at [662, 576] on div "Comments:" at bounding box center [910, 595] width 815 height 39
drag, startPoint x: 1071, startPoint y: 507, endPoint x: 1255, endPoint y: 486, distance: 185.4
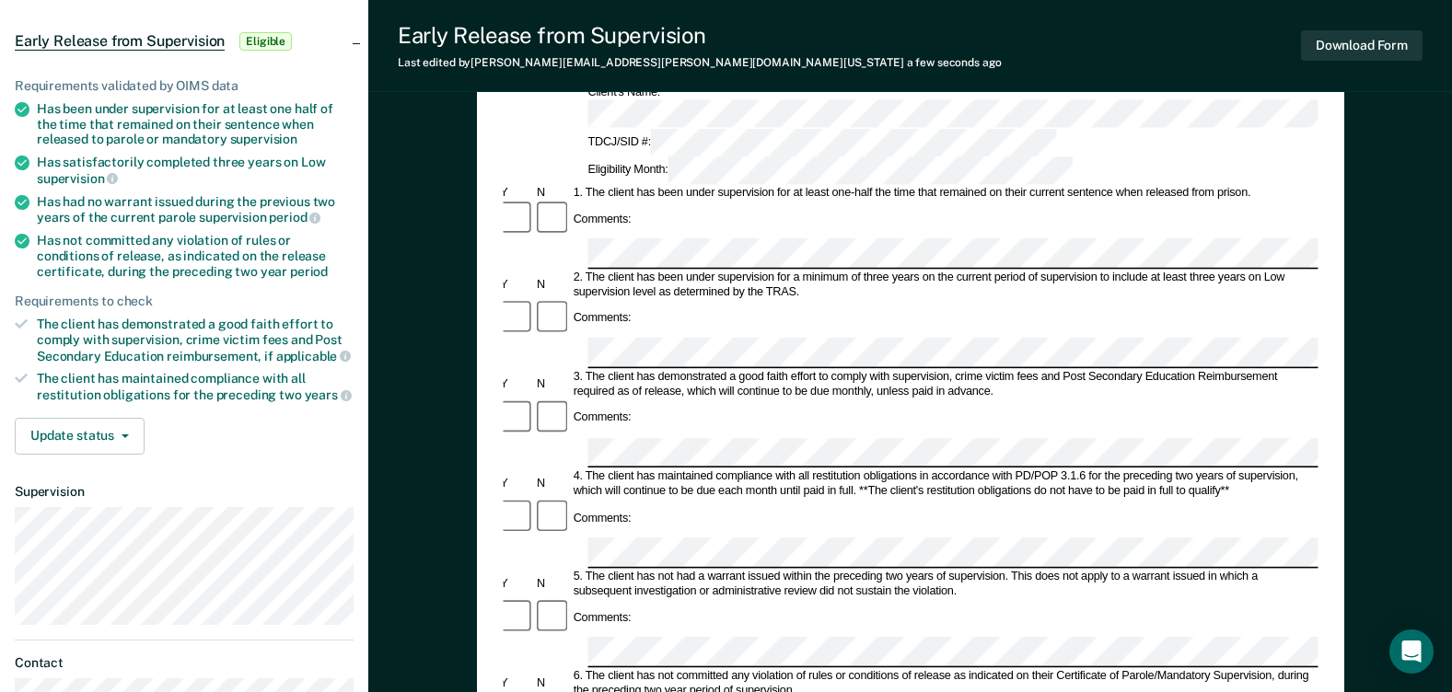
scroll to position [0, 0]
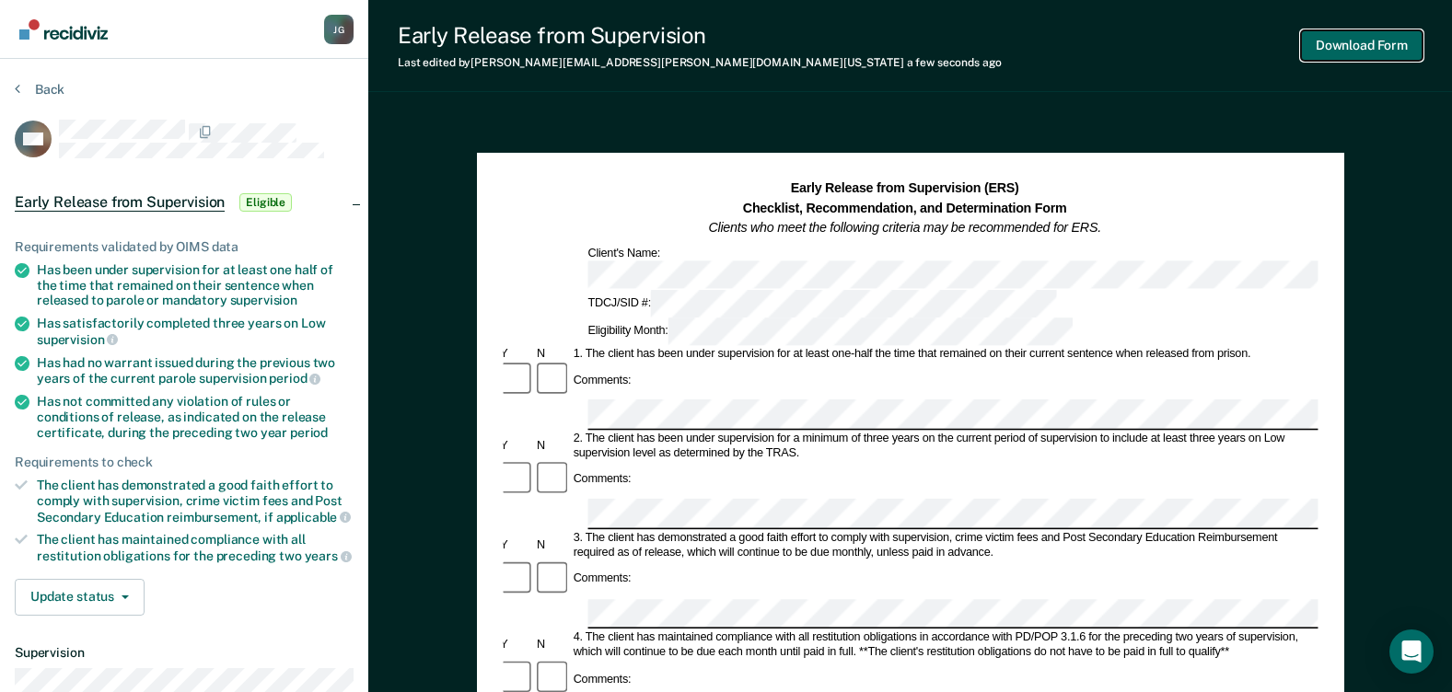
click at [1380, 39] on button "Download Form" at bounding box center [1362, 45] width 122 height 30
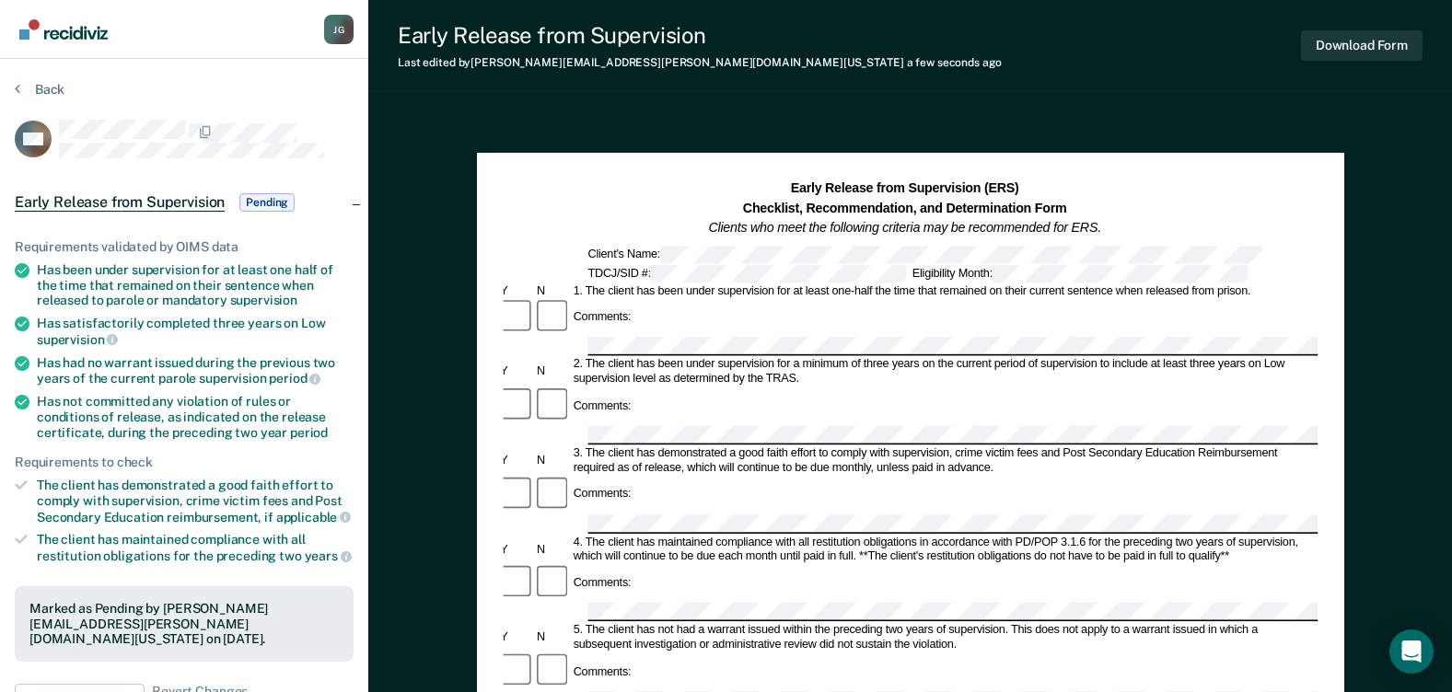
scroll to position [184, 0]
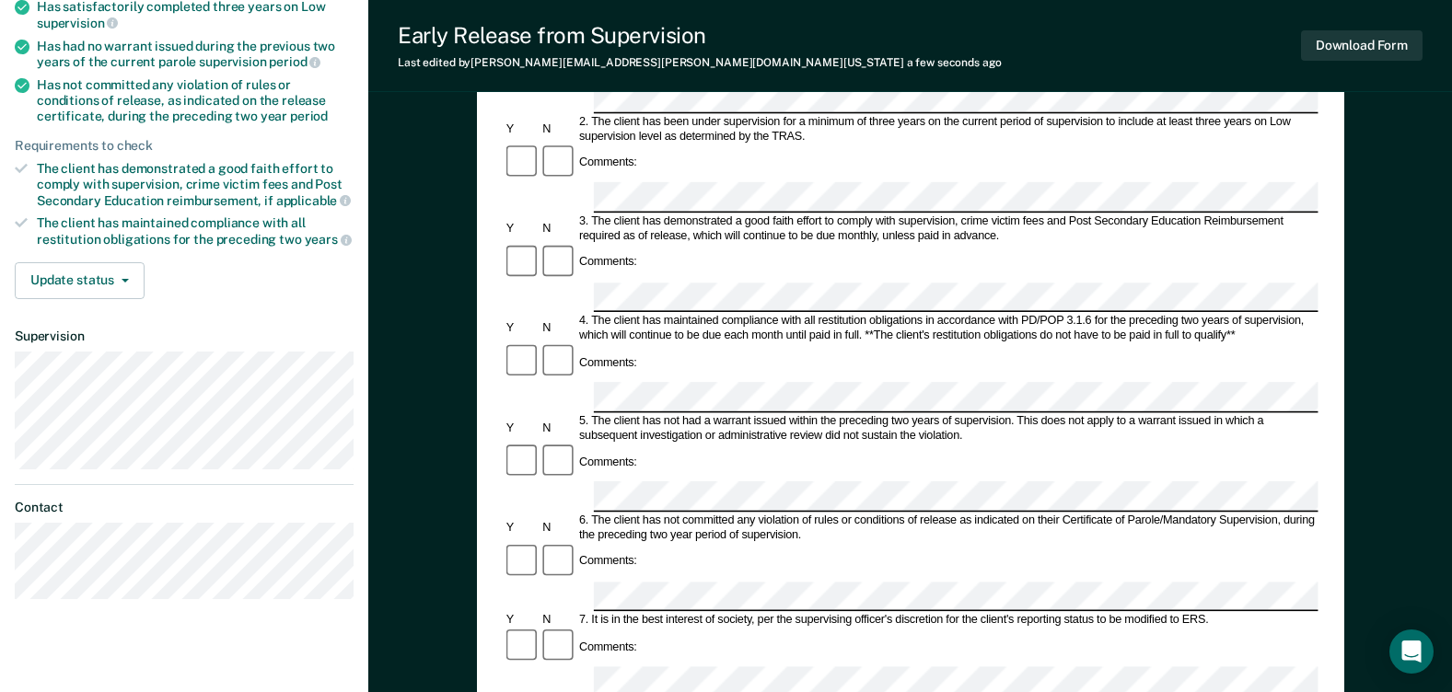
scroll to position [368, 0]
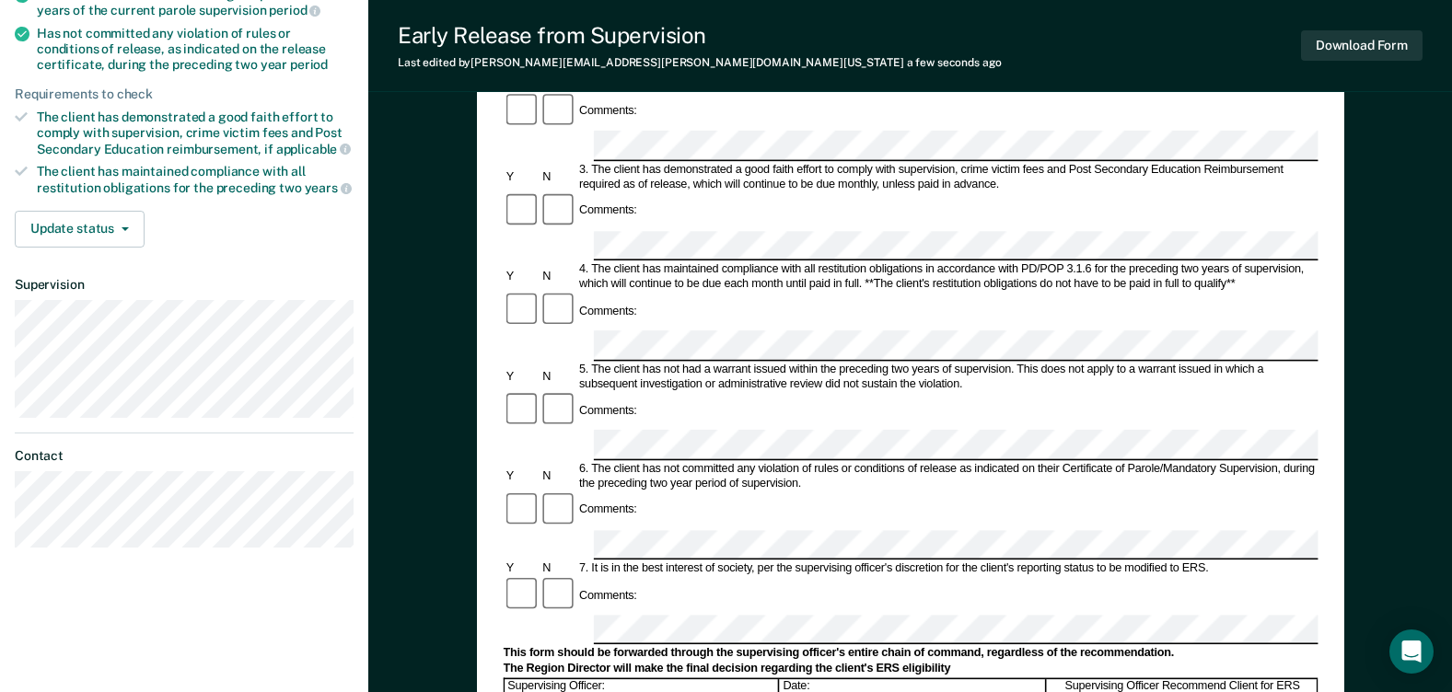
click at [612, 387] on form "Early Release from Supervision (ERS) Checklist, Recommendation, and Determinati…" at bounding box center [910, 544] width 815 height 1467
drag, startPoint x: 729, startPoint y: 416, endPoint x: 795, endPoint y: 421, distance: 65.5
click at [795, 647] on div "This form should be forwarded through the supervising officer's entire chain of…" at bounding box center [910, 654] width 815 height 15
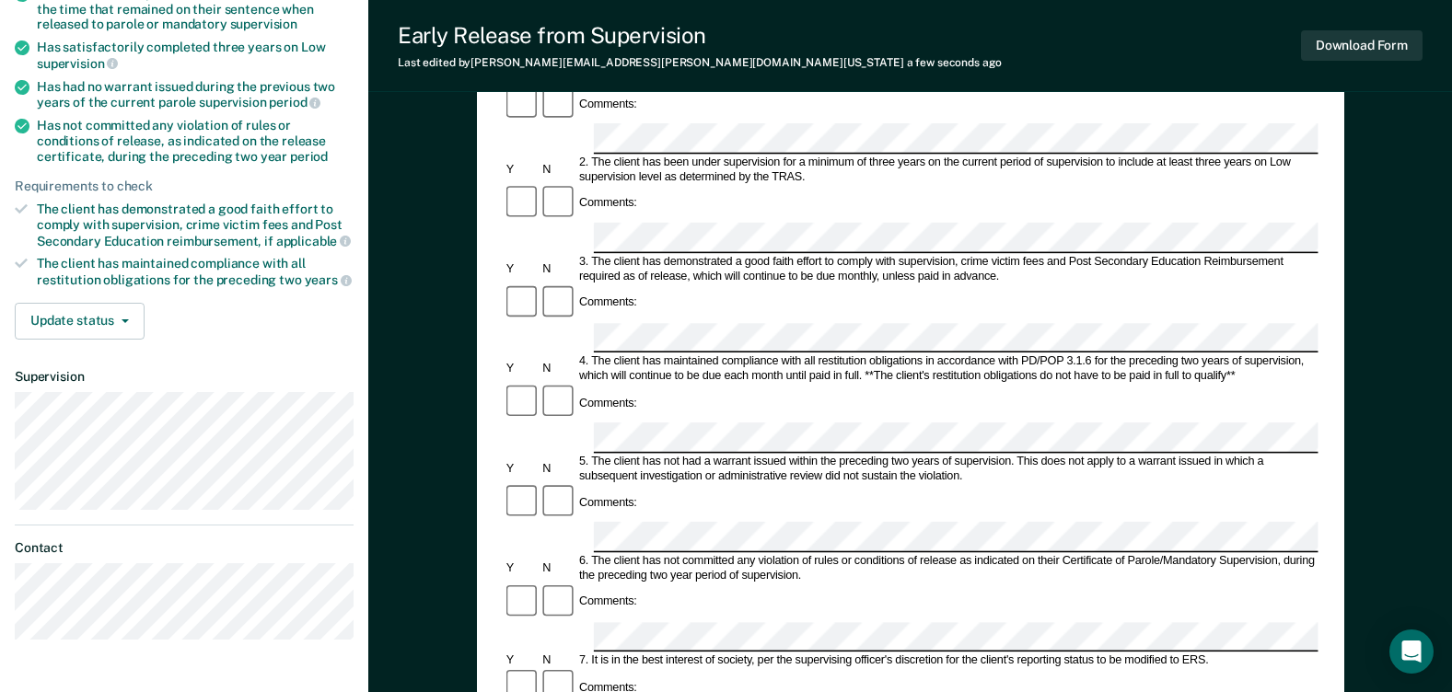
scroll to position [460, 0]
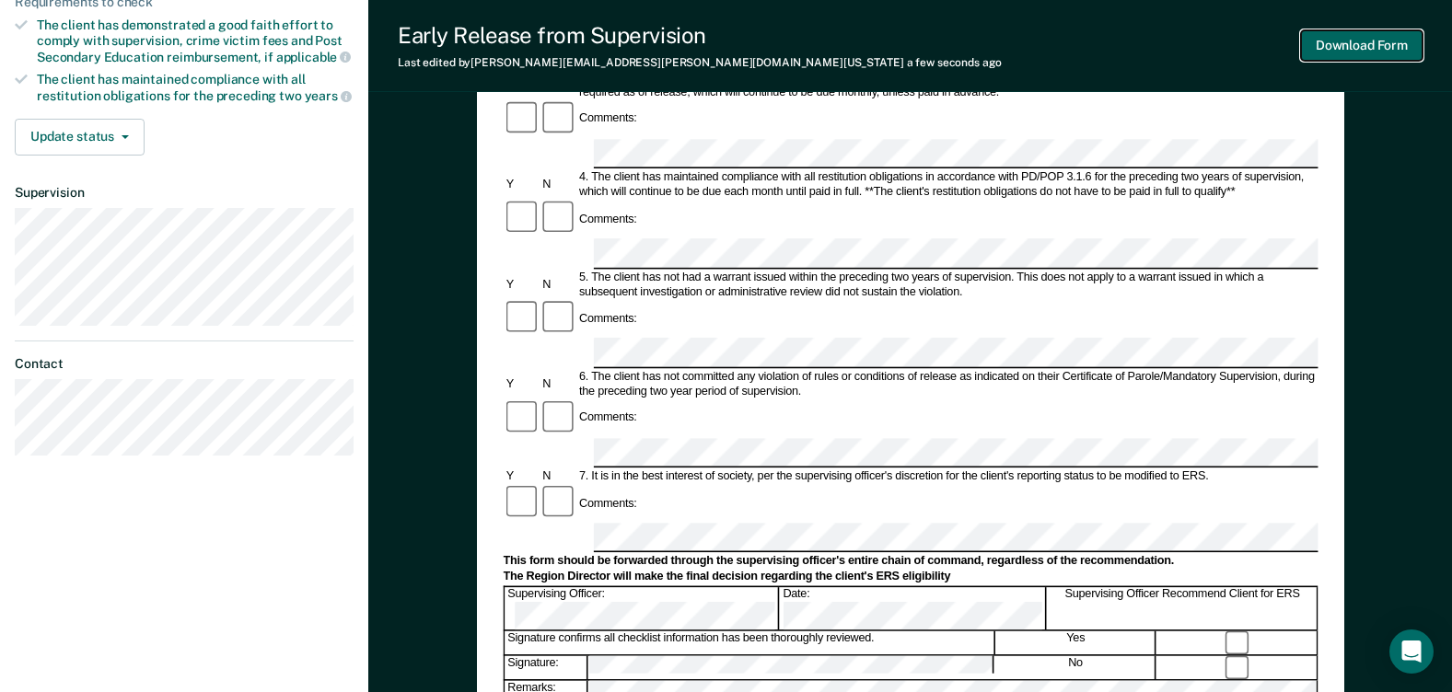
click at [1354, 39] on button "Download Form" at bounding box center [1362, 45] width 122 height 30
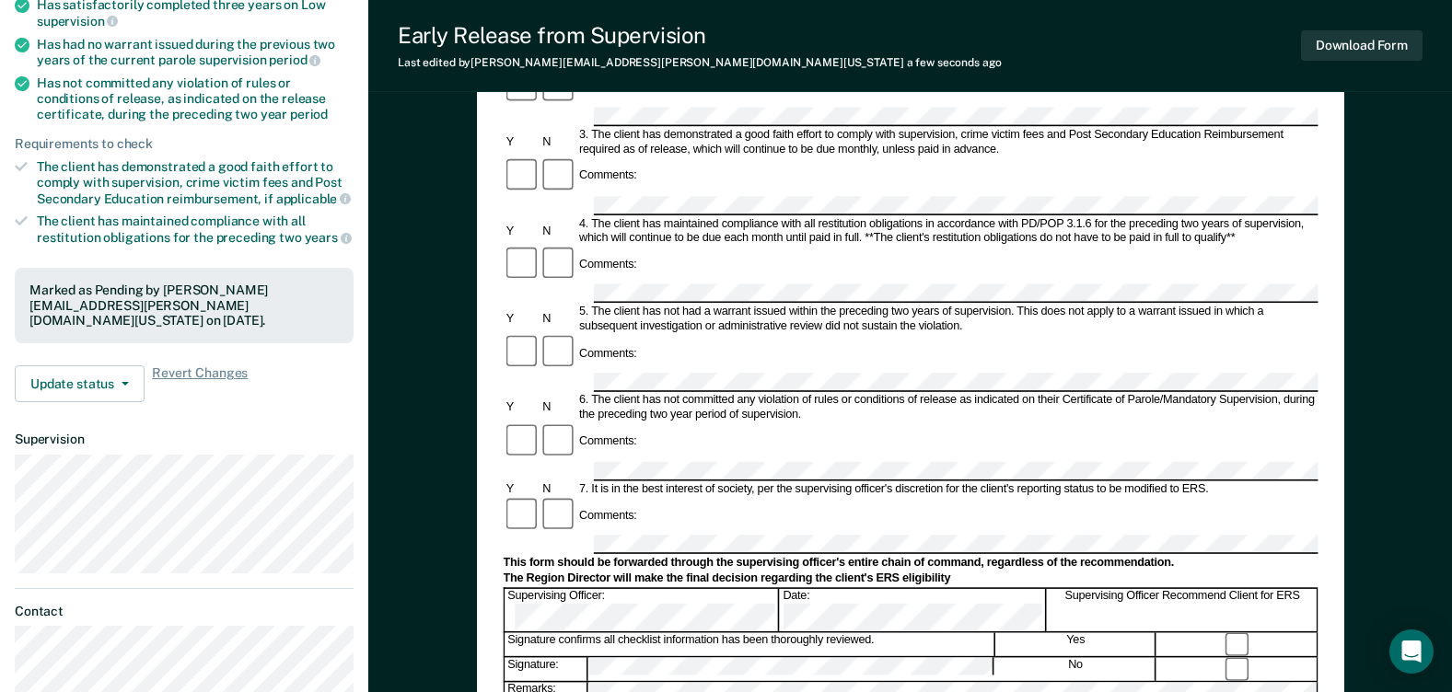
scroll to position [0, 0]
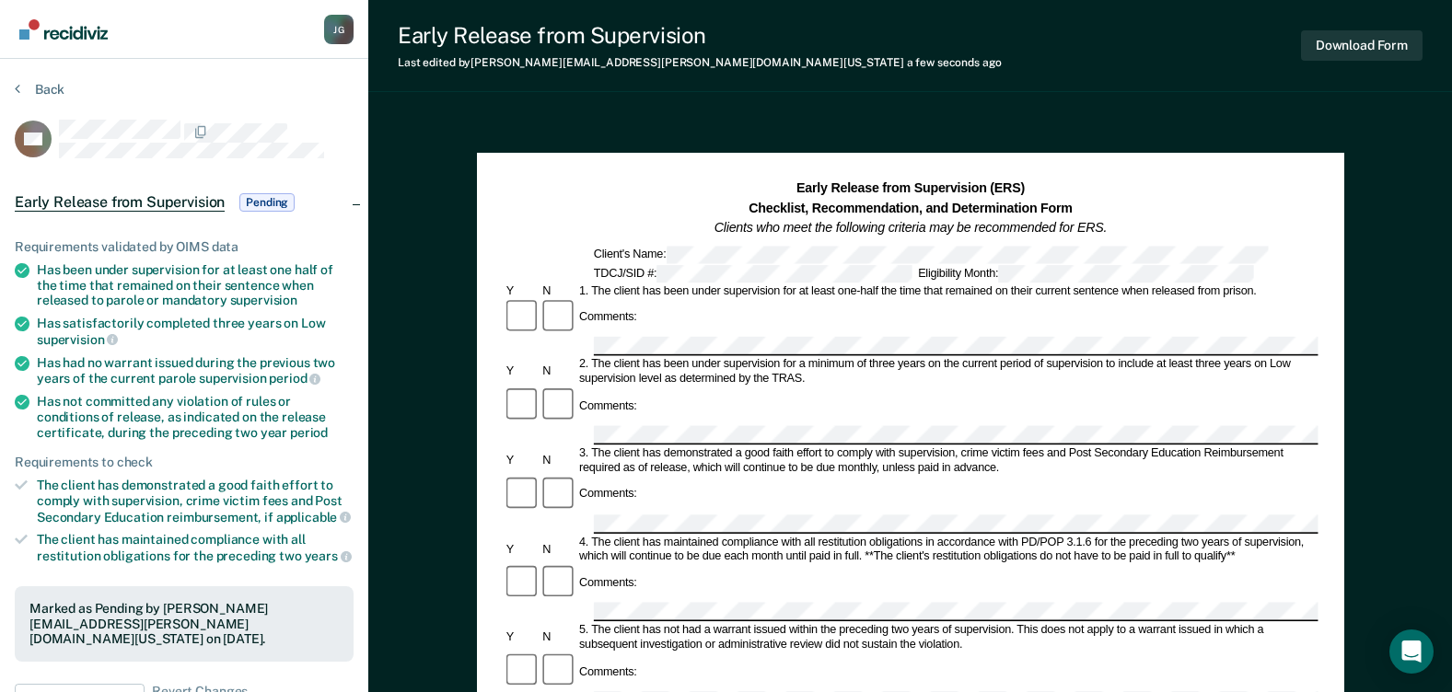
scroll to position [184, 0]
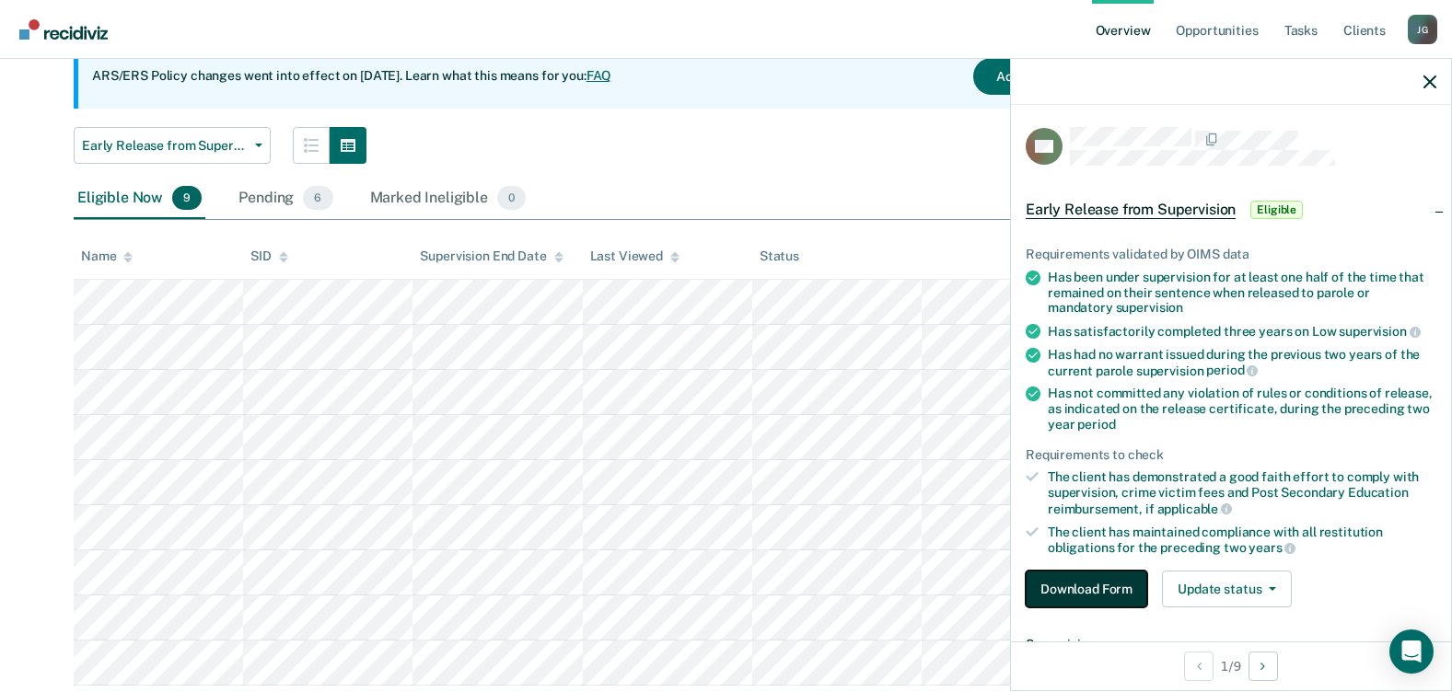
click at [1114, 577] on button "Download Form" at bounding box center [1087, 589] width 122 height 37
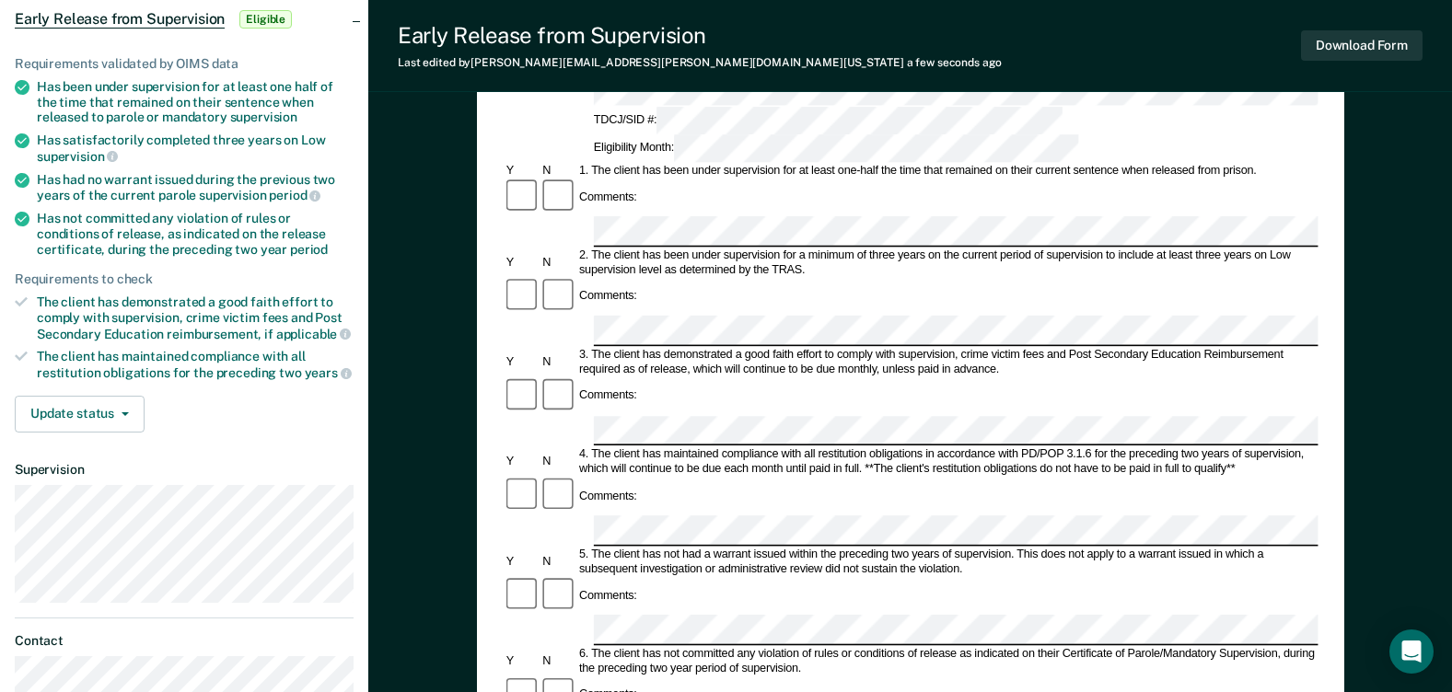
scroll to position [184, 0]
click at [634, 476] on div "Comments:" at bounding box center [910, 495] width 815 height 39
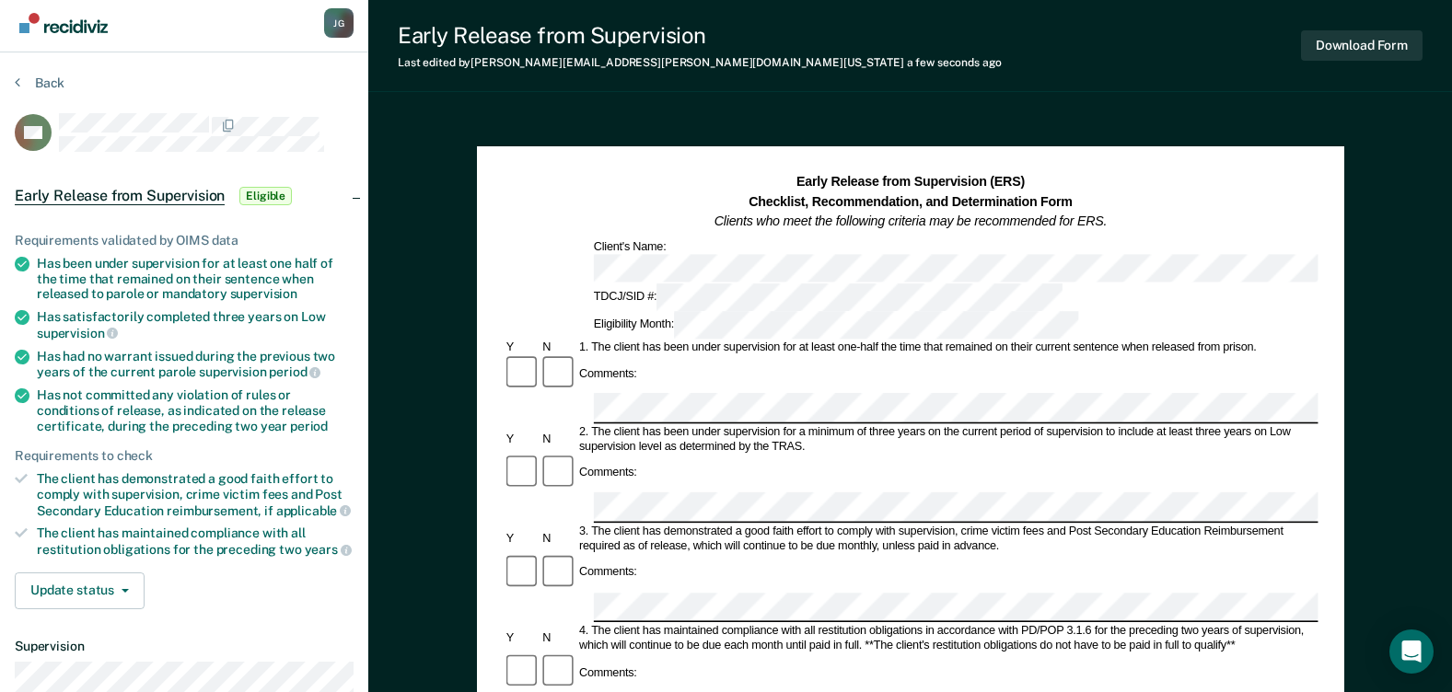
scroll to position [0, 0]
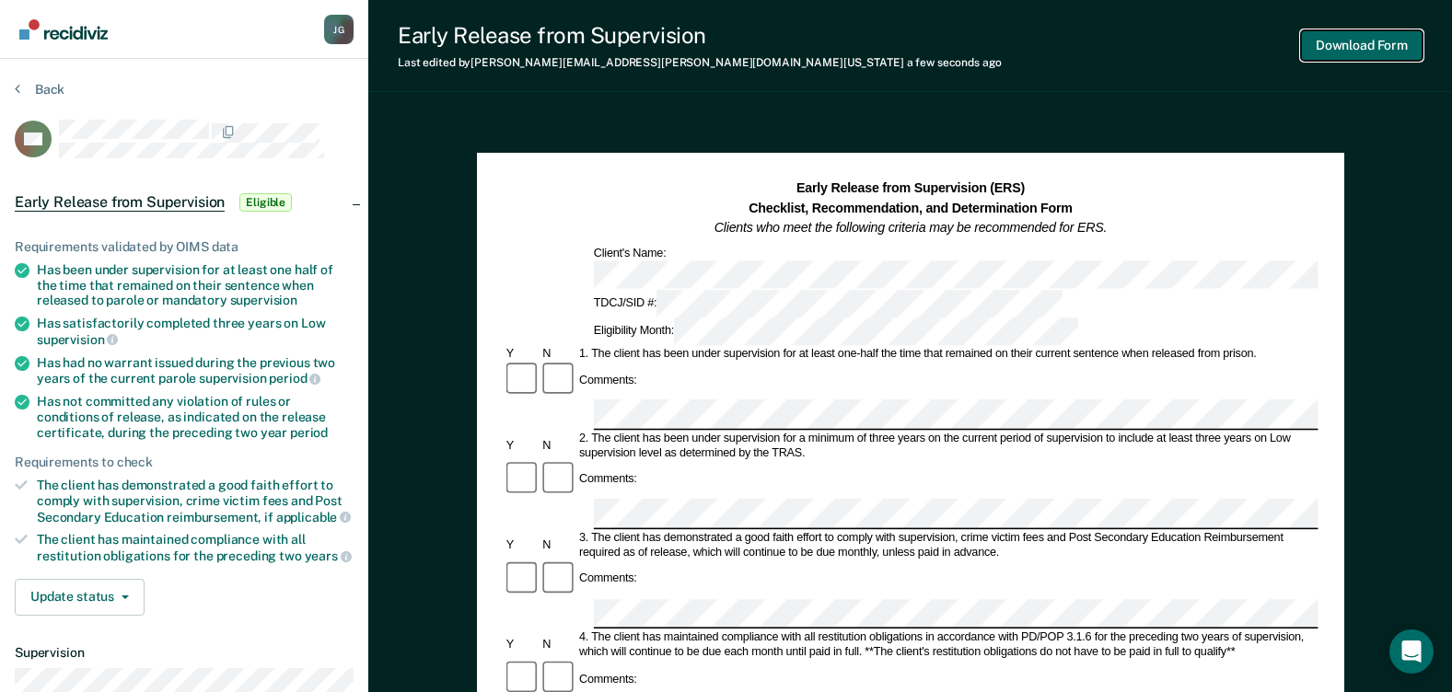
click at [1342, 44] on button "Download Form" at bounding box center [1362, 45] width 122 height 30
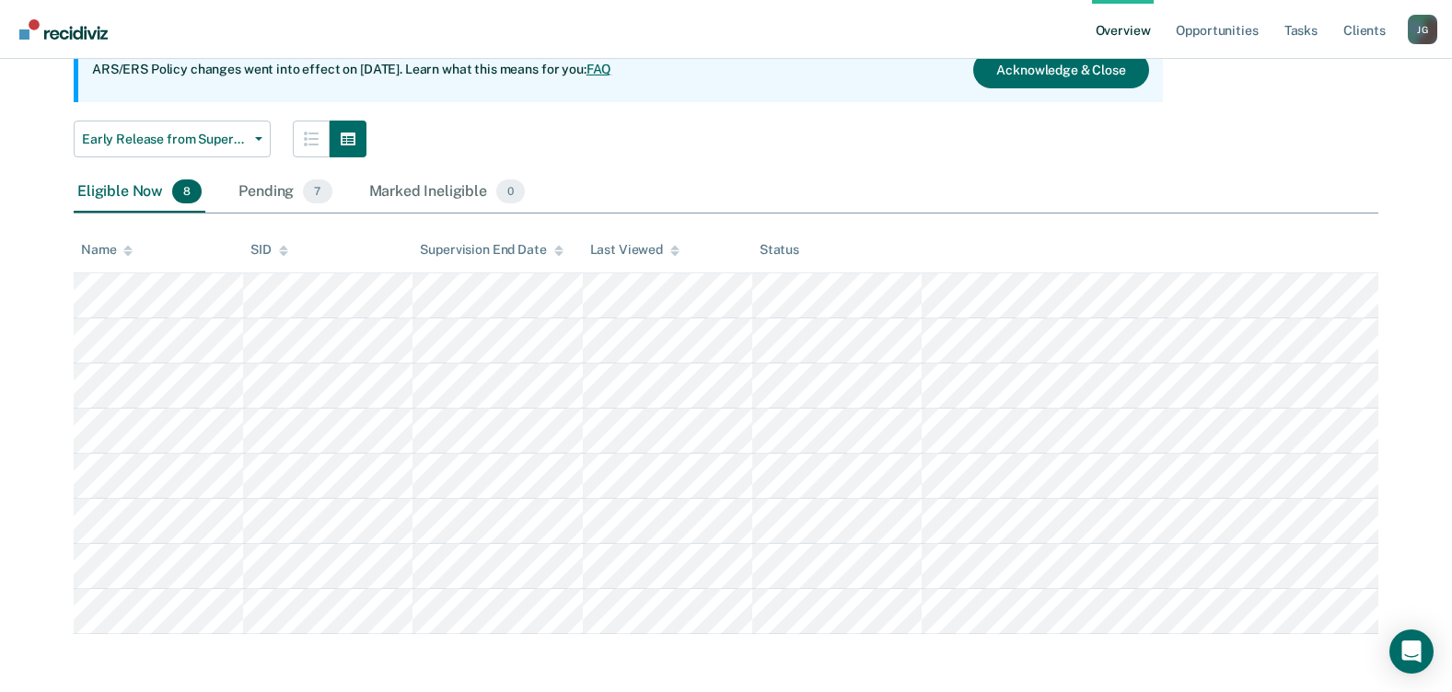
scroll to position [192, 0]
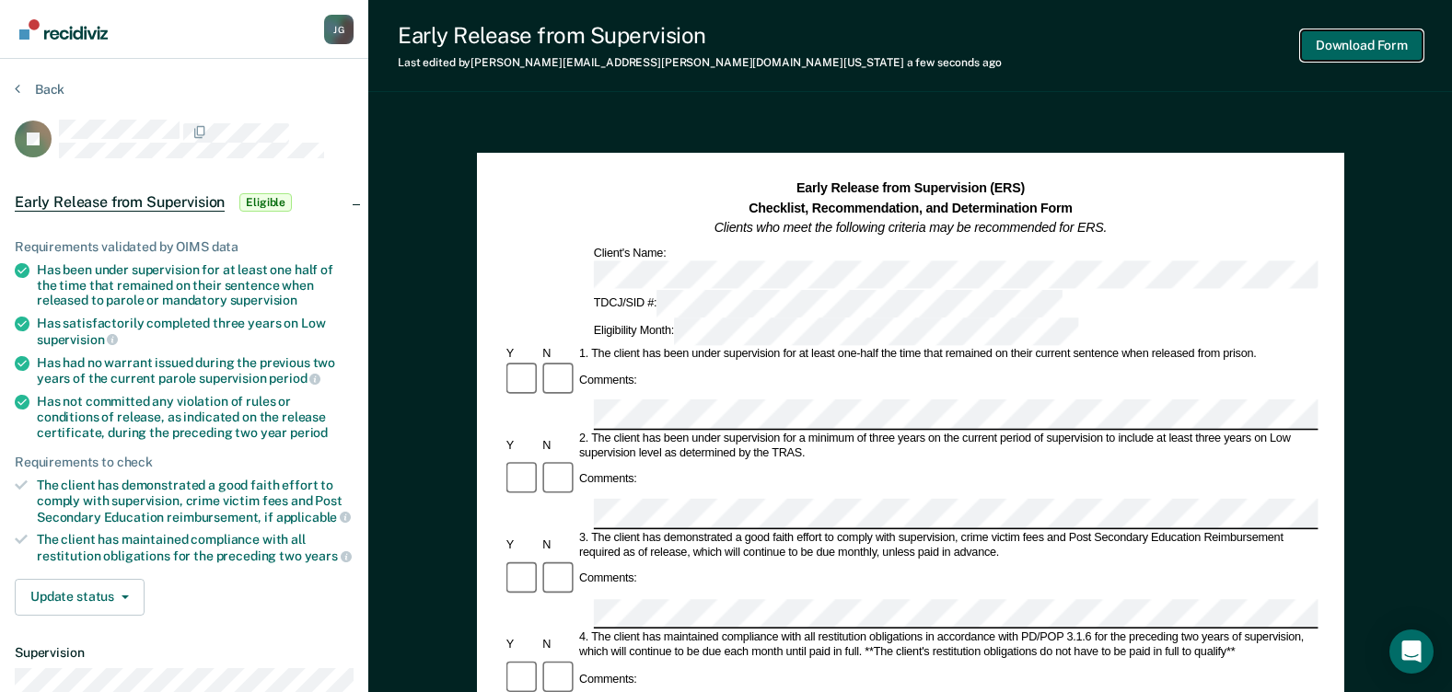
click at [1383, 38] on button "Download Form" at bounding box center [1362, 45] width 122 height 30
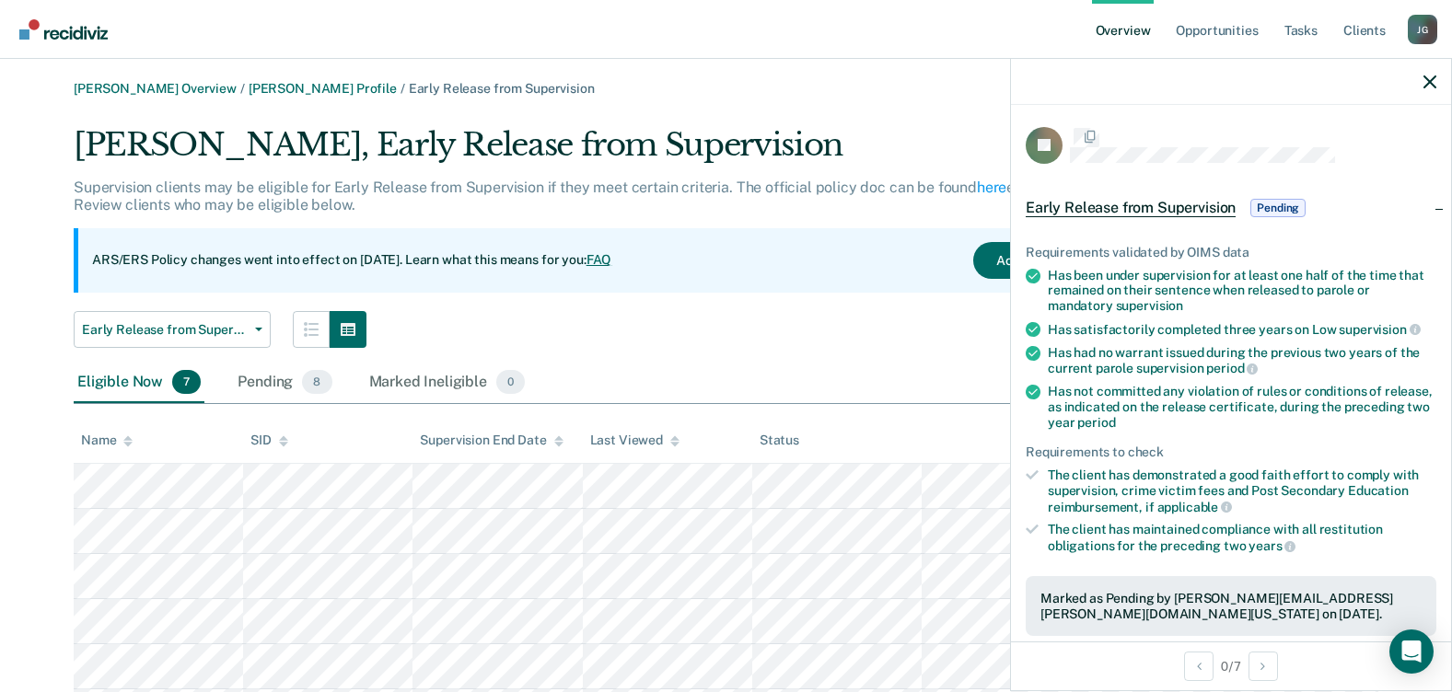
scroll to position [146, 0]
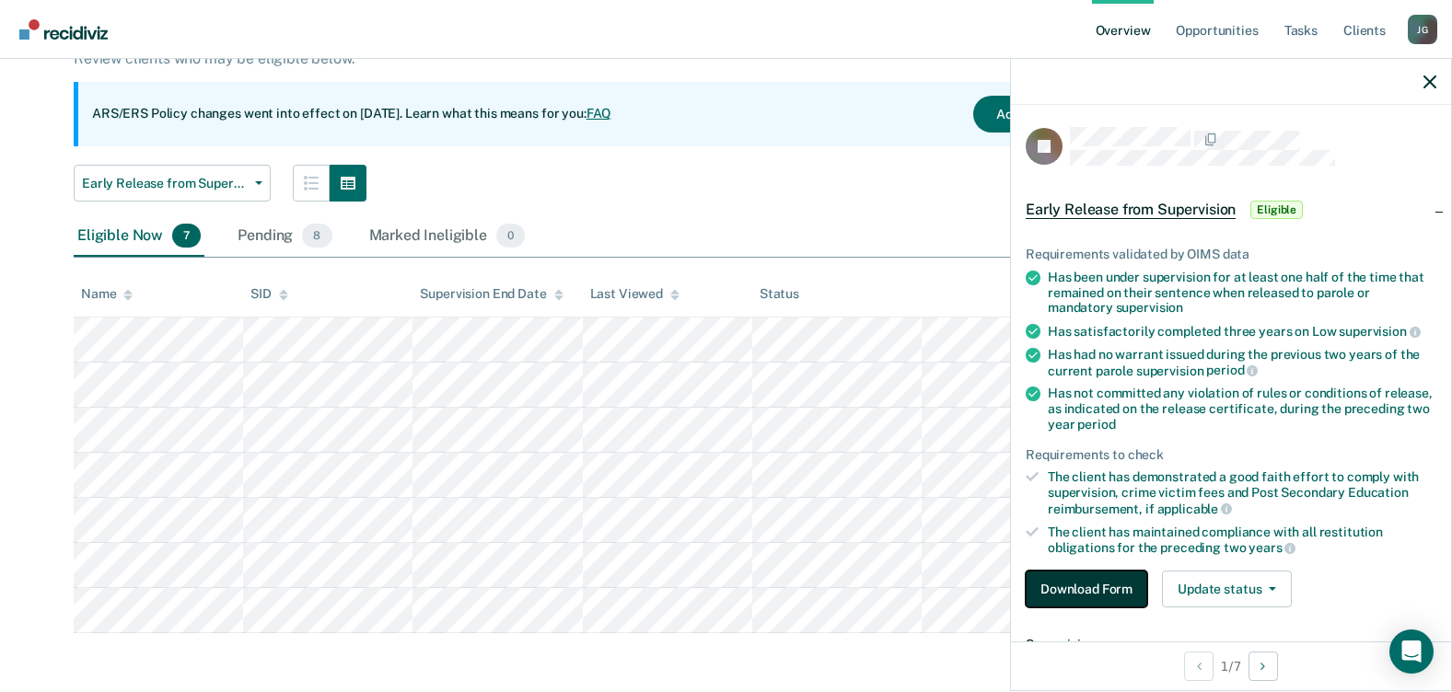
click at [1118, 586] on button "Download Form" at bounding box center [1087, 589] width 122 height 37
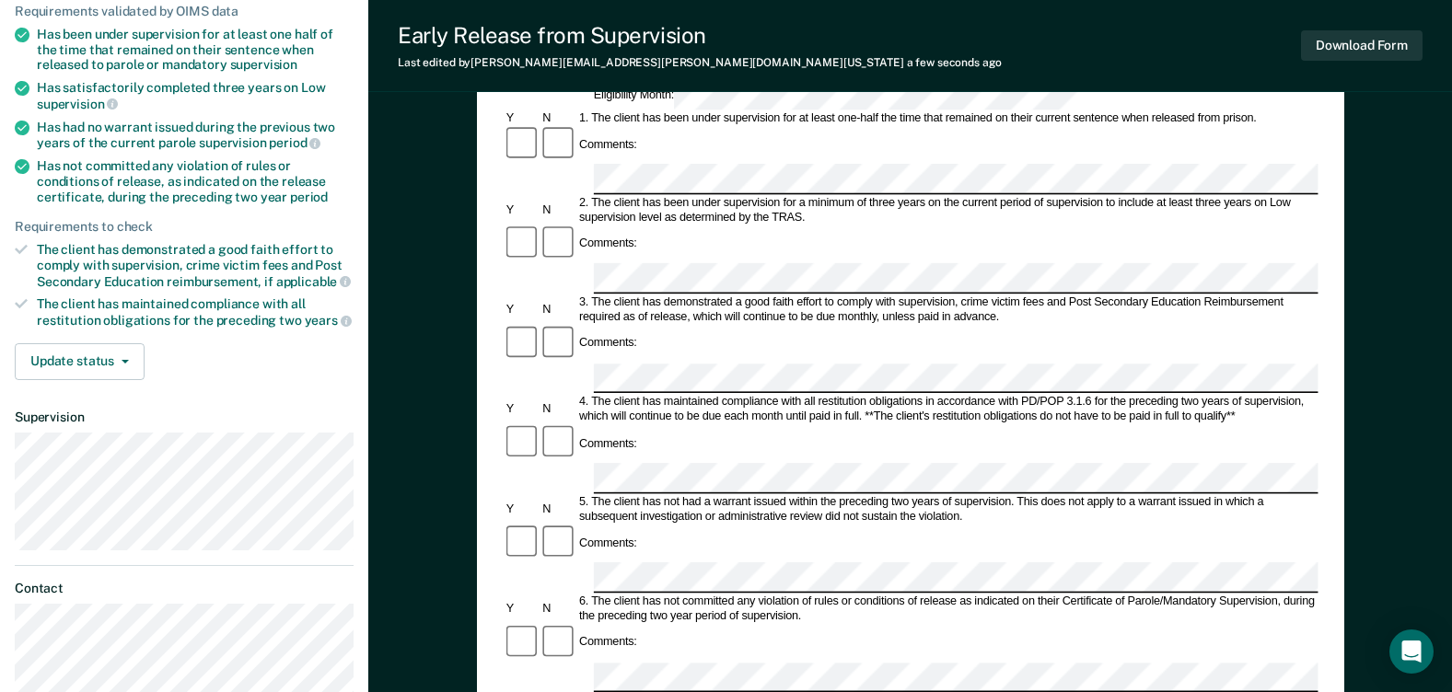
scroll to position [276, 0]
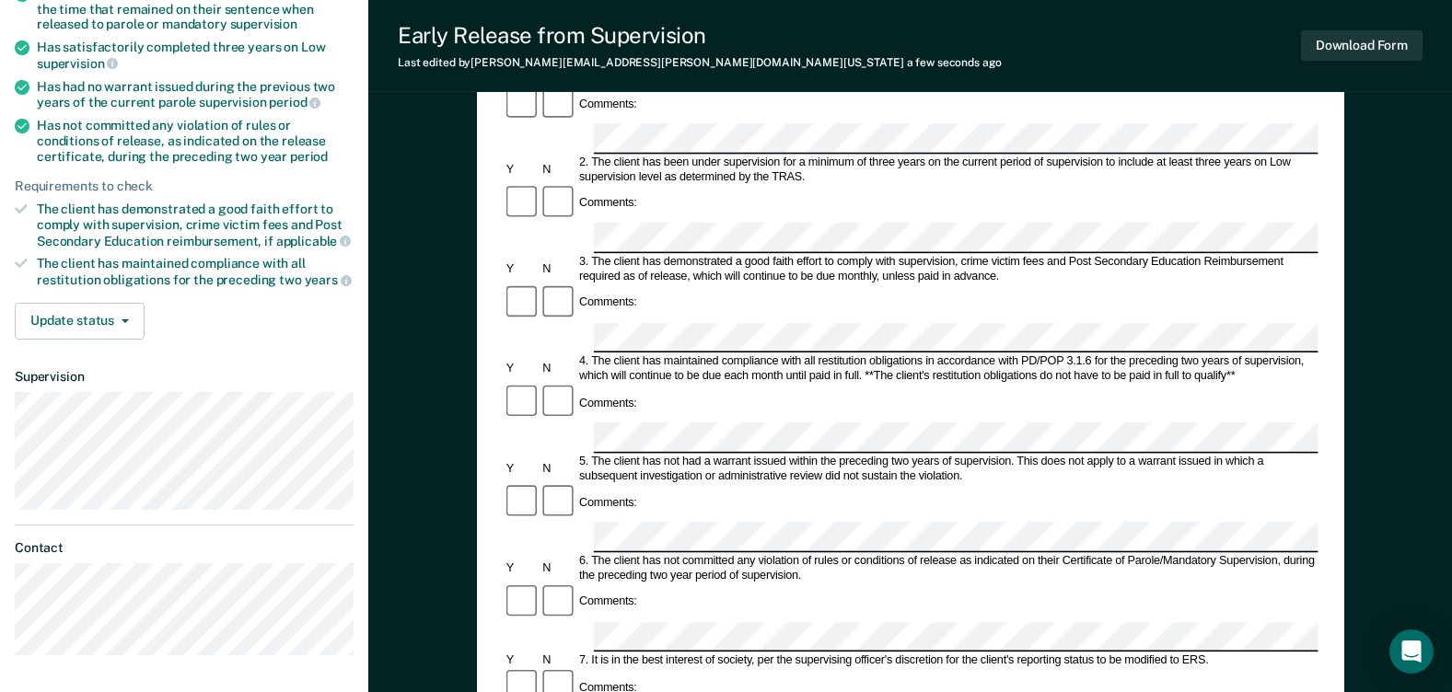
click at [613, 351] on form "Early Release from Supervision (ERS) Checklist, Recommendation, and Determinati…" at bounding box center [910, 636] width 815 height 1467
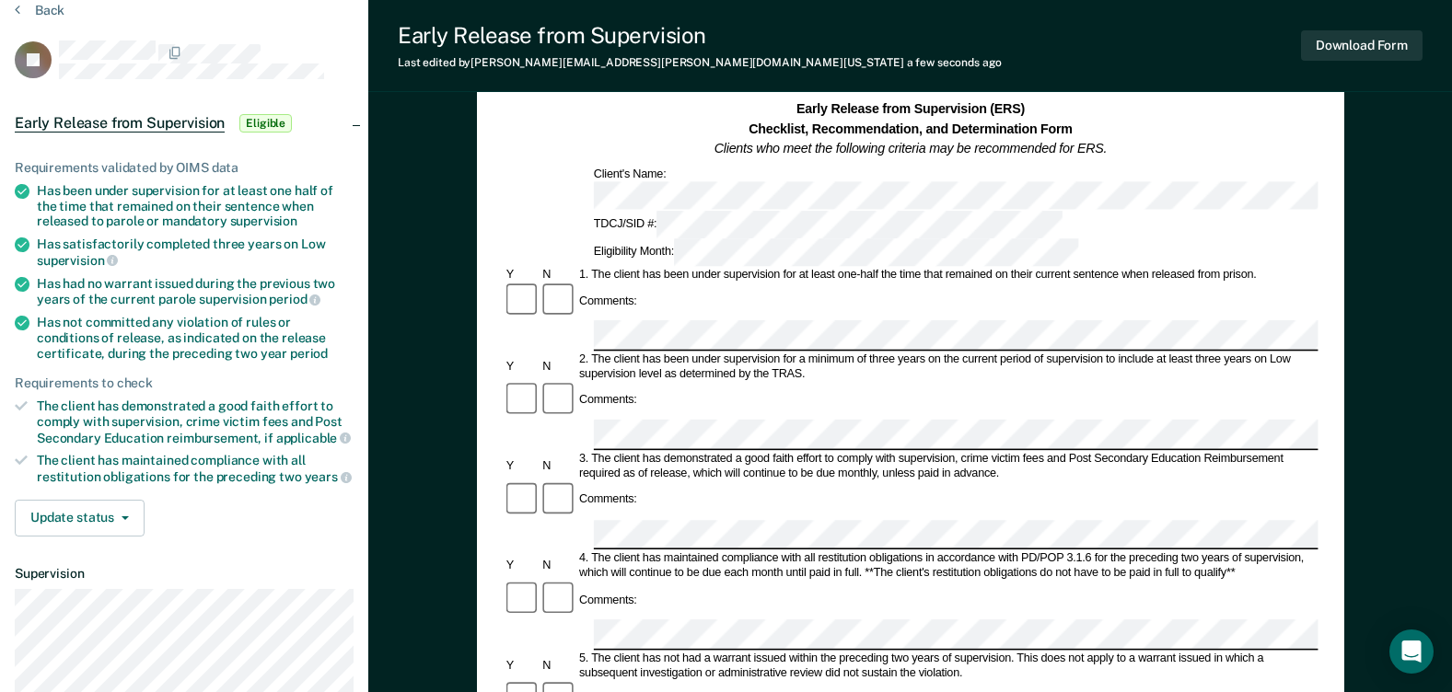
scroll to position [0, 0]
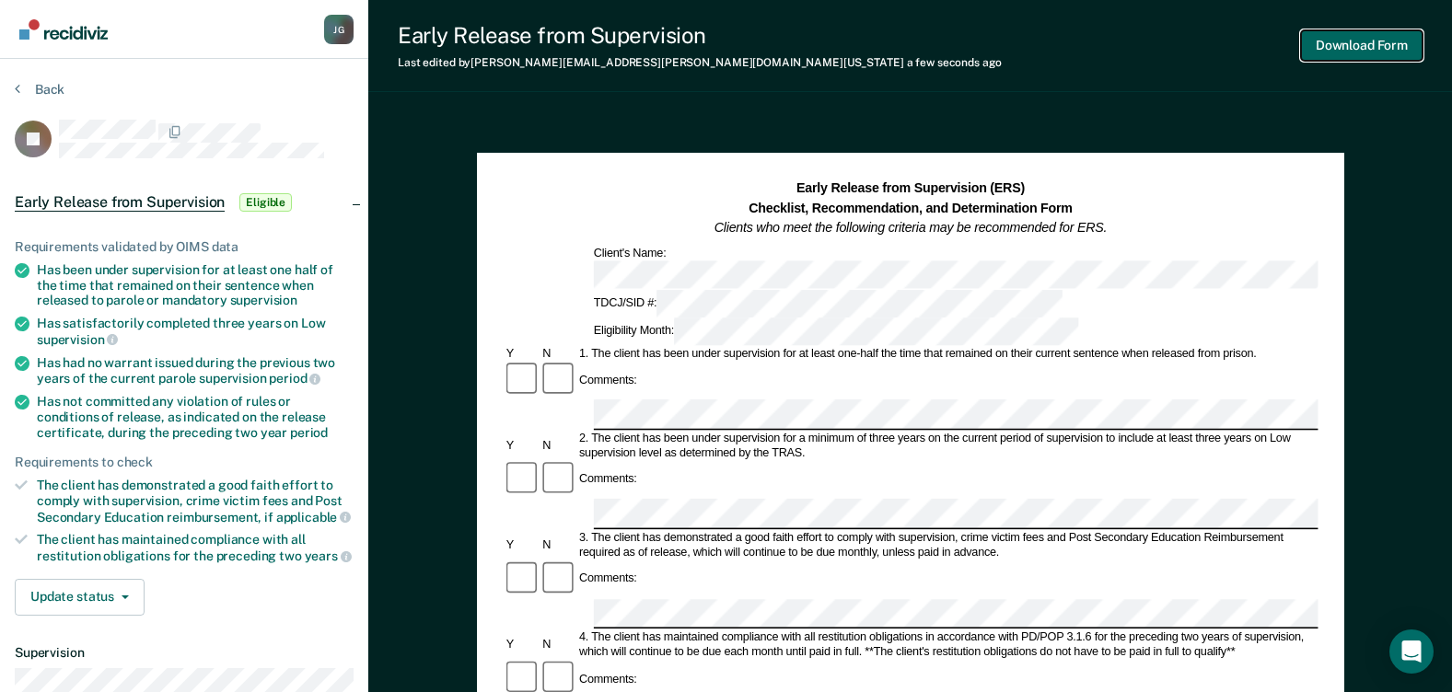
click at [1347, 51] on button "Download Form" at bounding box center [1362, 45] width 122 height 30
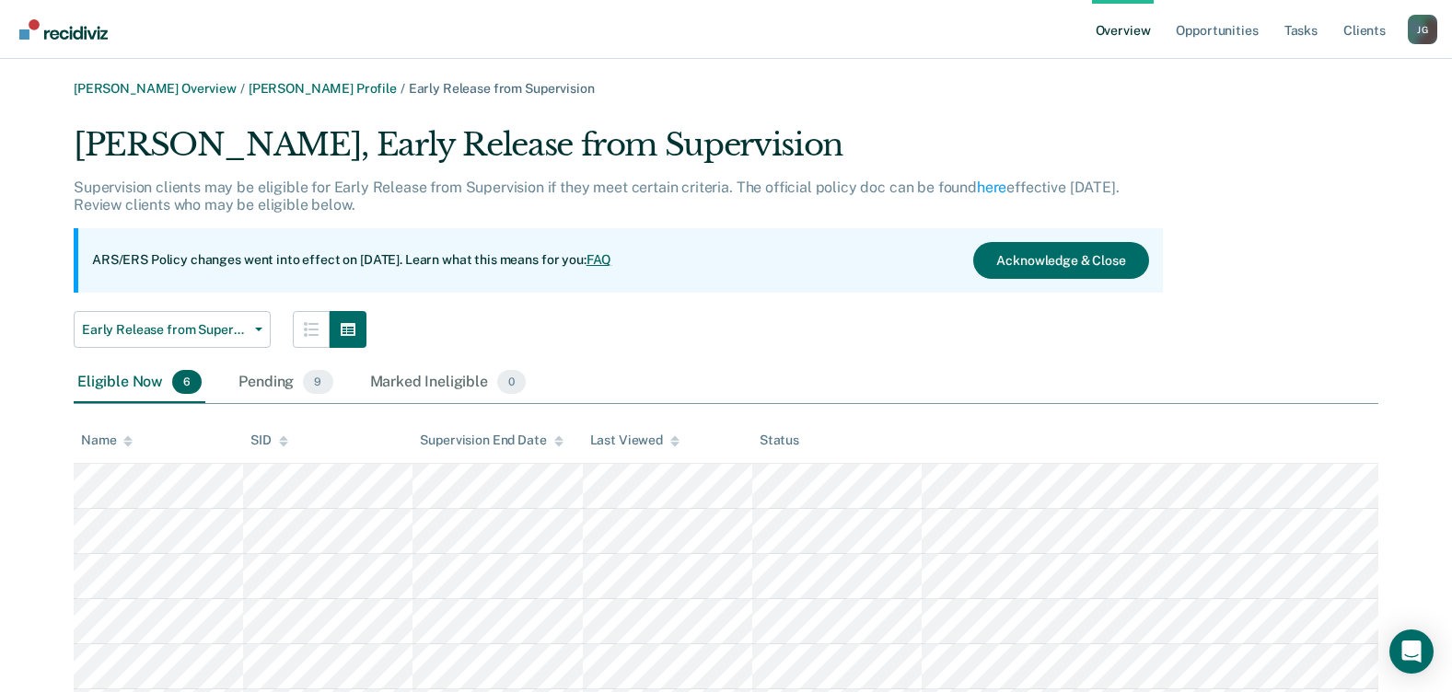
scroll to position [101, 0]
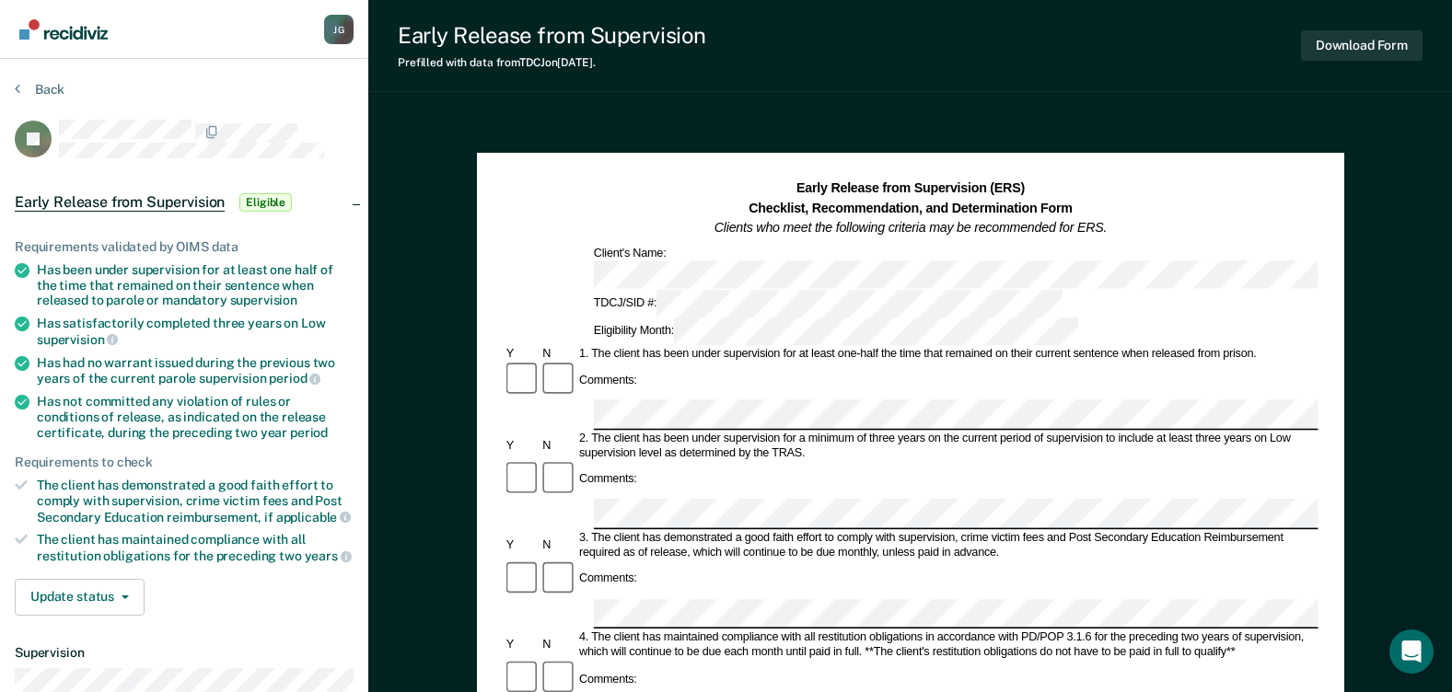
click at [655, 361] on div "Comments:" at bounding box center [910, 380] width 815 height 39
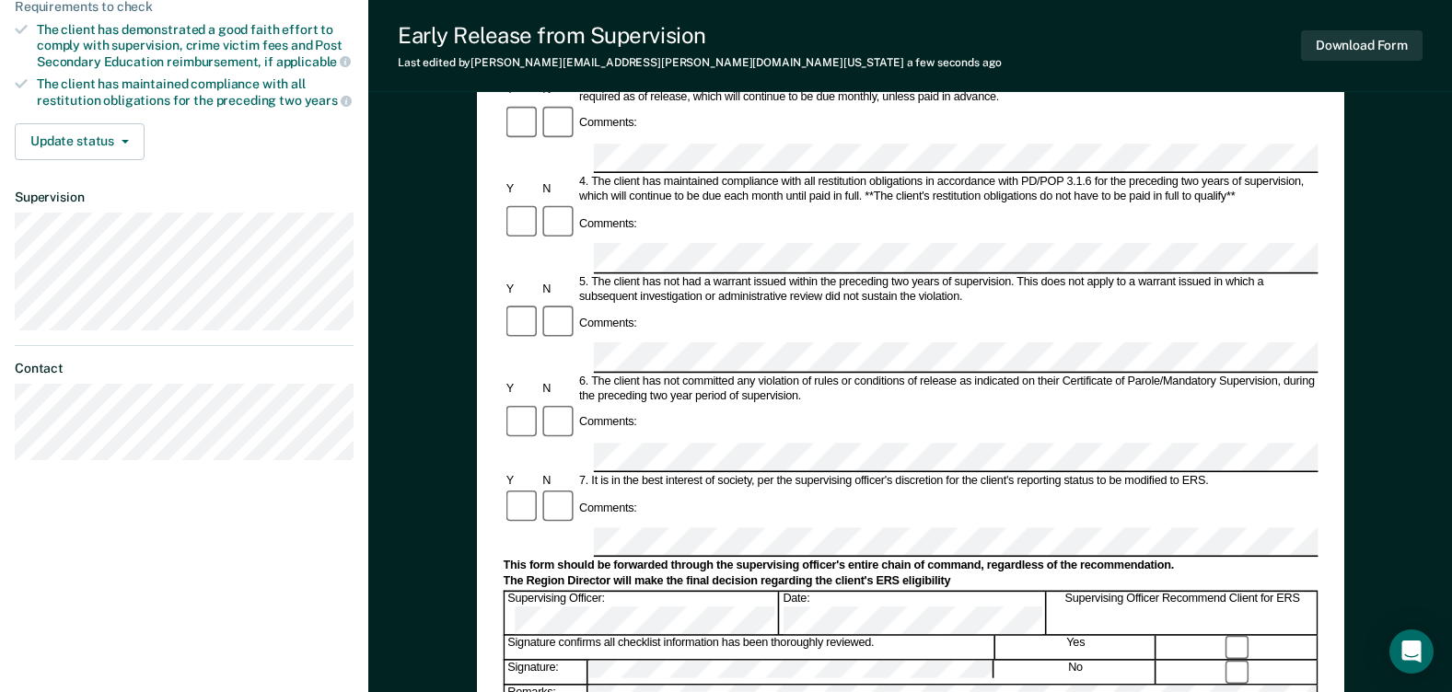
scroll to position [460, 0]
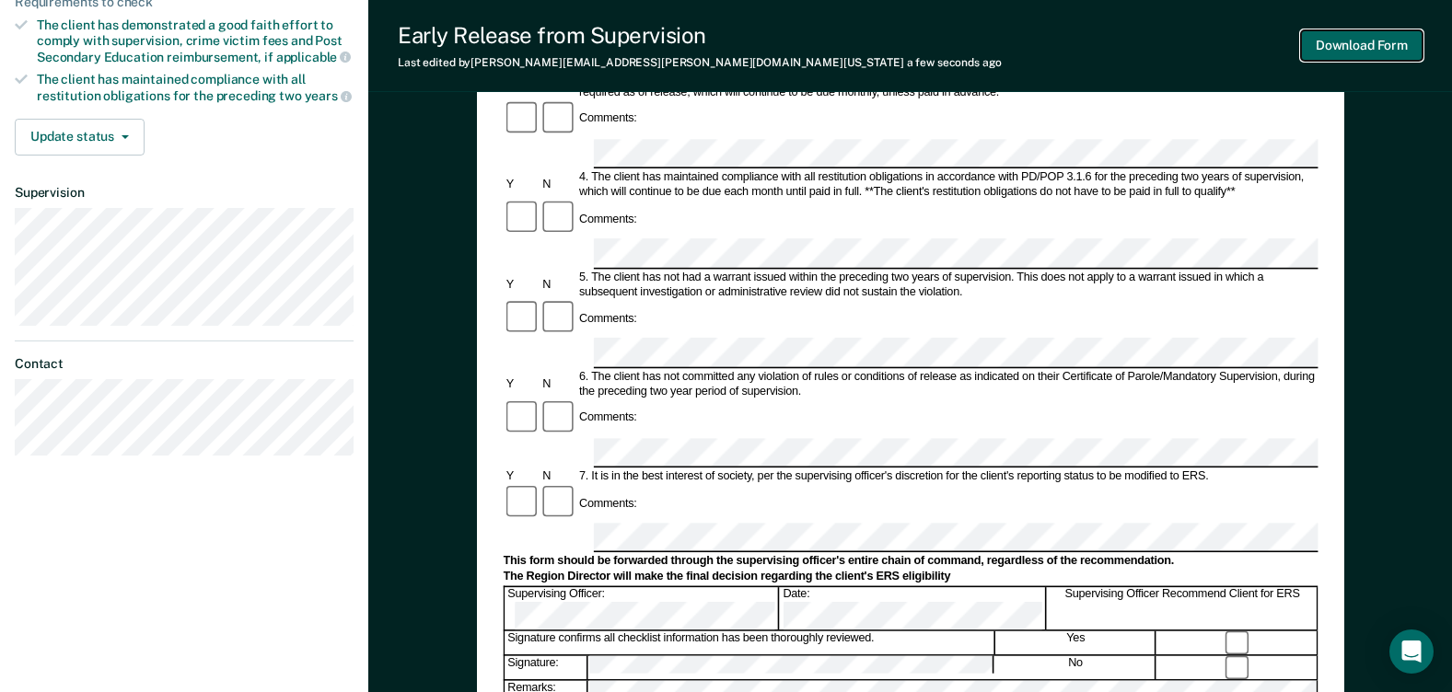
click at [1372, 44] on button "Download Form" at bounding box center [1362, 45] width 122 height 30
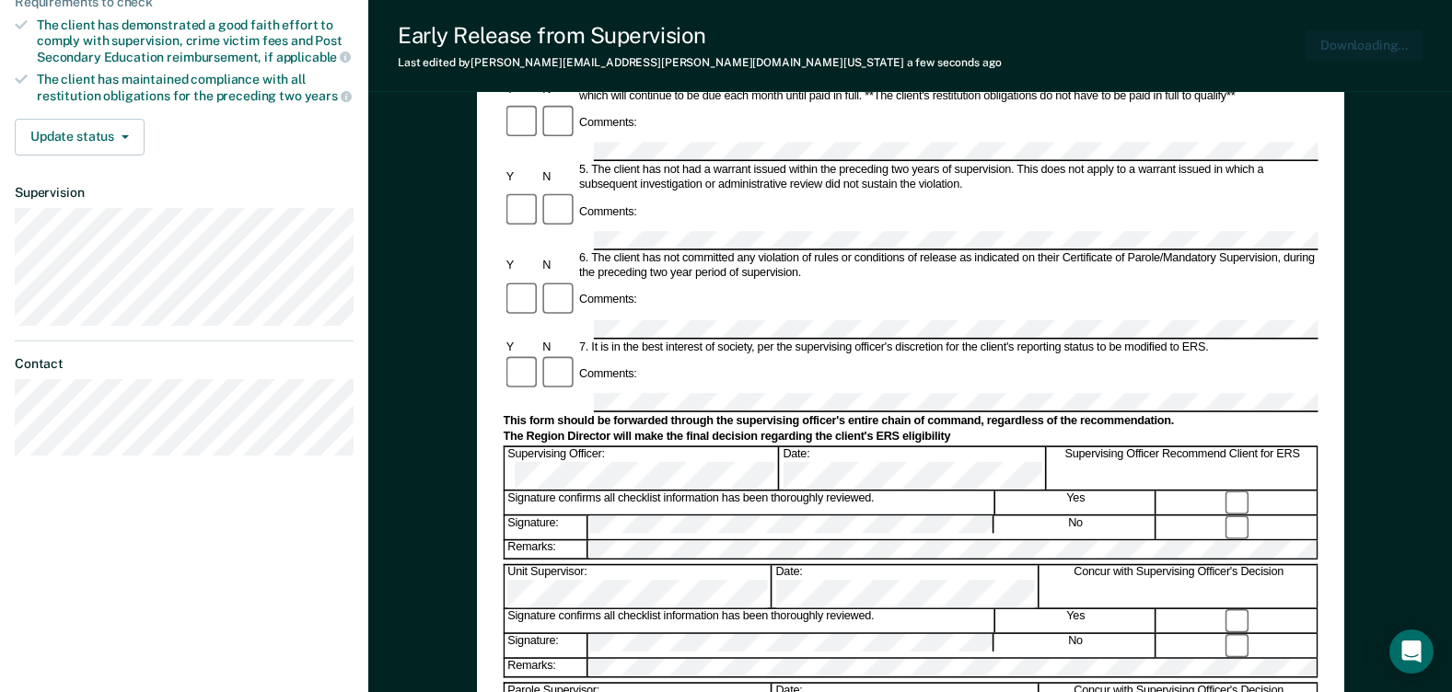
scroll to position [0, 0]
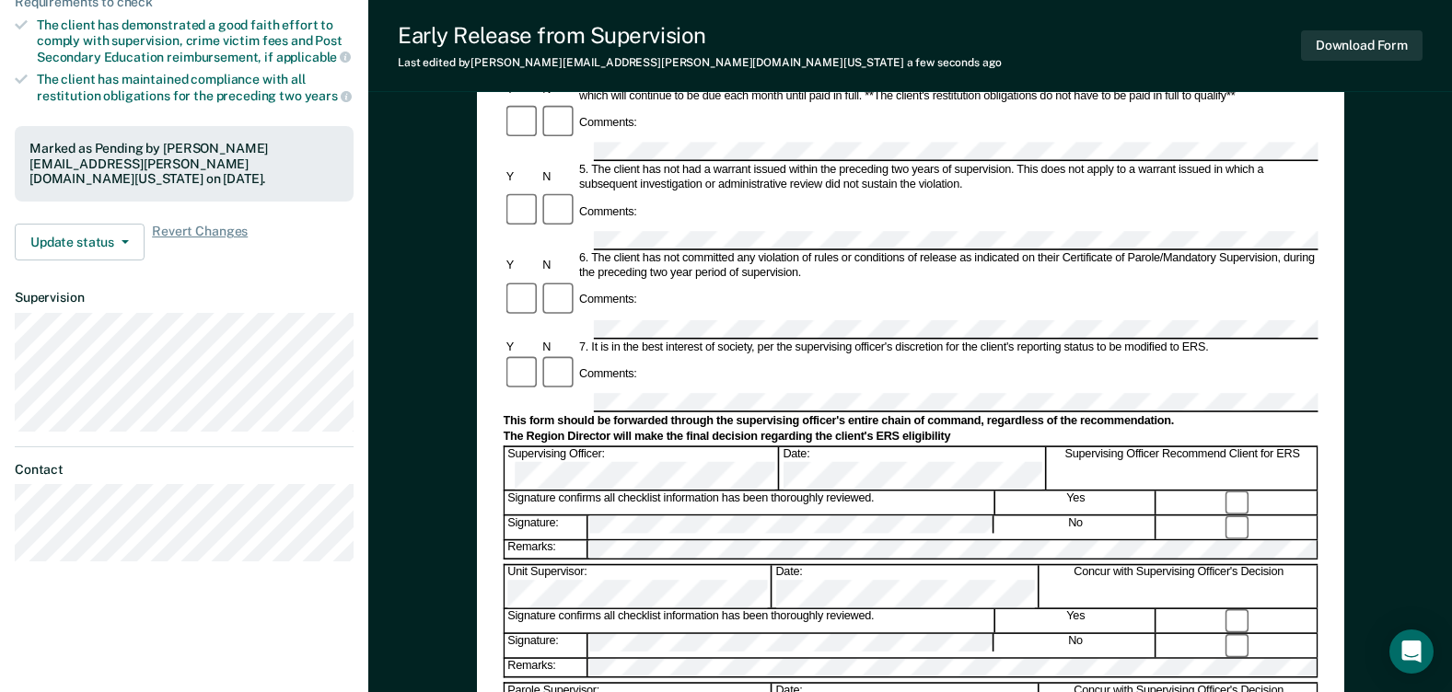
scroll to position [56, 0]
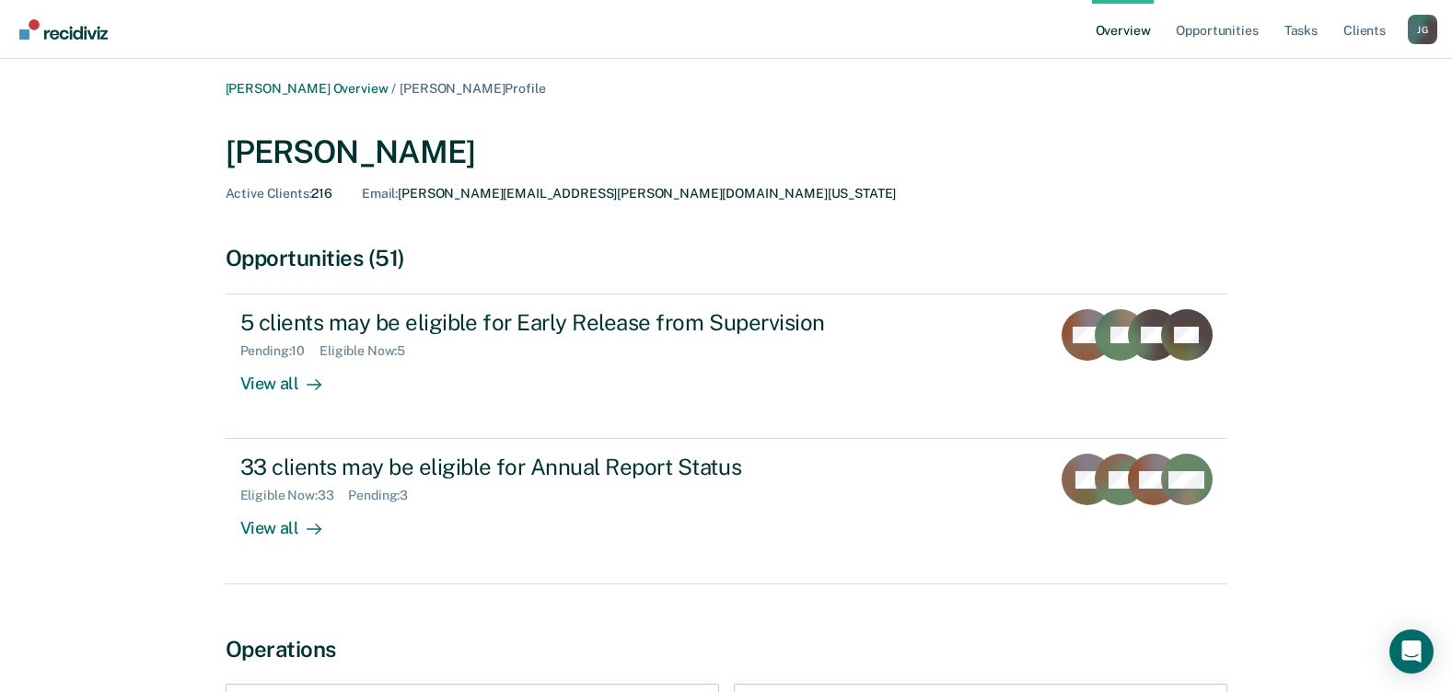
click at [95, 32] on img "Go to Recidiviz Home" at bounding box center [63, 29] width 88 height 20
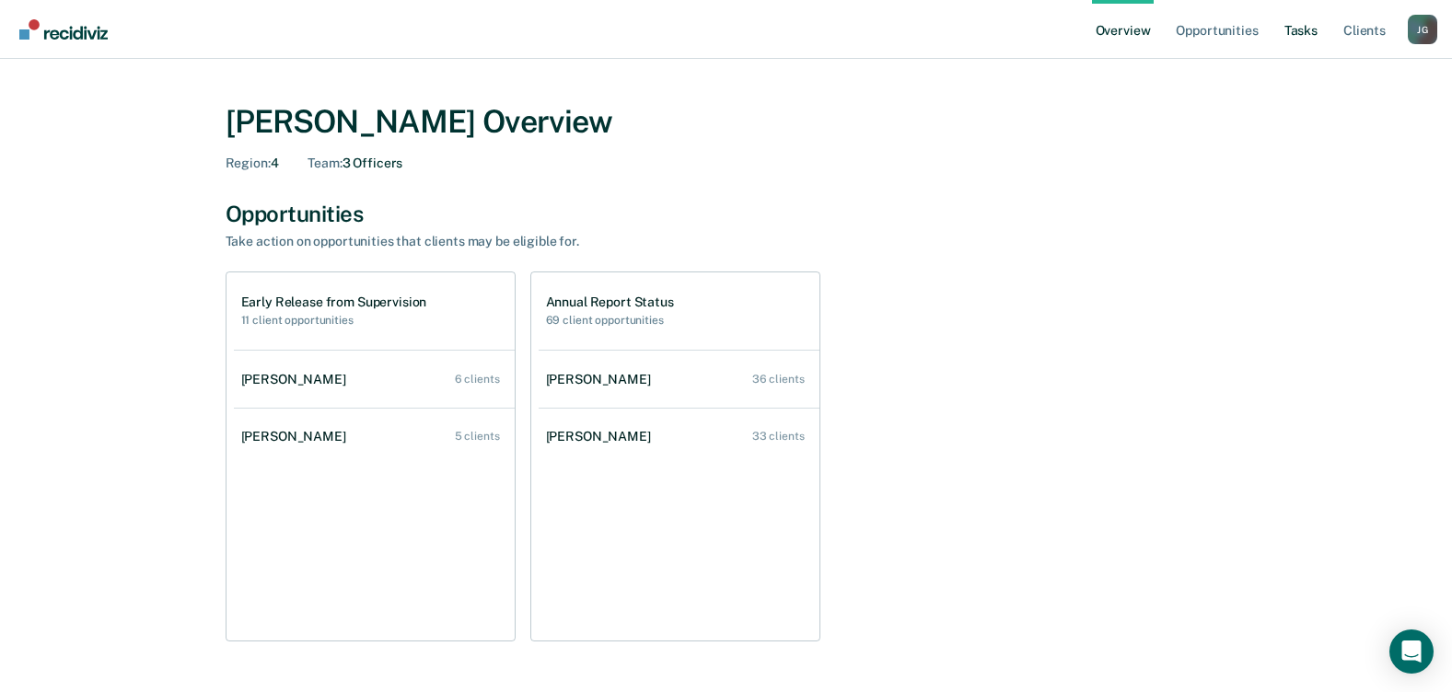
click at [1302, 35] on link "Tasks" at bounding box center [1301, 29] width 41 height 59
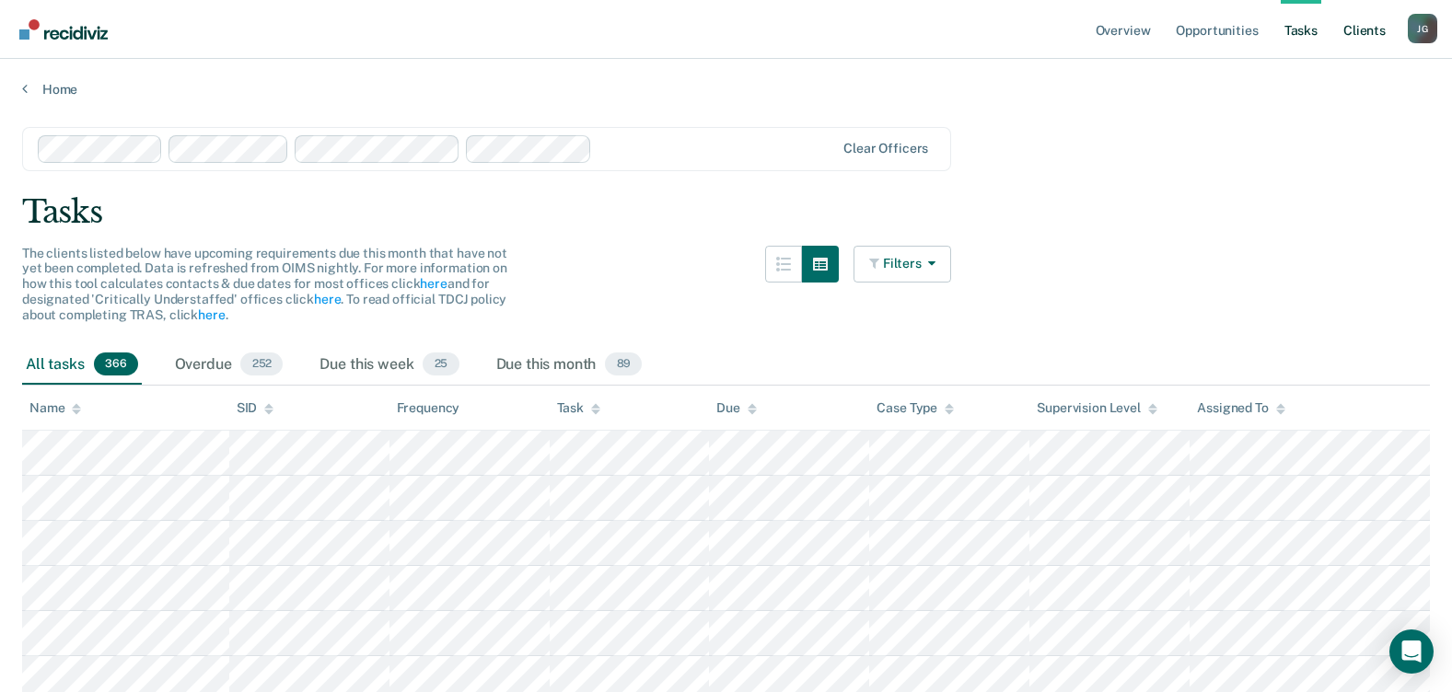
click at [1370, 26] on link "Client s" at bounding box center [1365, 29] width 50 height 59
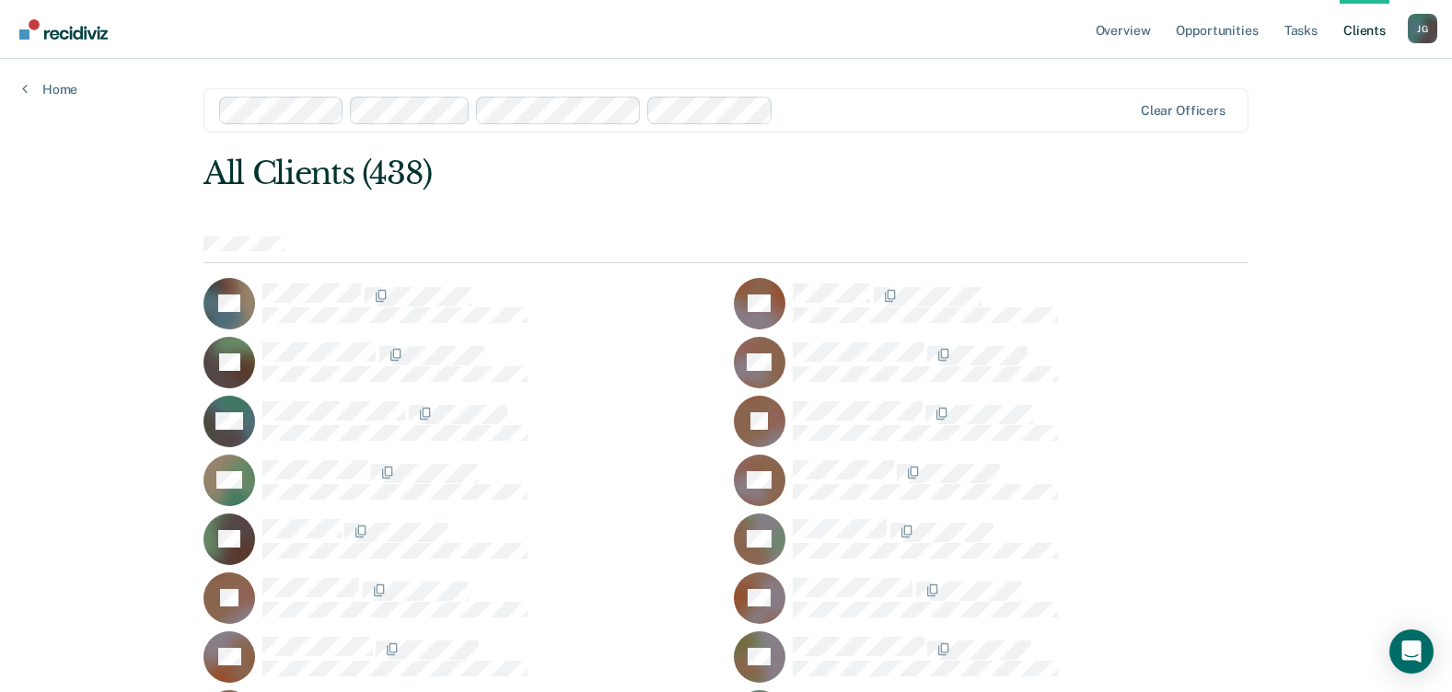
click at [1413, 28] on div "[PERSON_NAME]" at bounding box center [1422, 28] width 29 height 29
click at [1211, 30] on link "Opportunities" at bounding box center [1216, 29] width 89 height 59
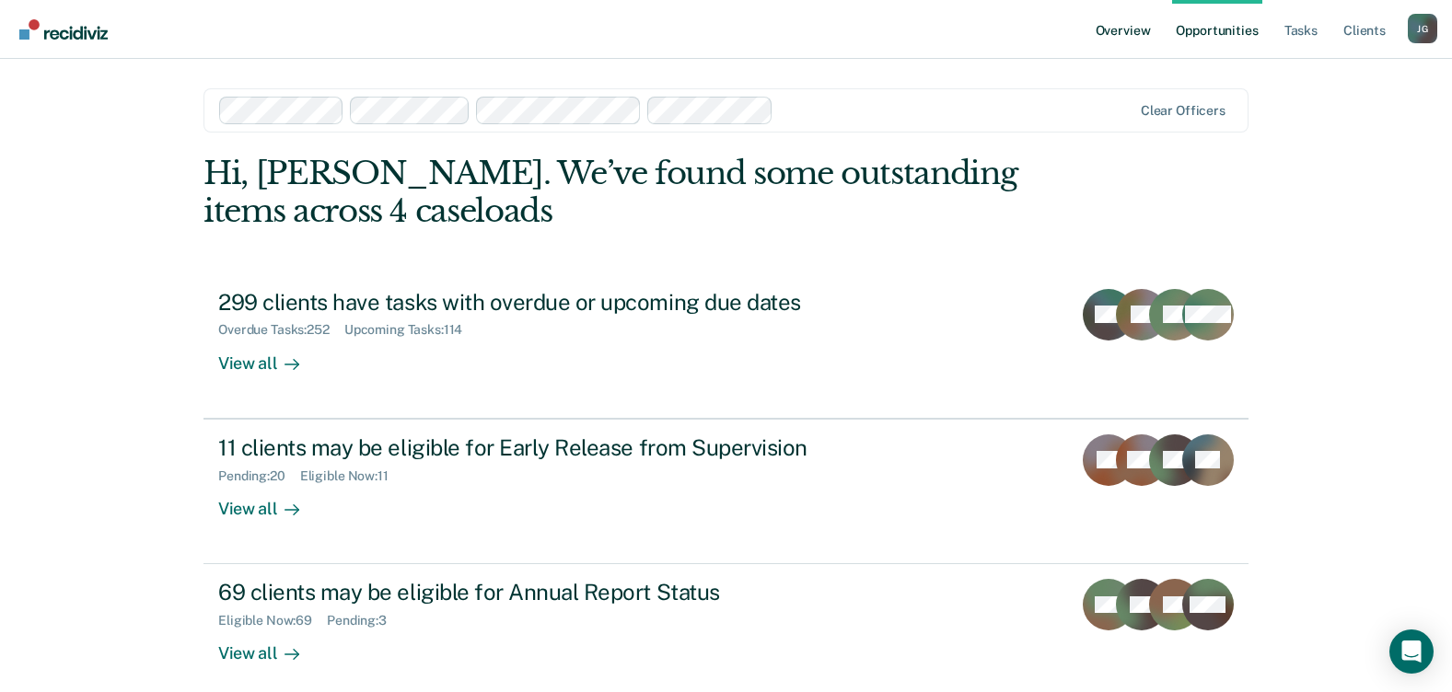
click at [1116, 23] on link "Overview" at bounding box center [1123, 29] width 63 height 59
